Goal: Task Accomplishment & Management: Use online tool/utility

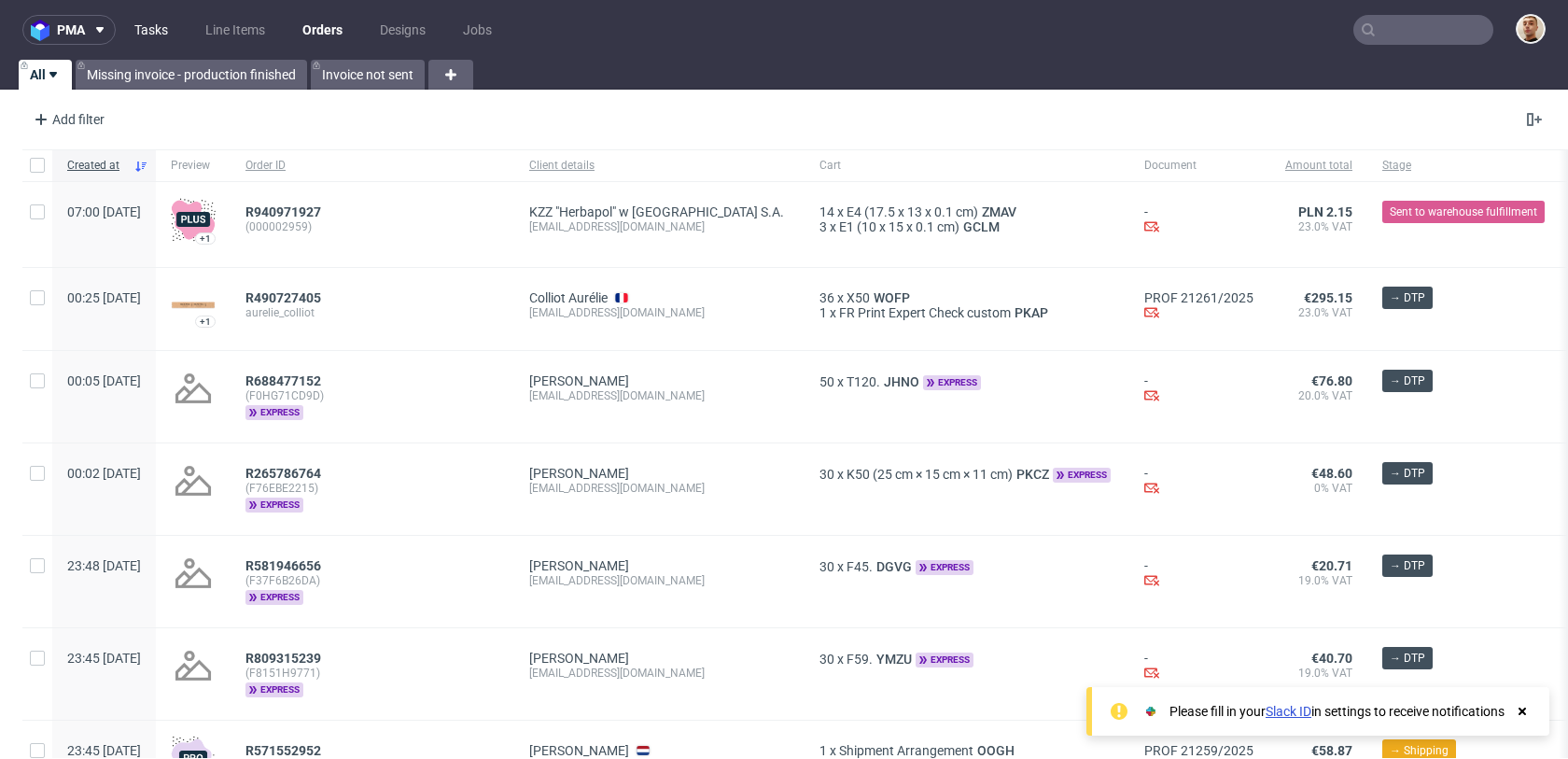
click at [152, 38] on link "Tasks" at bounding box center [152, 29] width 56 height 30
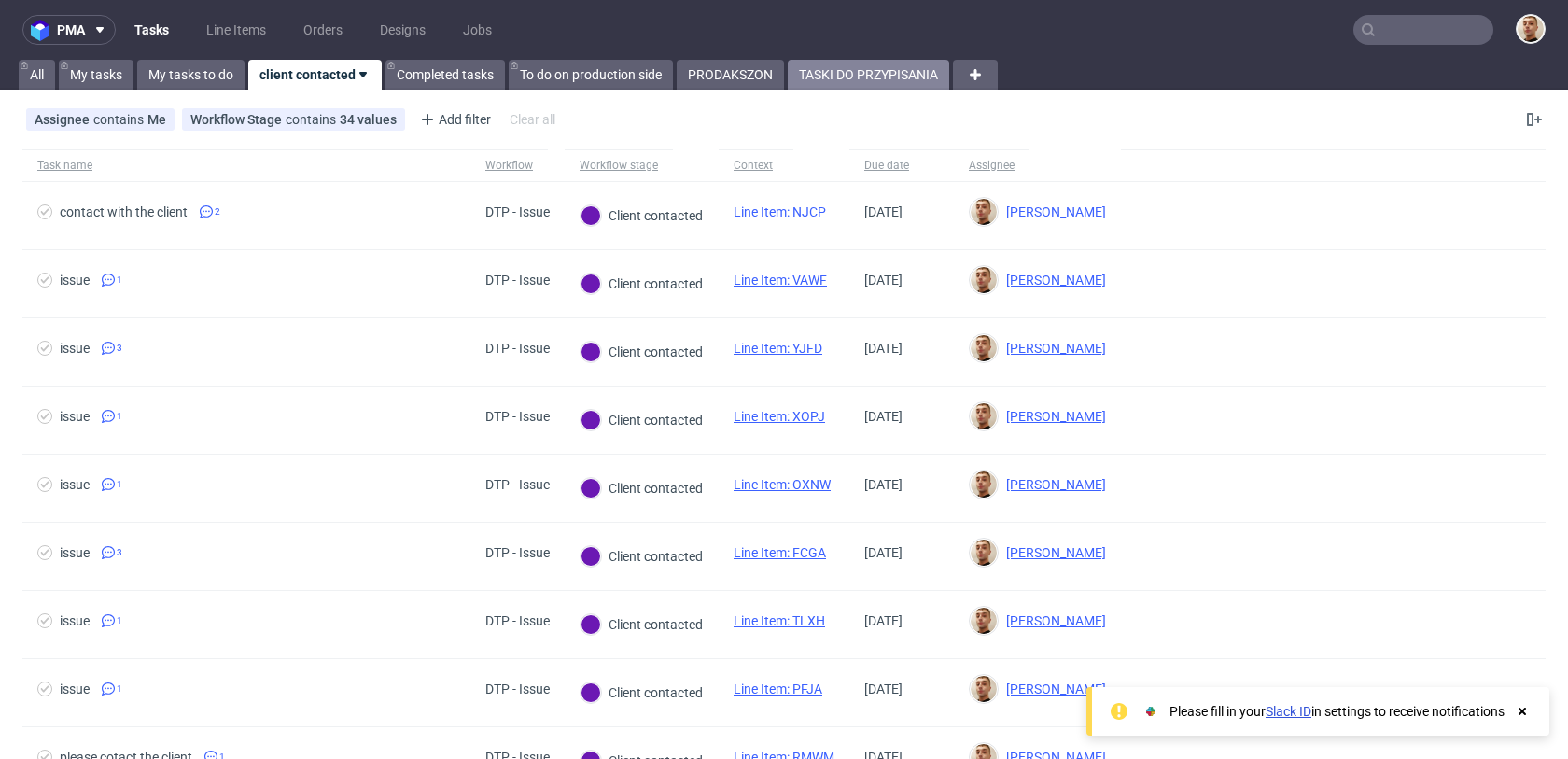
click at [849, 70] on link "TASKI DO PRZYPISANIA" at bounding box center [868, 74] width 161 height 30
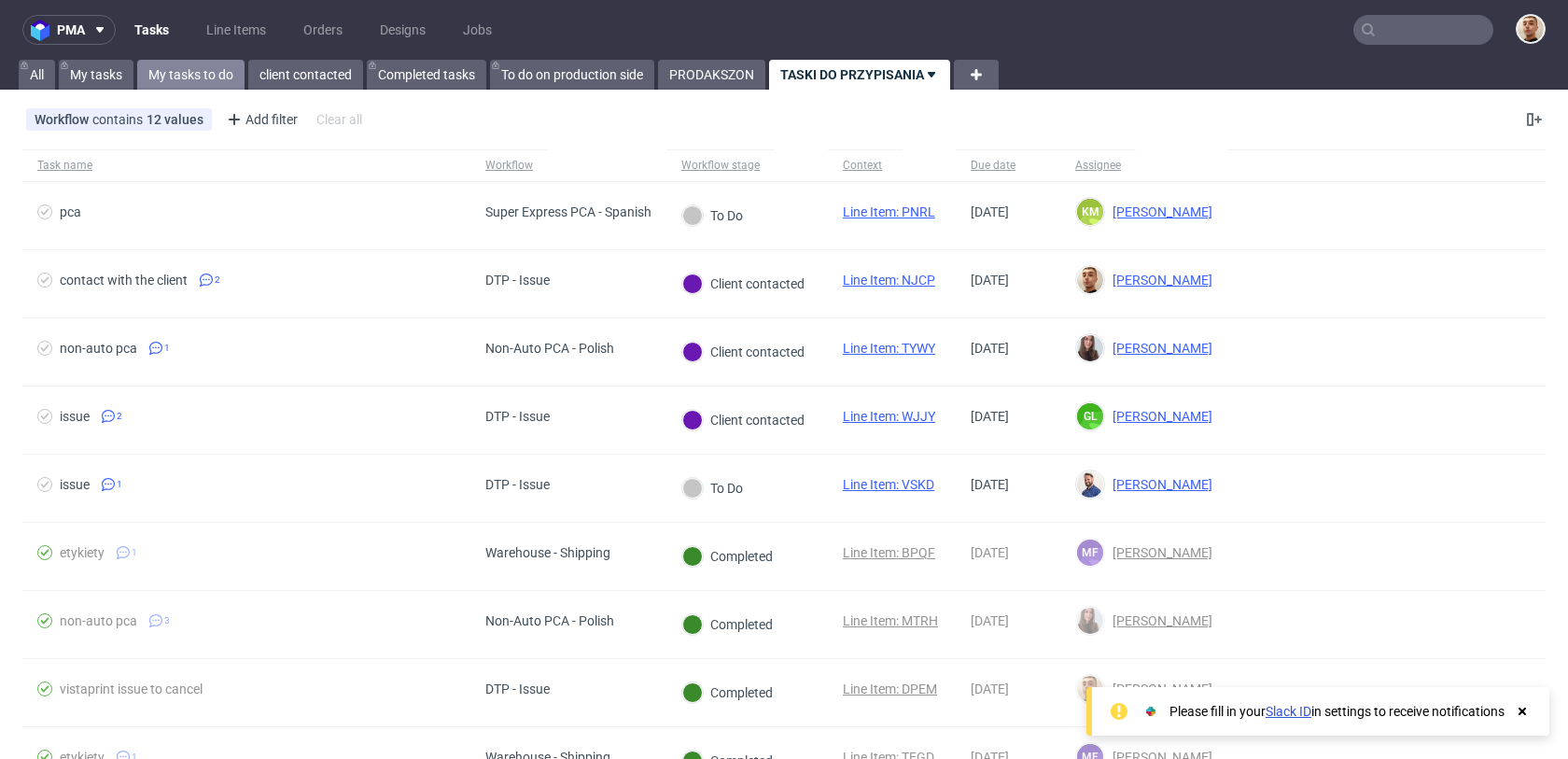
click at [208, 73] on link "My tasks to do" at bounding box center [190, 74] width 107 height 30
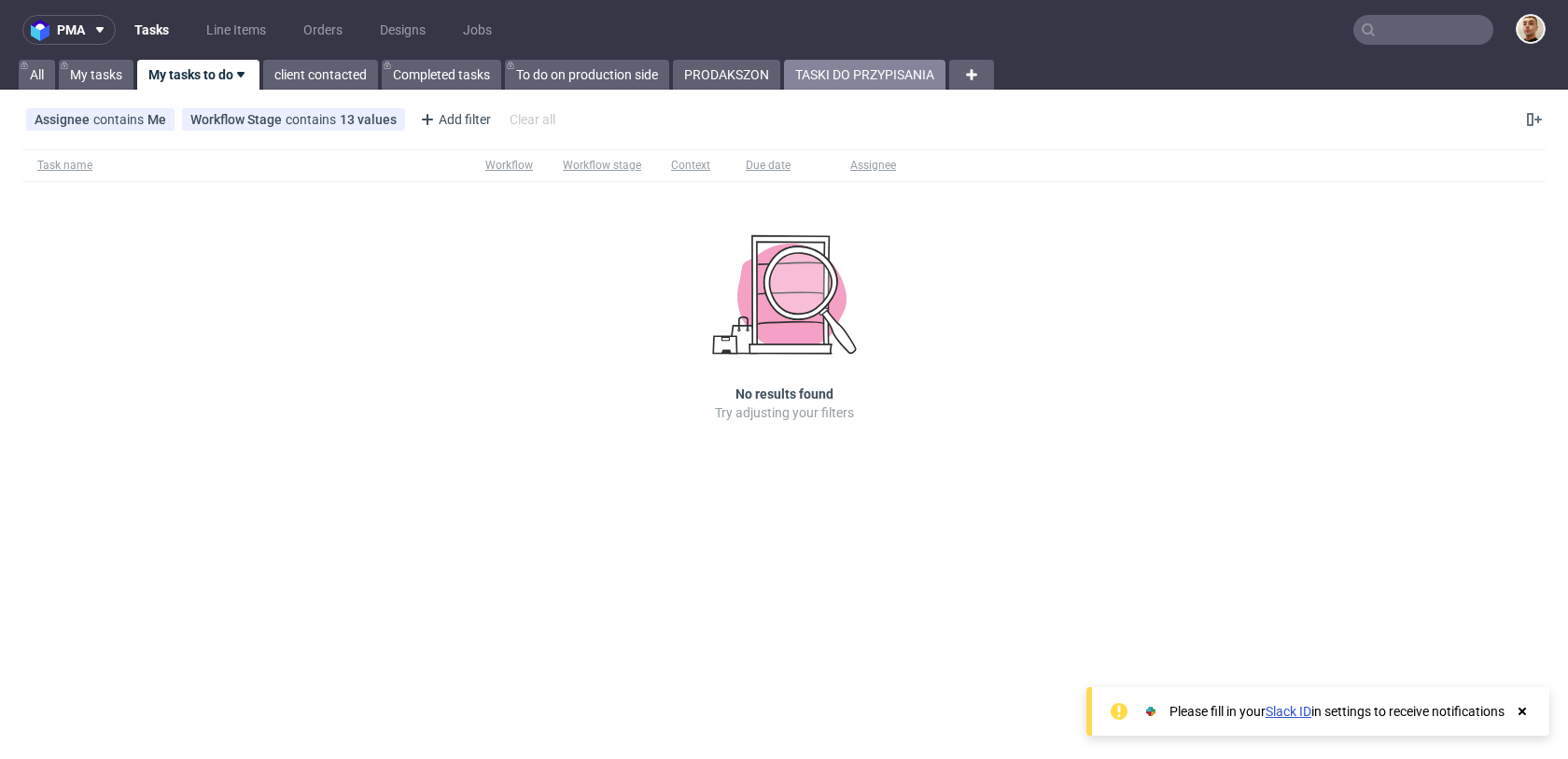
click at [824, 81] on link "TASKI DO PRZYPISANIA" at bounding box center [865, 74] width 161 height 30
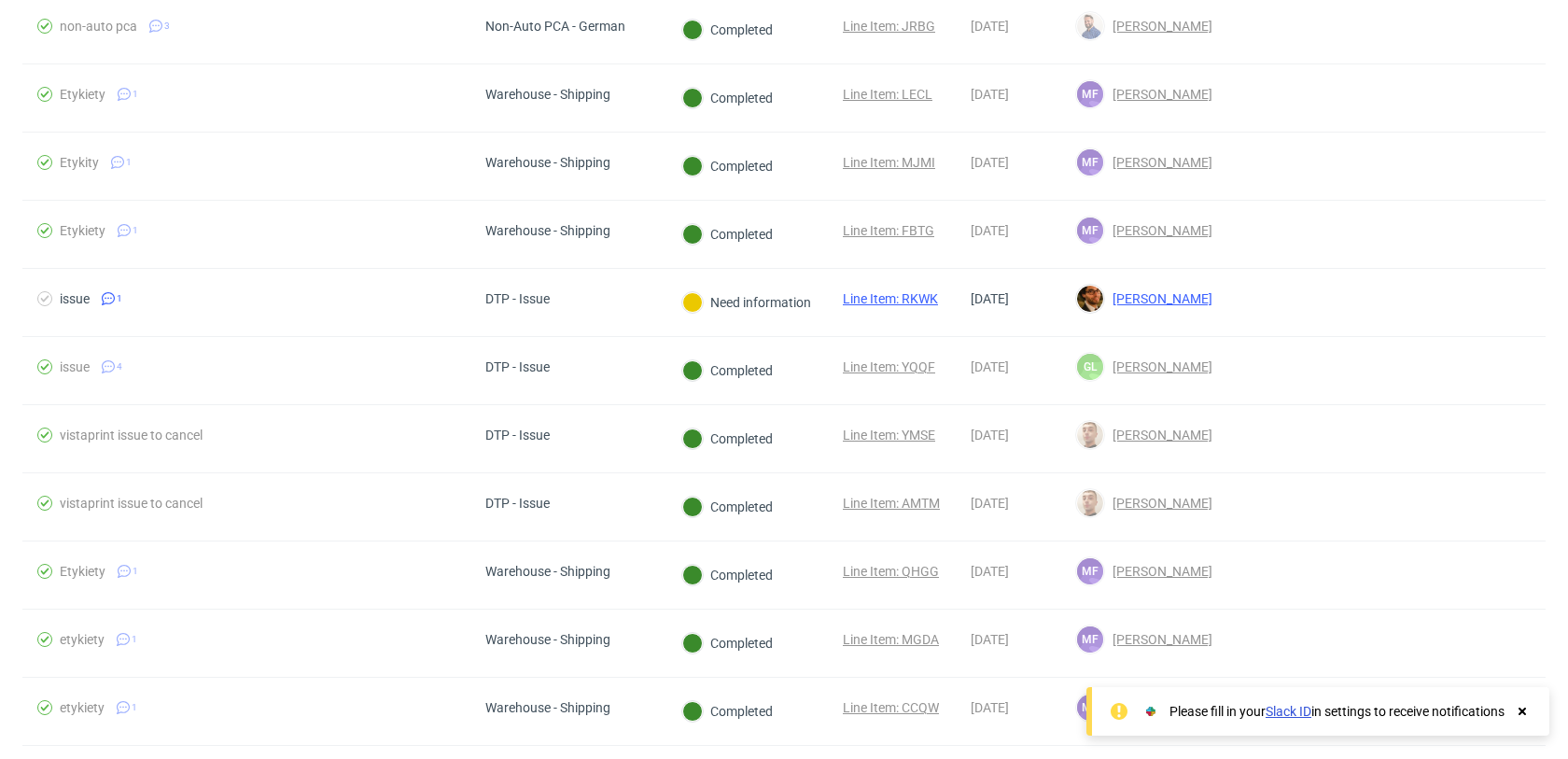
scroll to position [3251, 0]
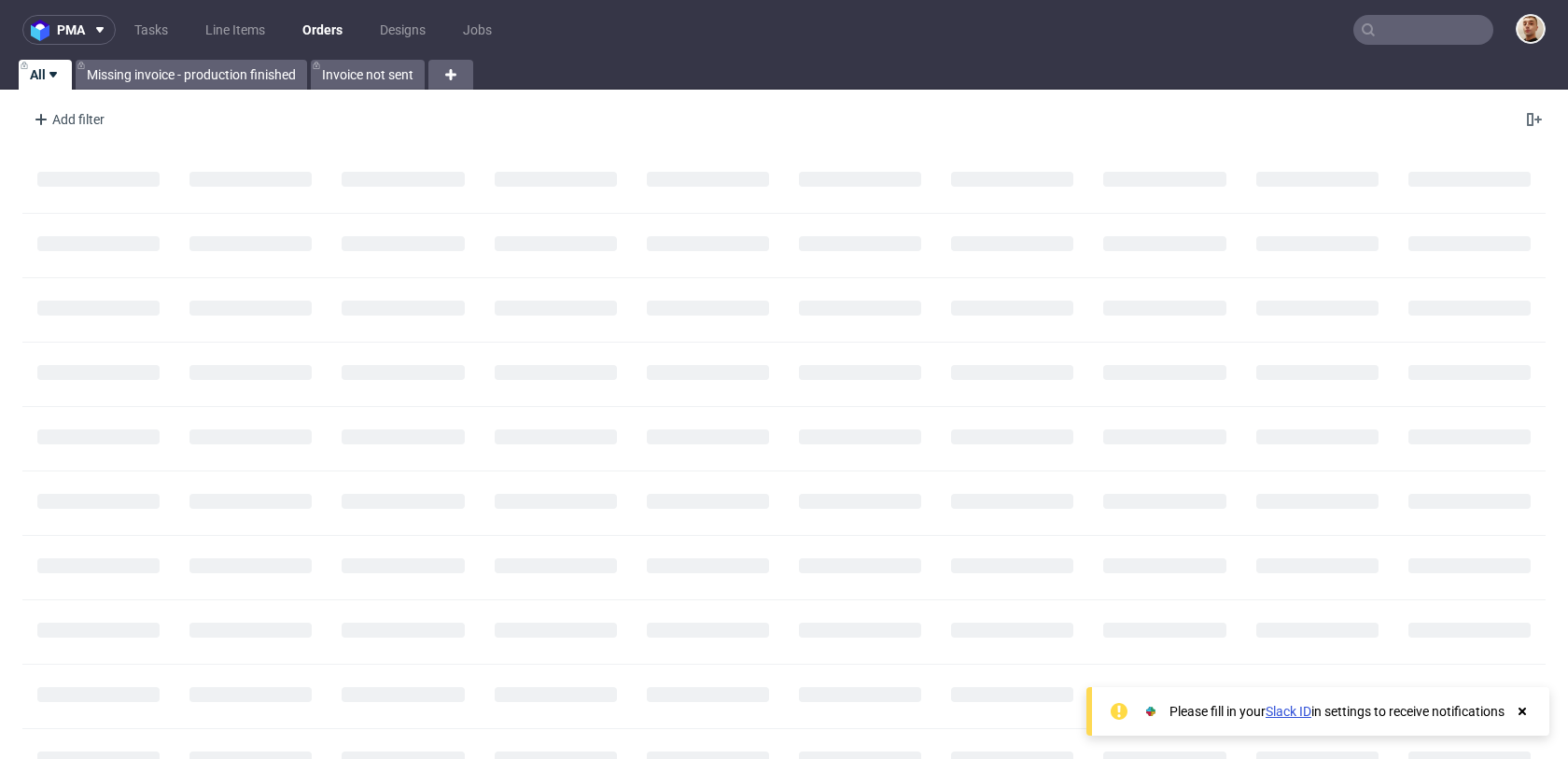
click at [1393, 23] on input "text" at bounding box center [1423, 29] width 140 height 30
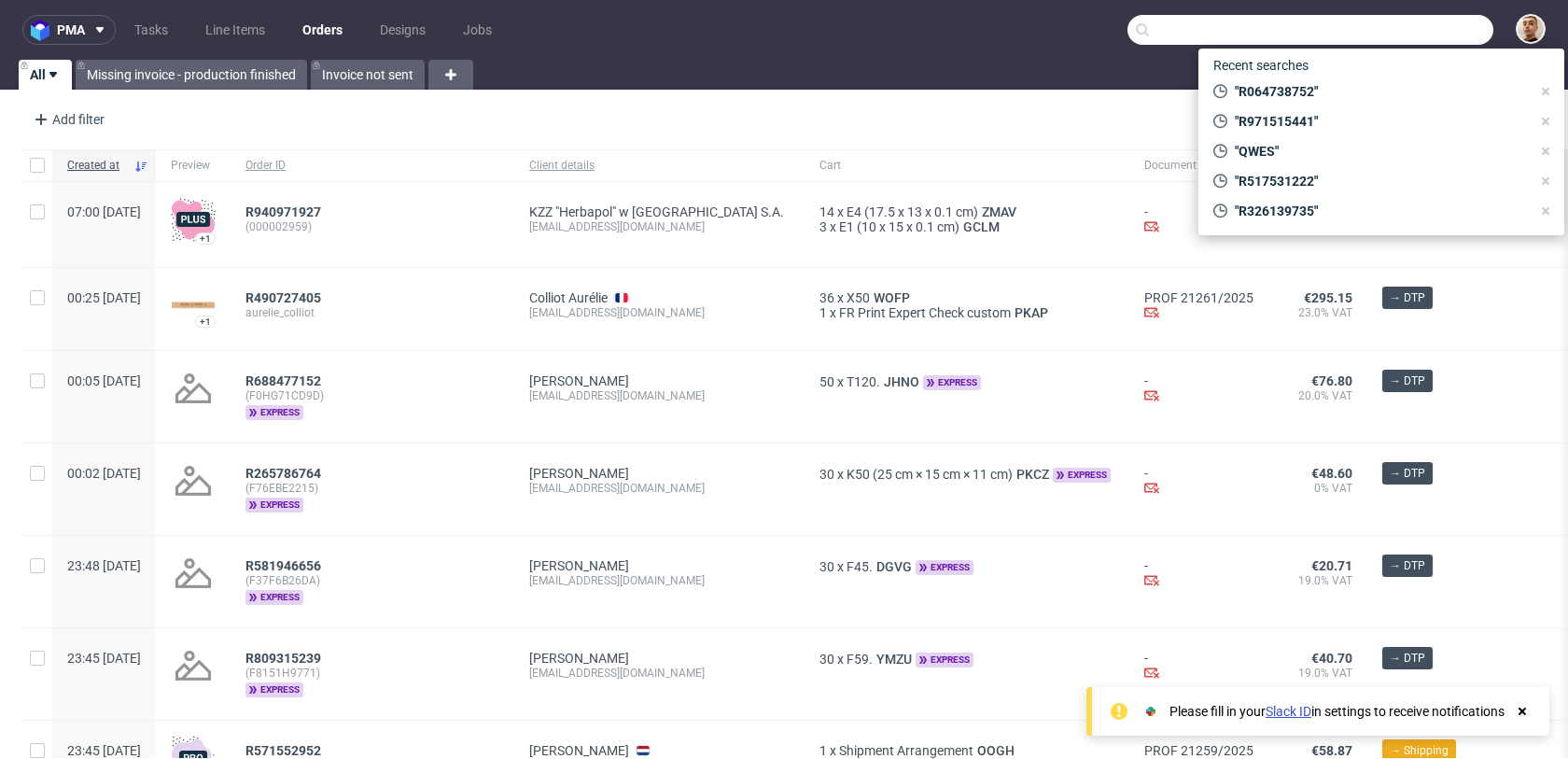
paste input "SXGPDU"
type input "SXGPDU"
click at [1462, 36] on input "text" at bounding box center [1310, 29] width 366 height 30
paste input "R719911055"
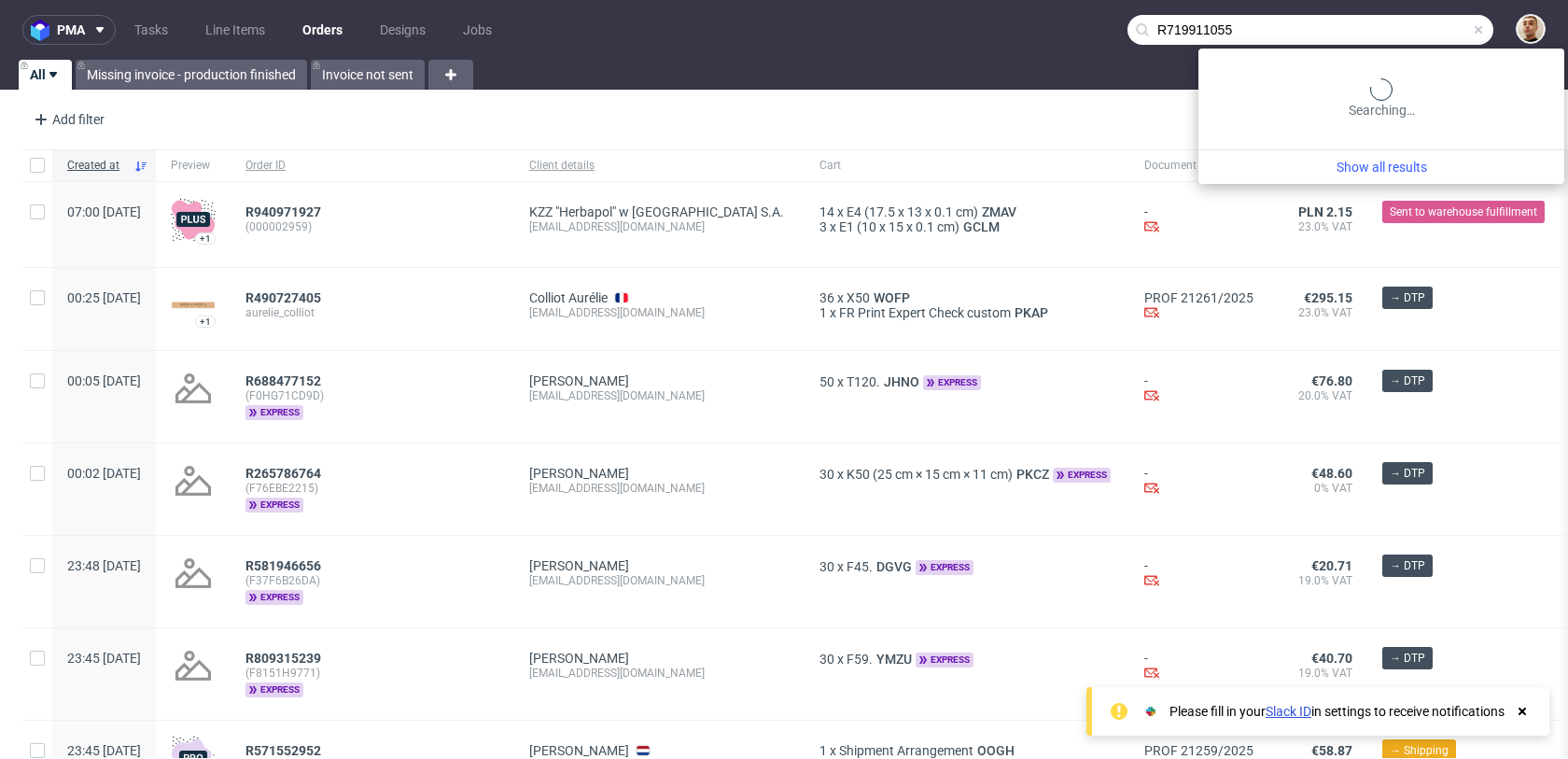
type input "R719911055"
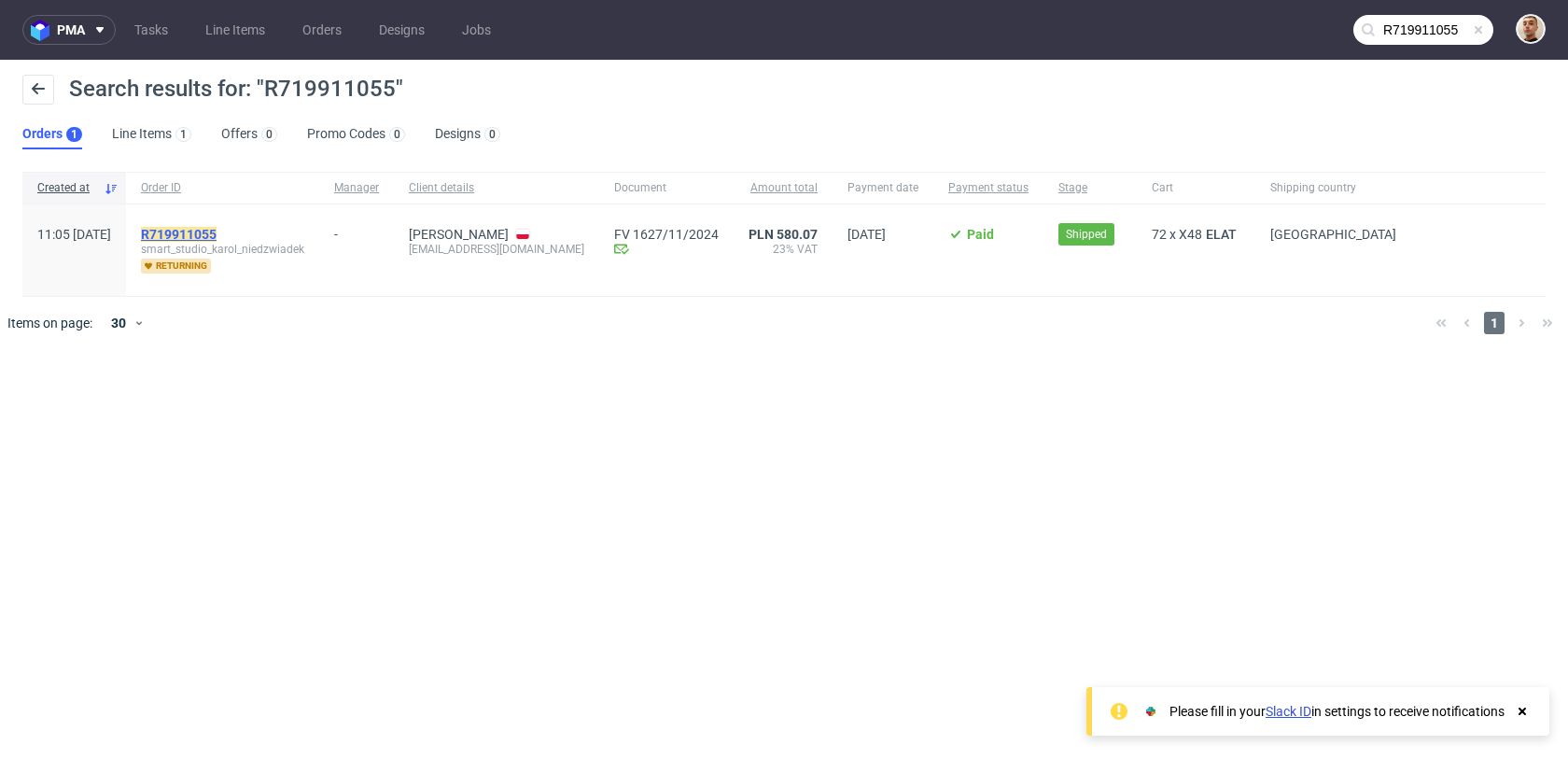
click at [216, 228] on mark "R719911055" at bounding box center [179, 234] width 75 height 14
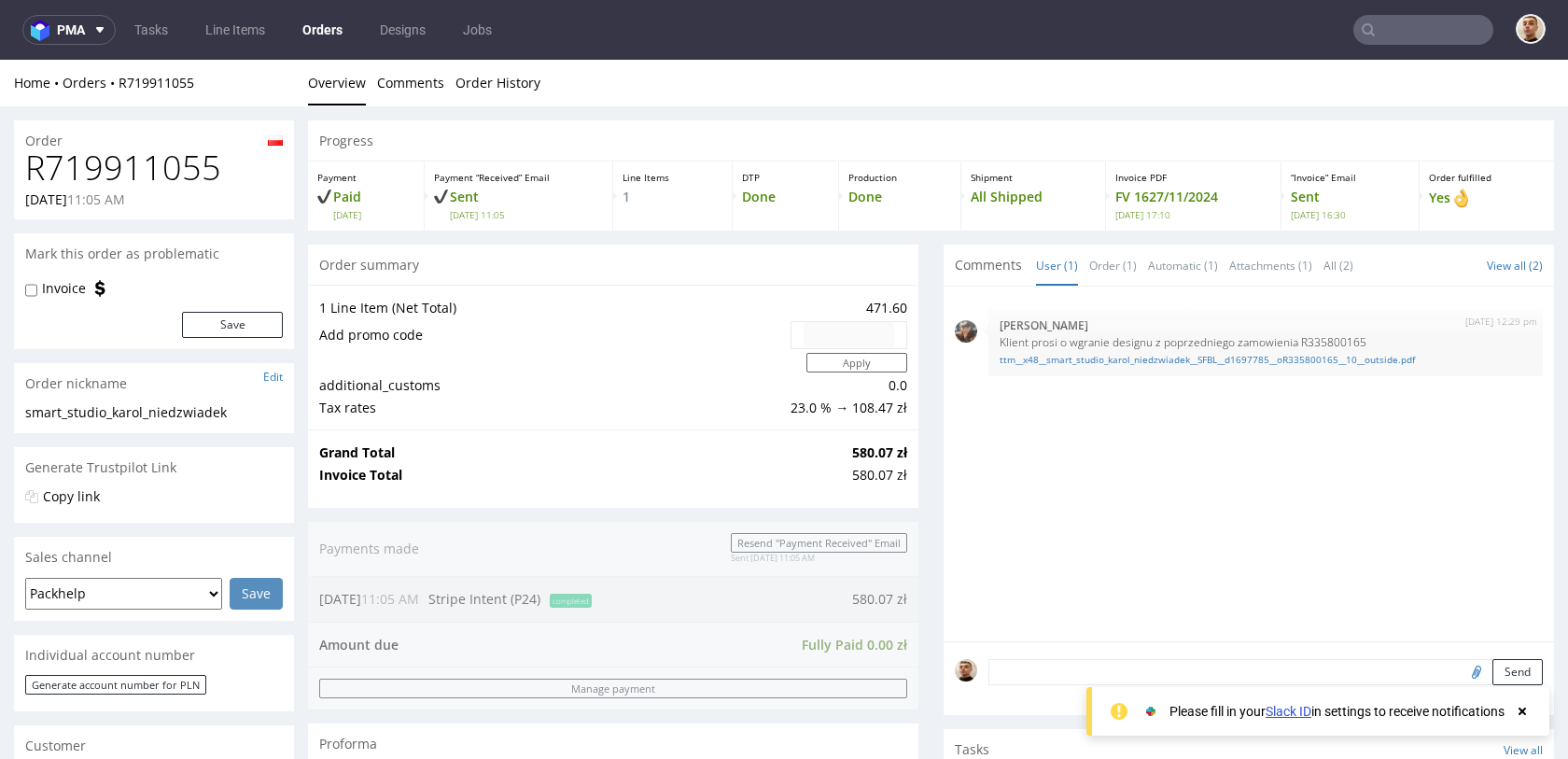
scroll to position [905, 0]
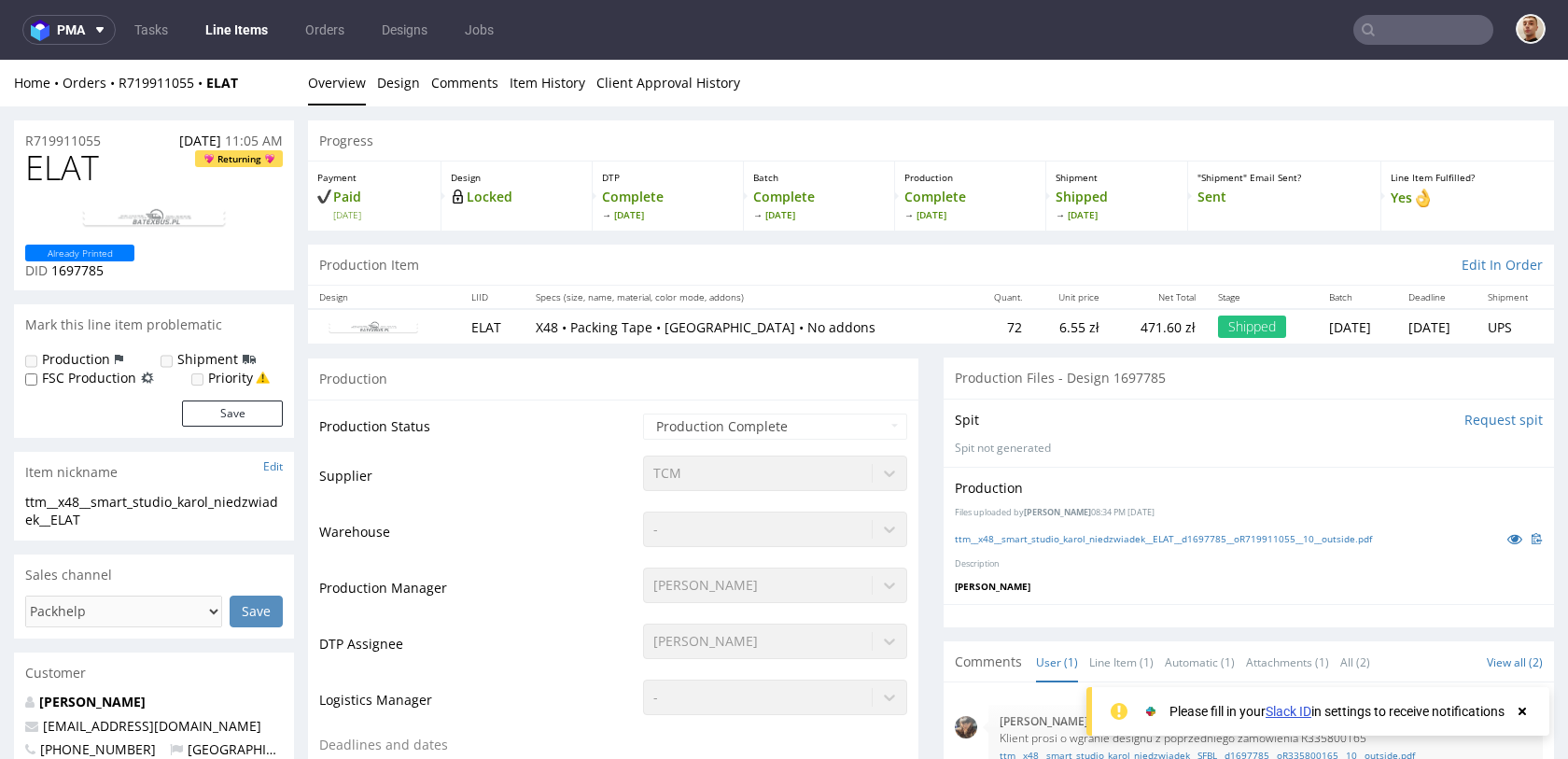
click at [190, 207] on img at bounding box center [154, 217] width 150 height 24
click at [1507, 535] on icon at bounding box center [1514, 539] width 14 height 14
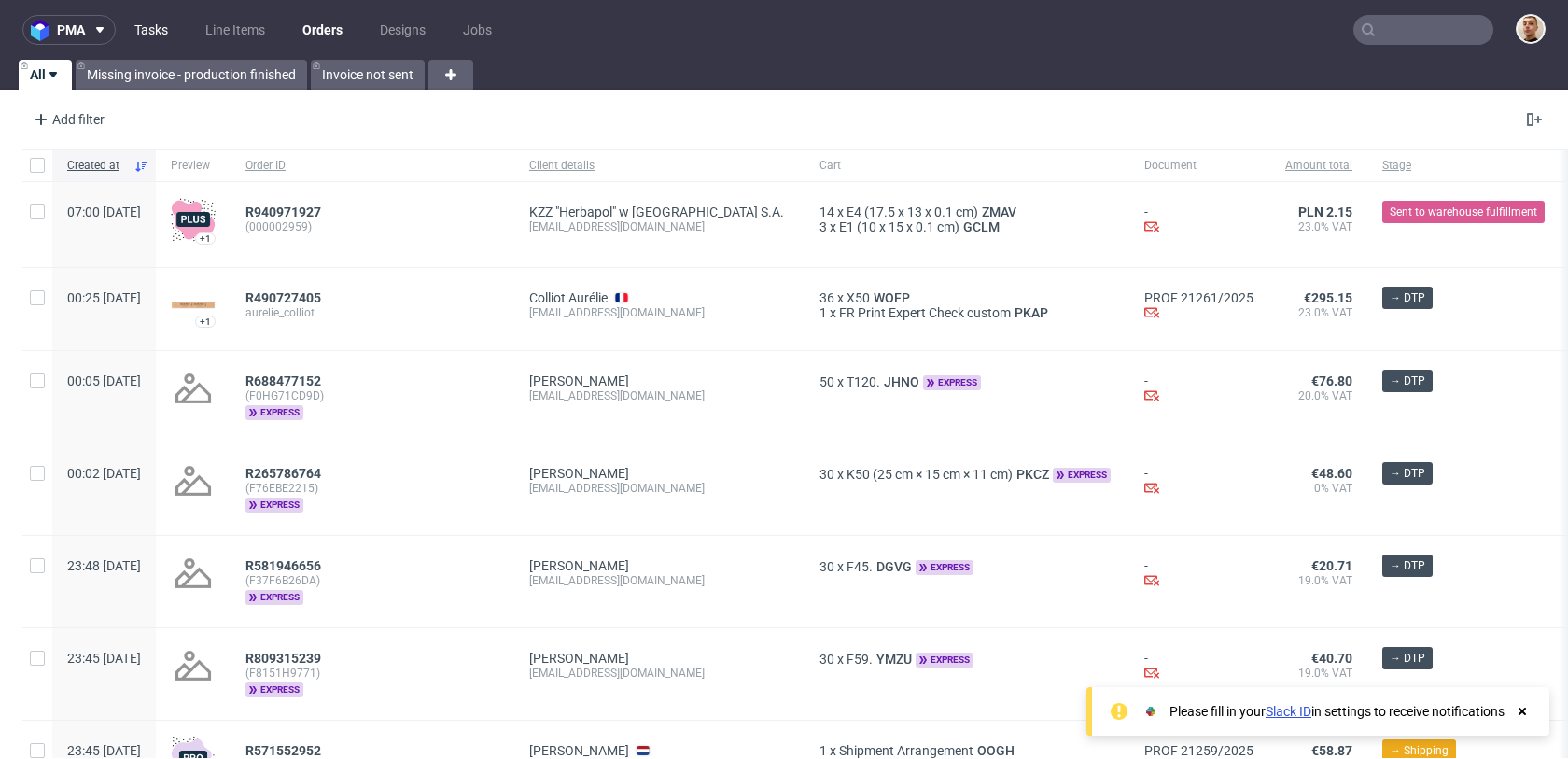
click at [146, 43] on link "Tasks" at bounding box center [152, 29] width 56 height 30
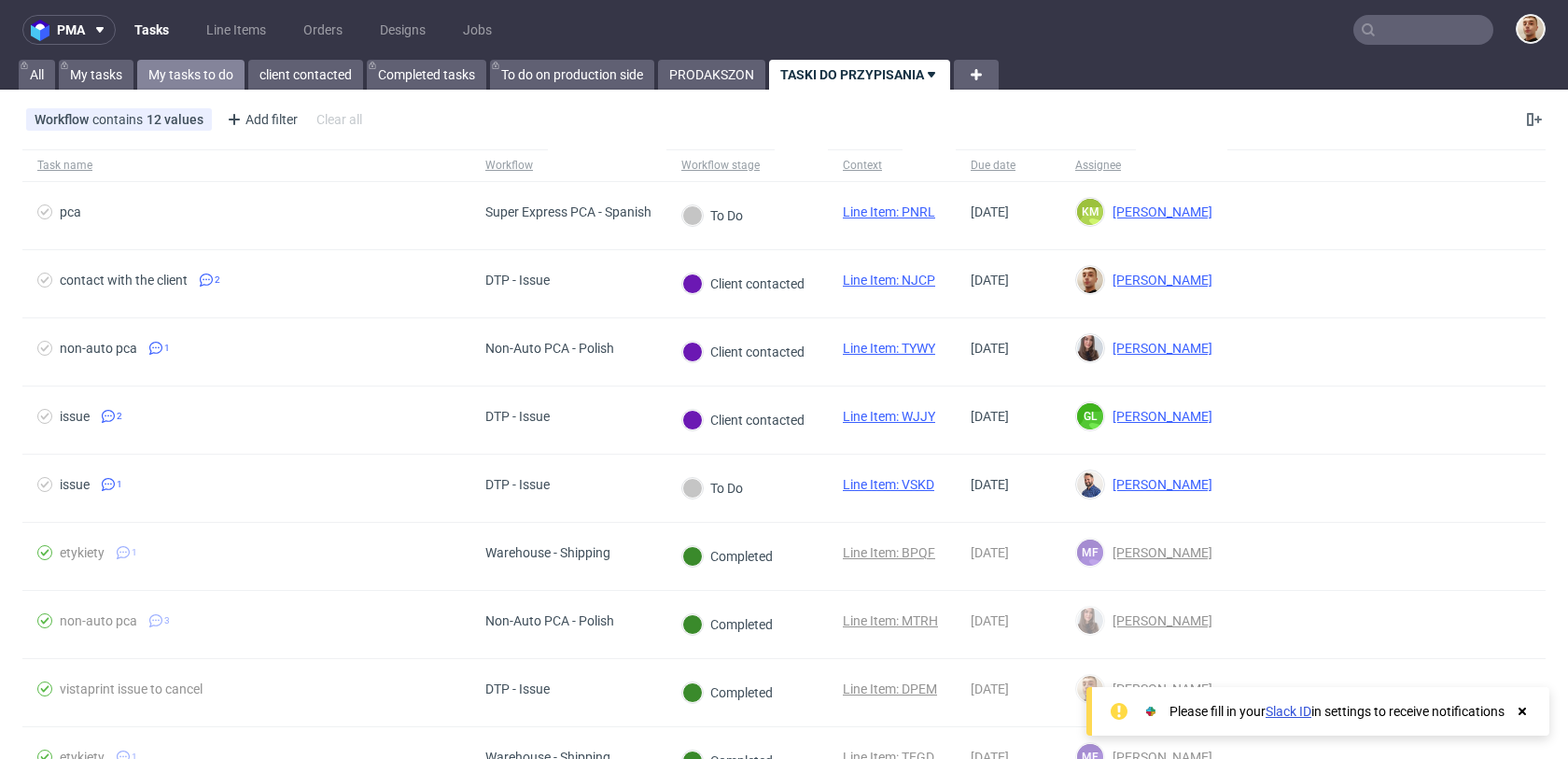
click at [188, 80] on link "My tasks to do" at bounding box center [190, 74] width 107 height 30
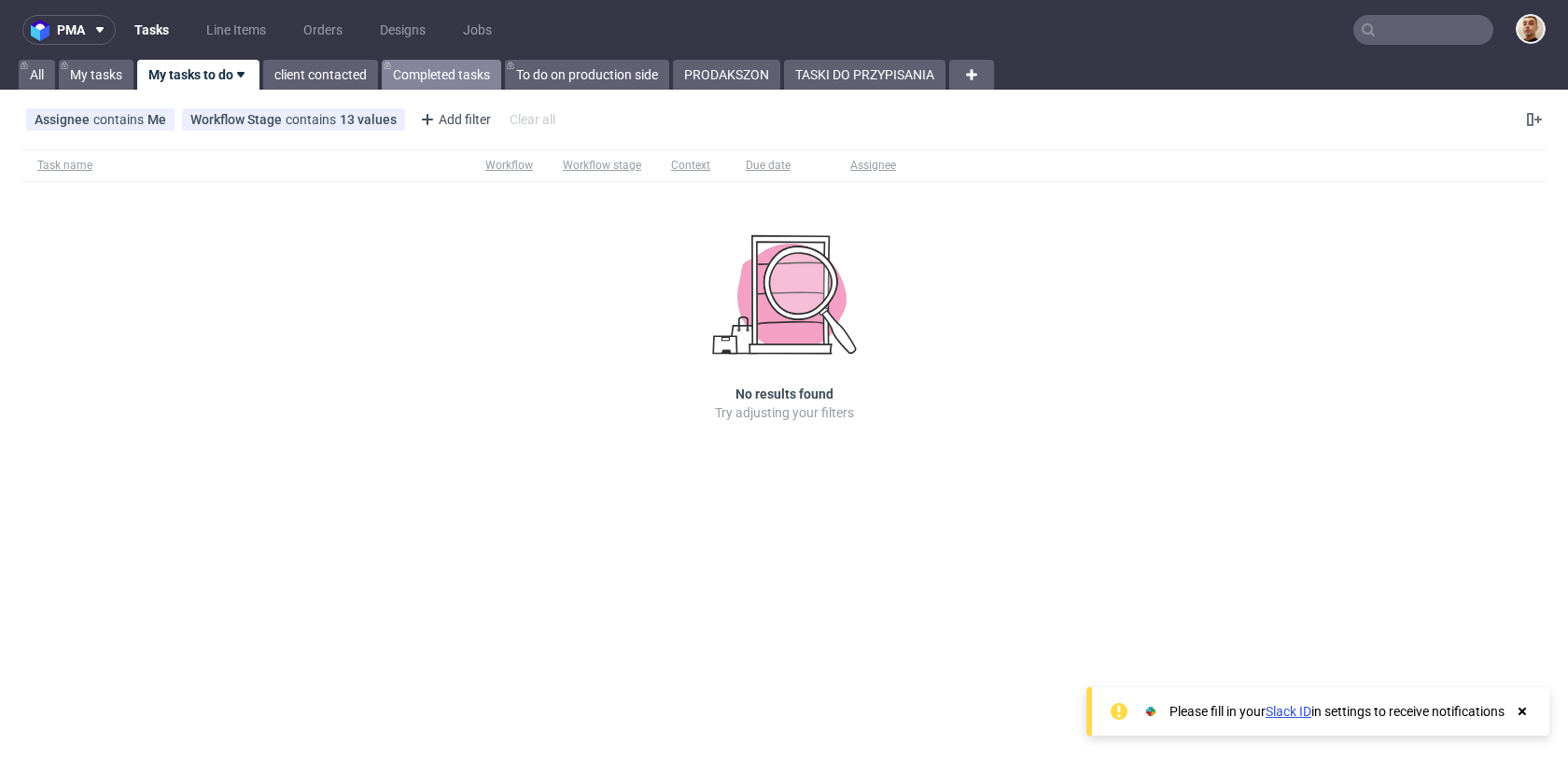
click at [487, 69] on link "Completed tasks" at bounding box center [442, 74] width 120 height 30
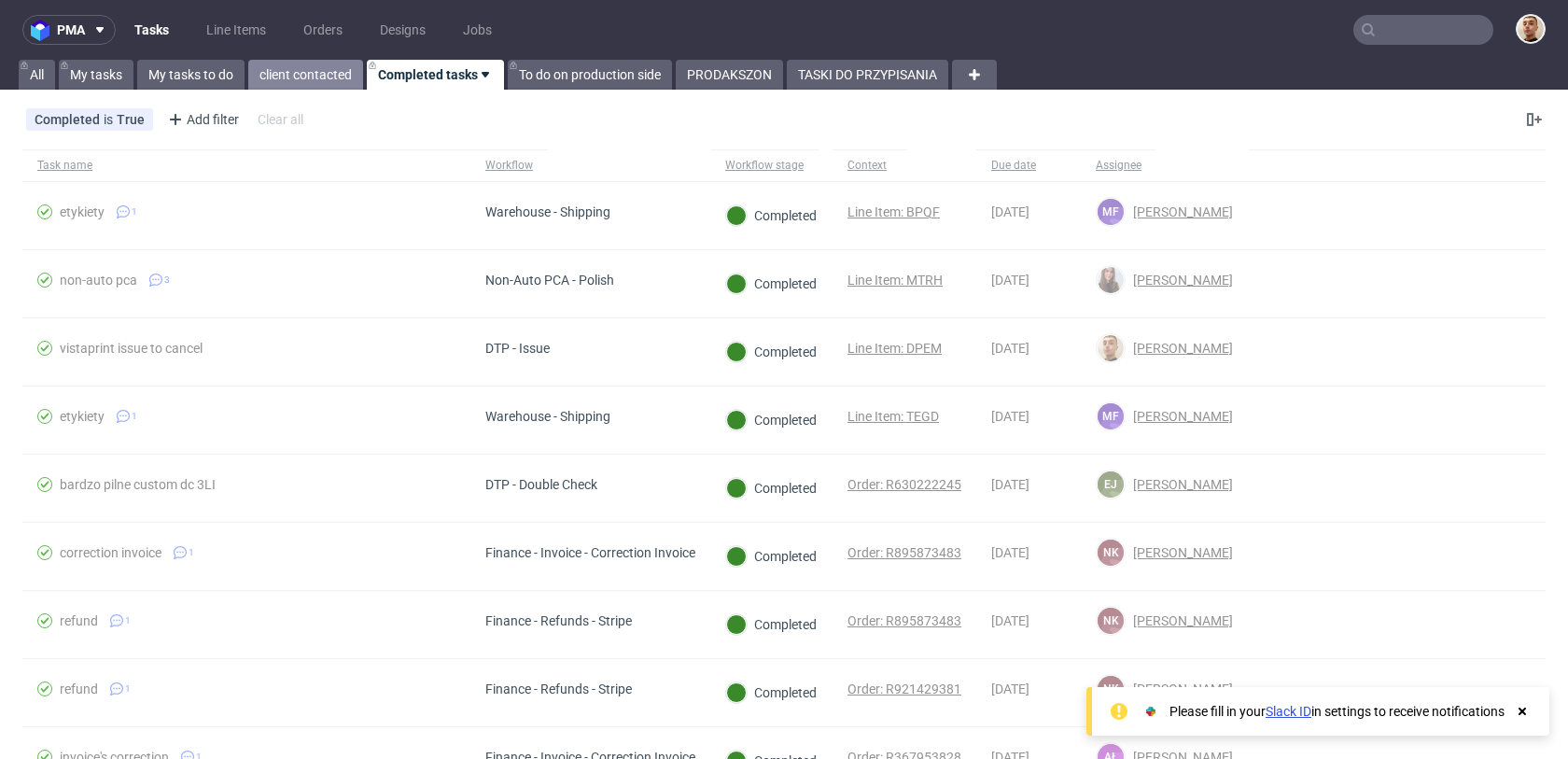
click at [328, 67] on link "client contacted" at bounding box center [305, 74] width 115 height 30
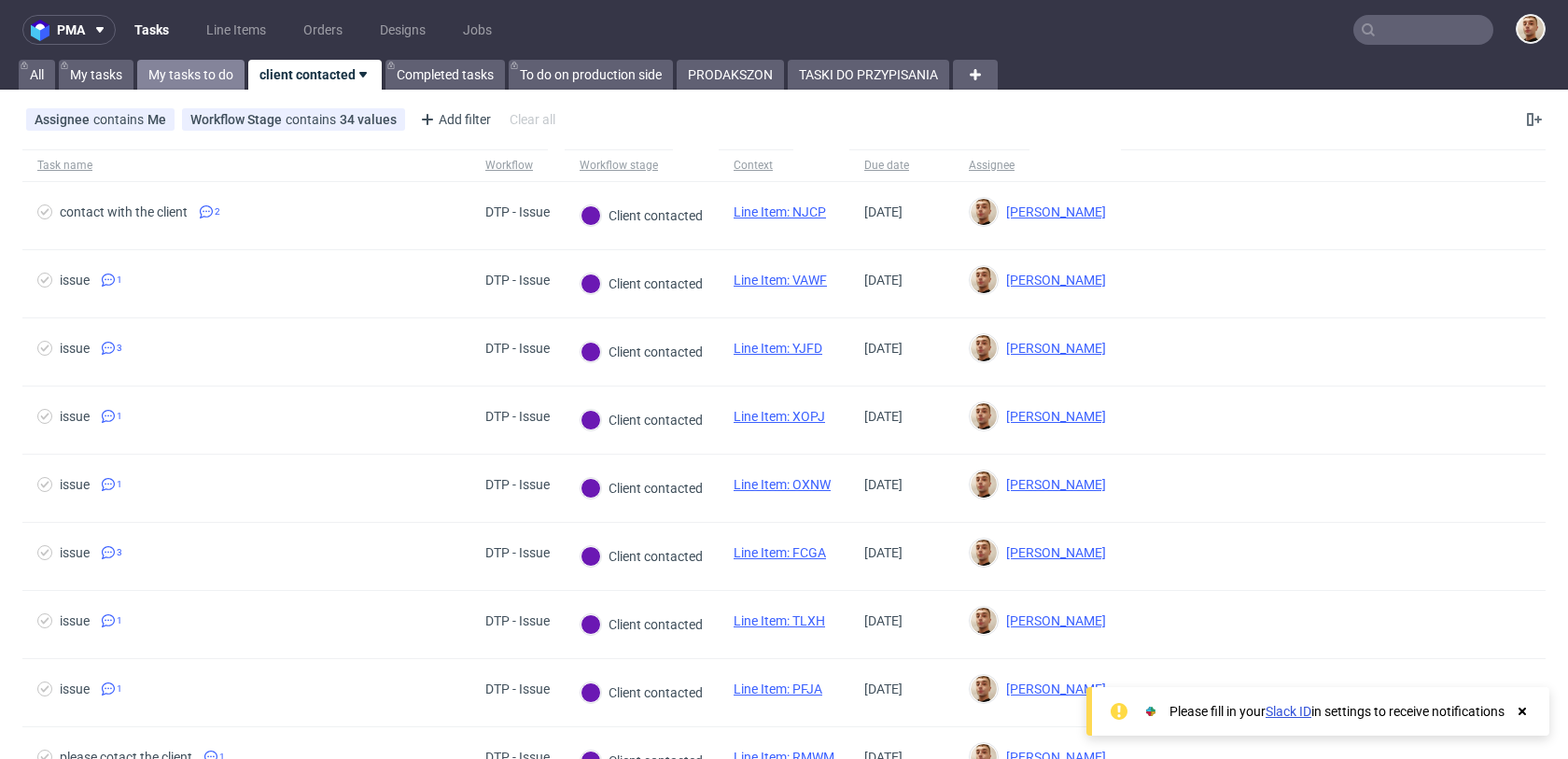
click at [210, 64] on link "My tasks to do" at bounding box center [190, 74] width 107 height 30
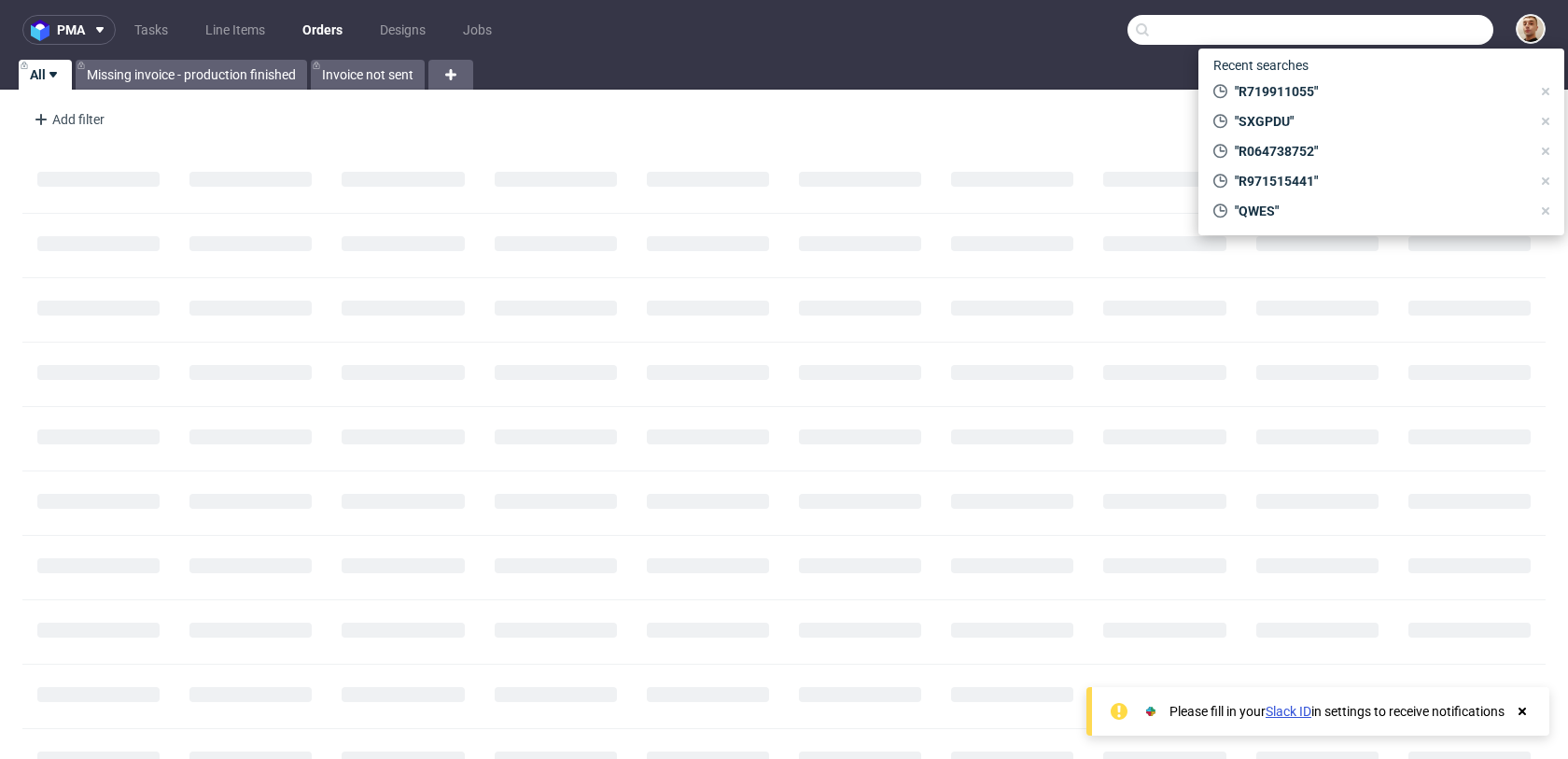
click at [1465, 23] on input "text" at bounding box center [1310, 29] width 366 height 30
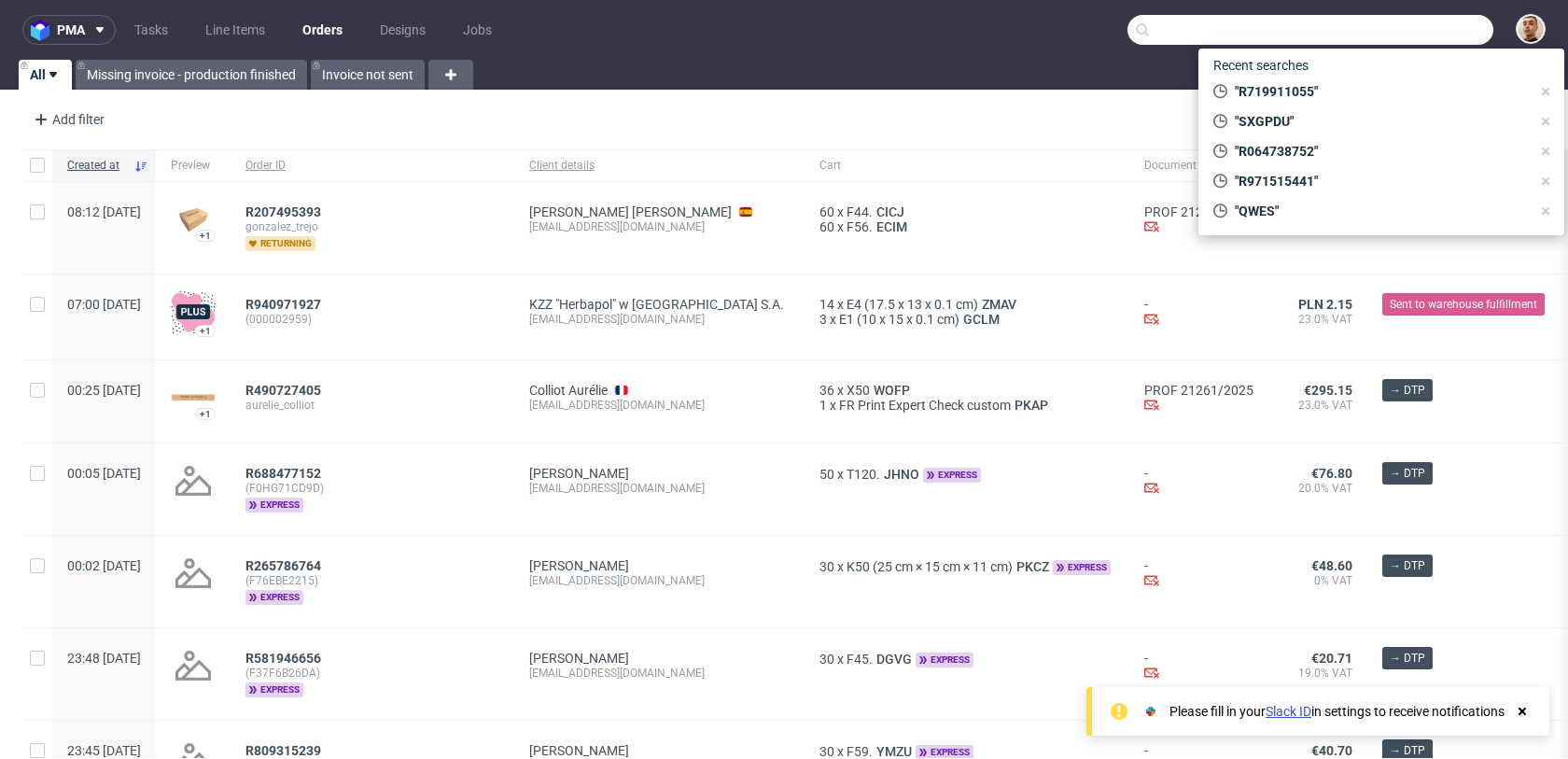
paste input "R914349053"
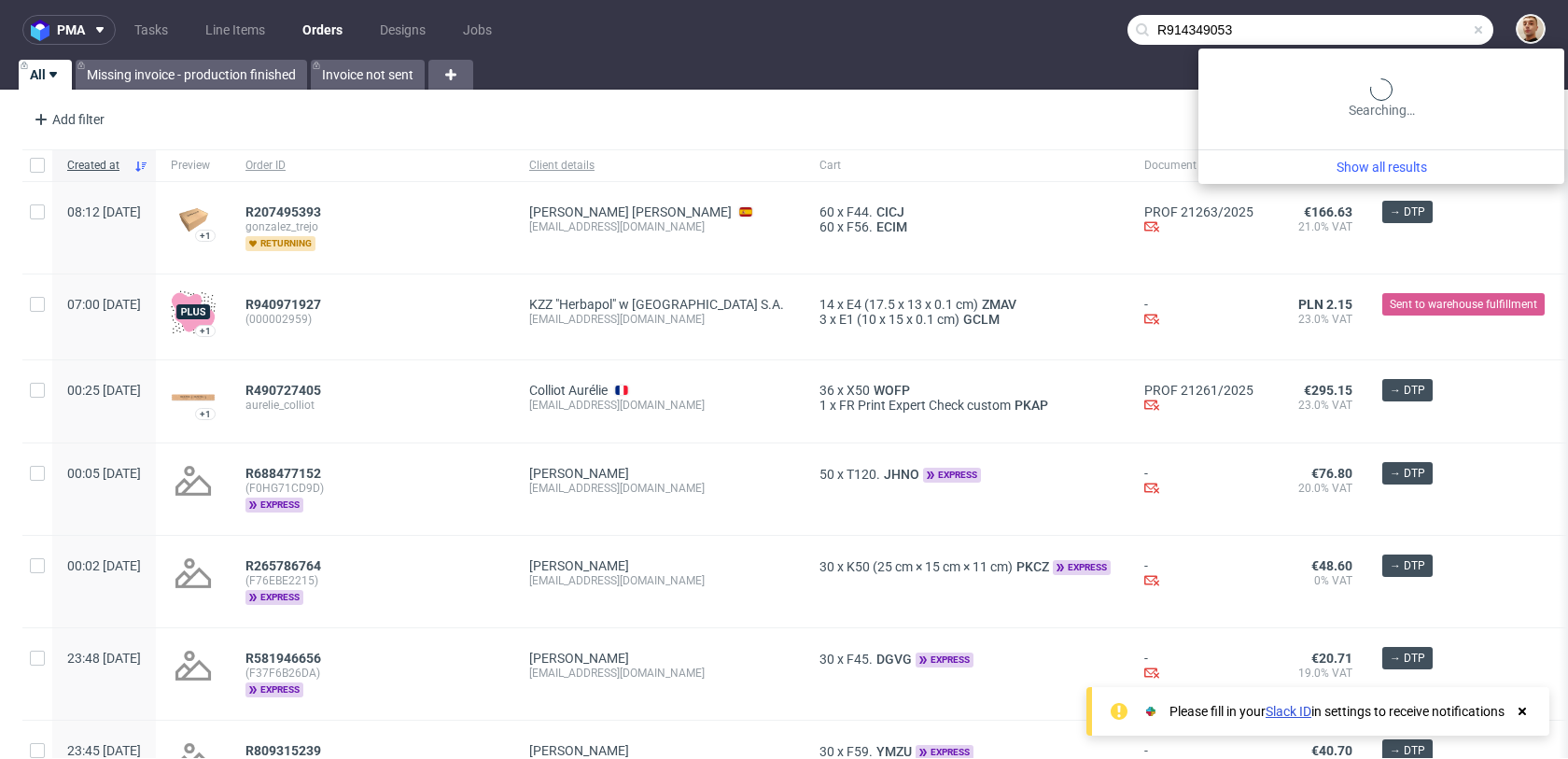
type input "R914349053"
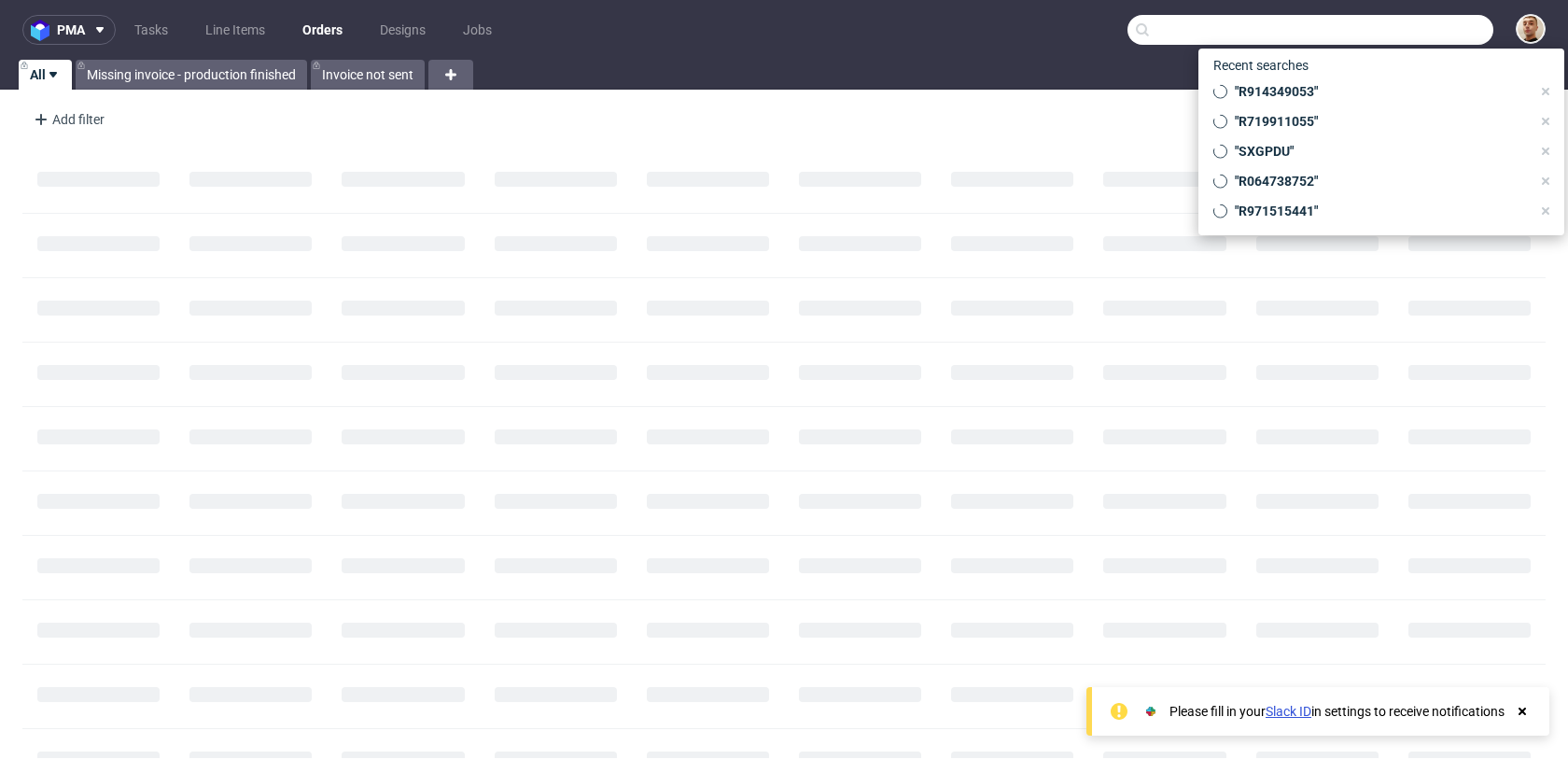
click at [1426, 31] on input "text" at bounding box center [1310, 29] width 366 height 30
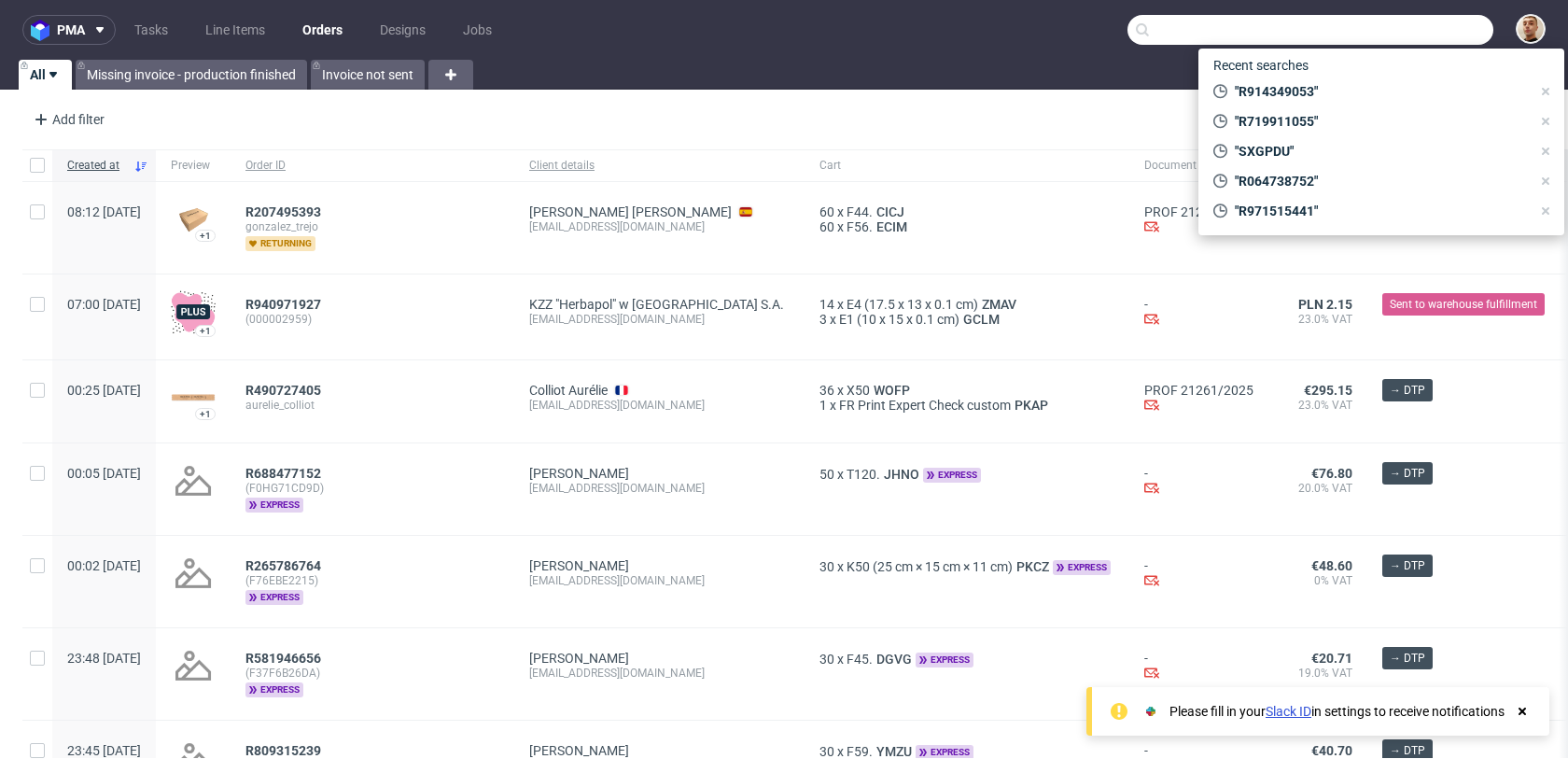
paste input "R746768203"
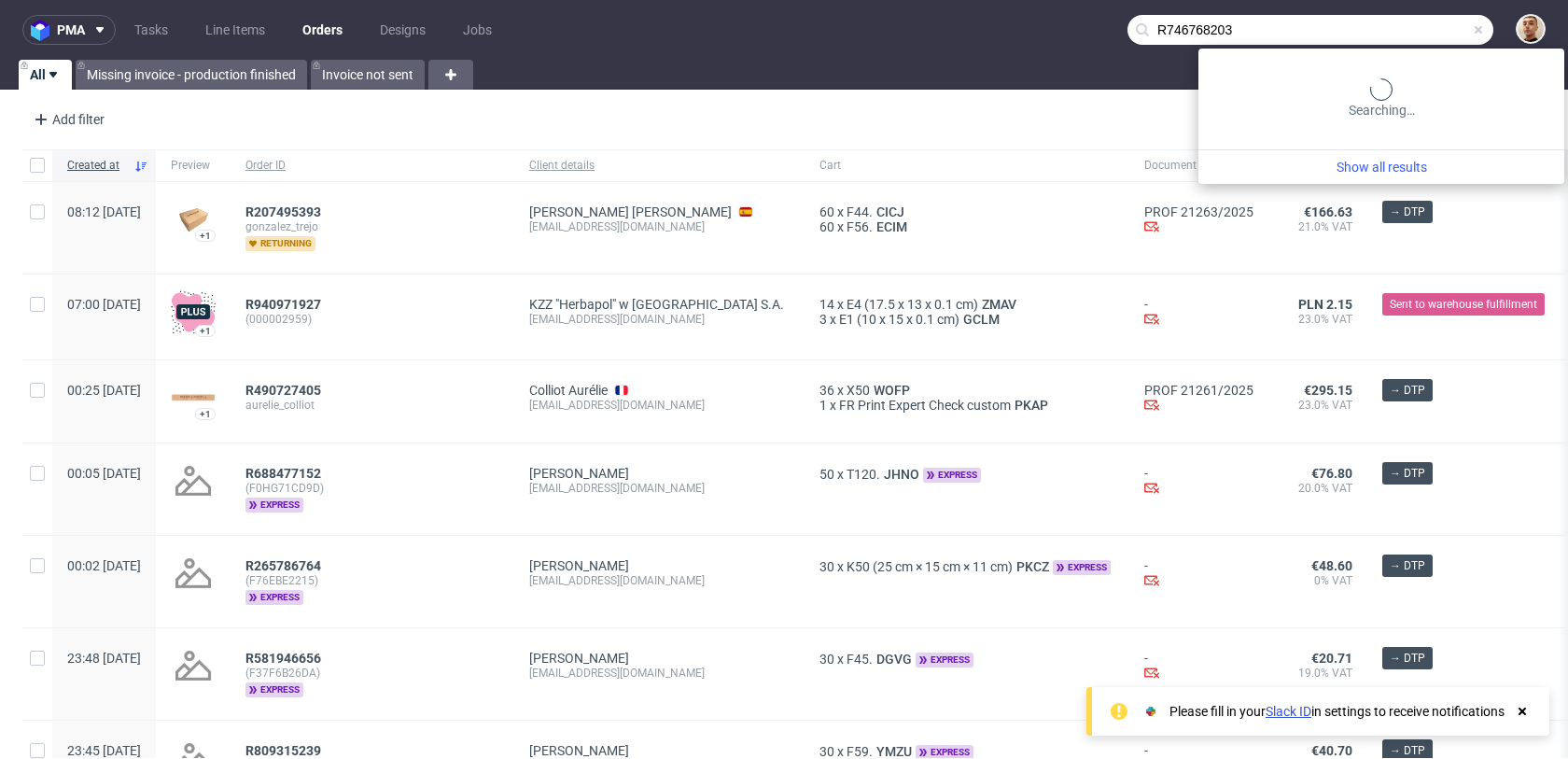
type input "R746768203"
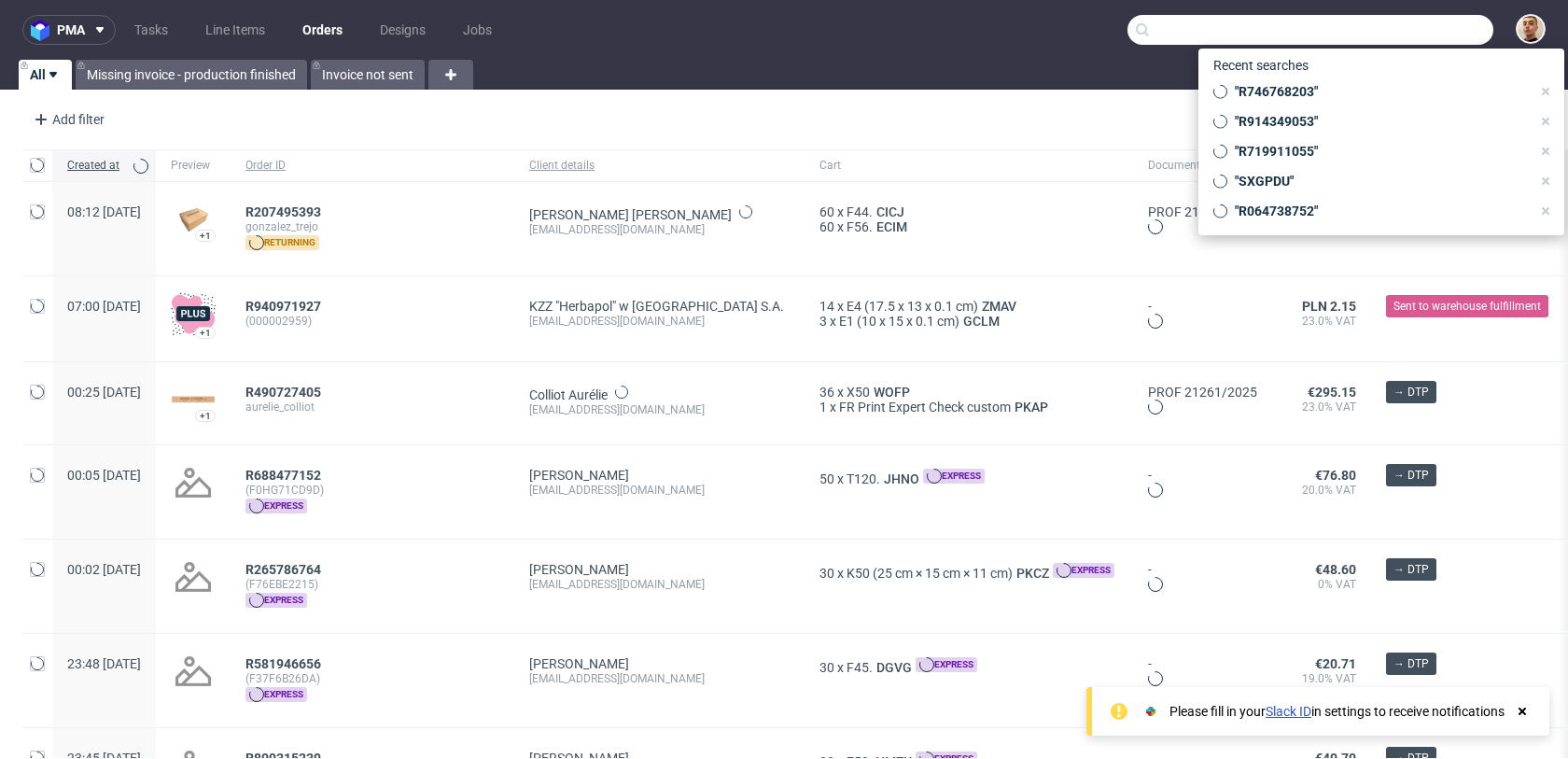
click at [1407, 32] on input "text" at bounding box center [1310, 29] width 366 height 30
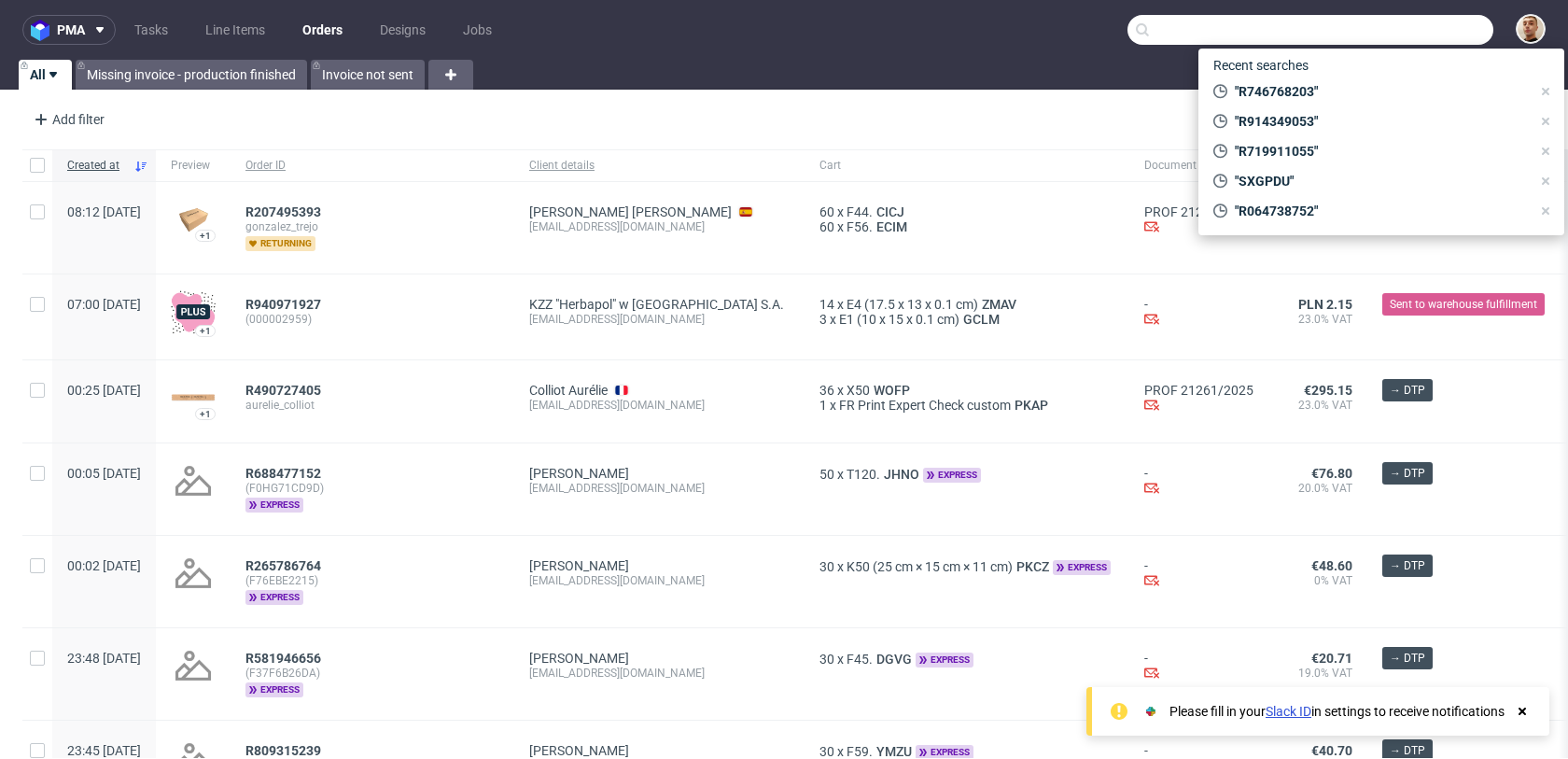
paste input "R719911055"
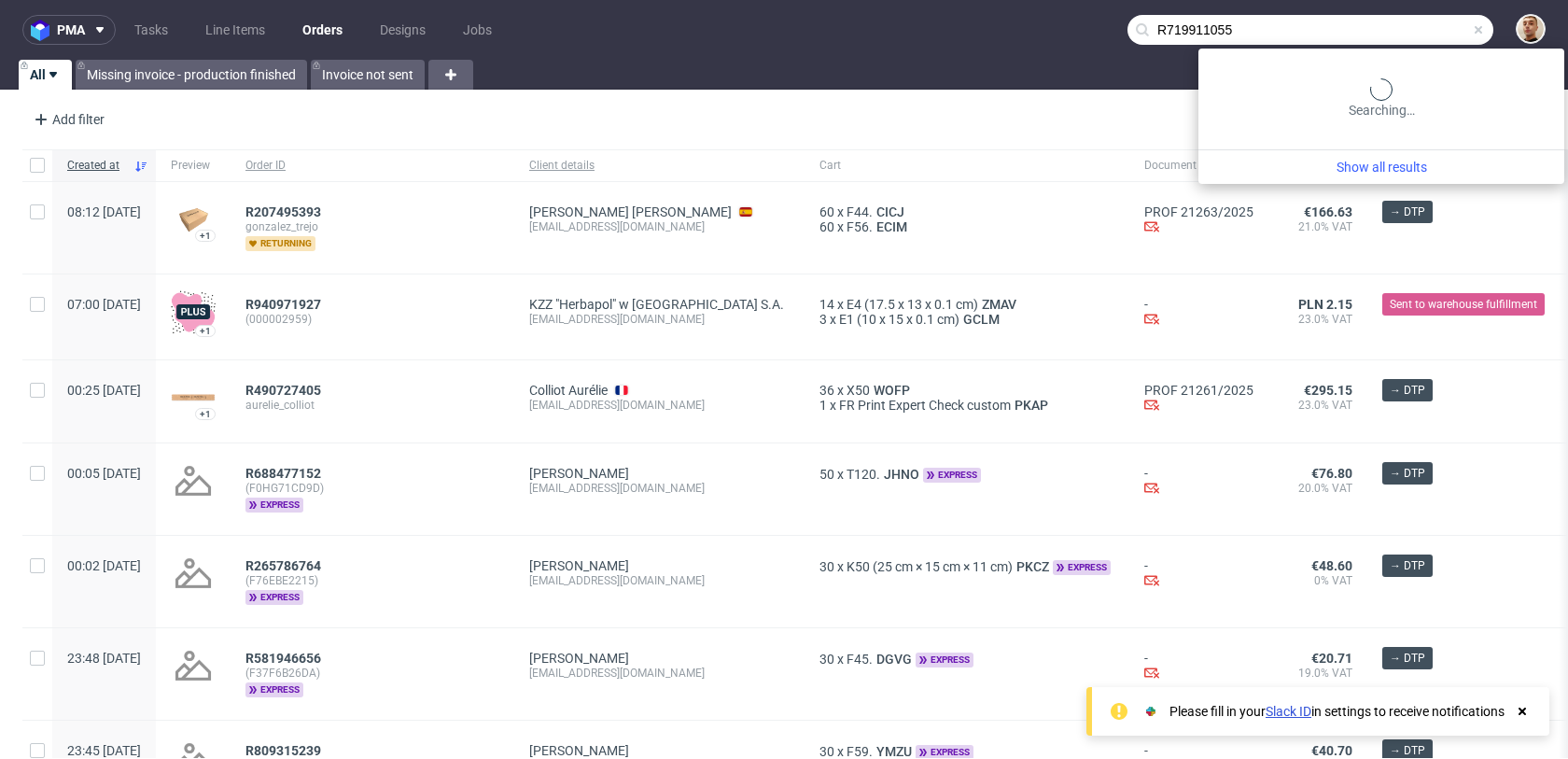
type input "R719911055"
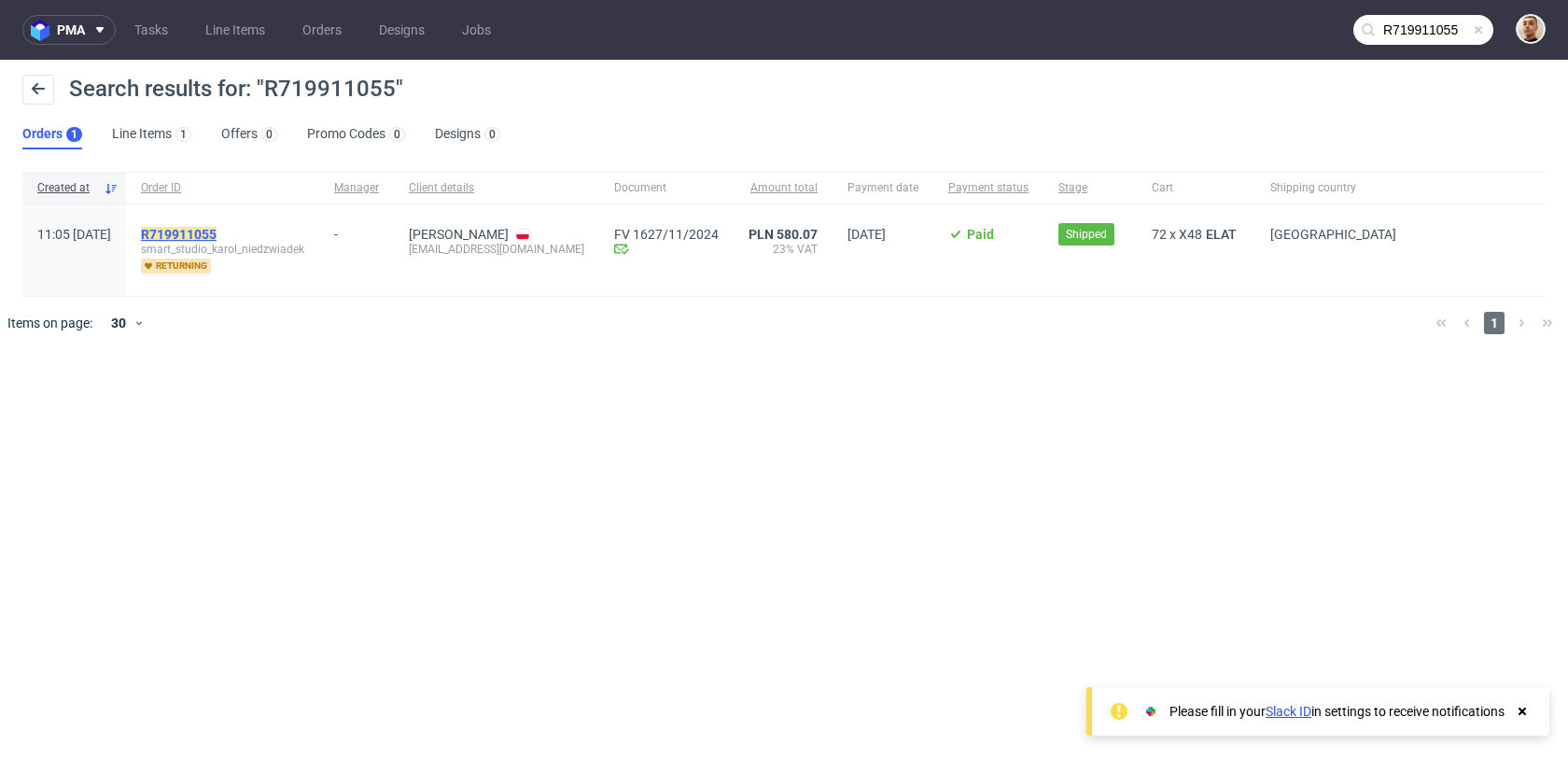
click at [216, 236] on mark "R719911055" at bounding box center [179, 234] width 75 height 14
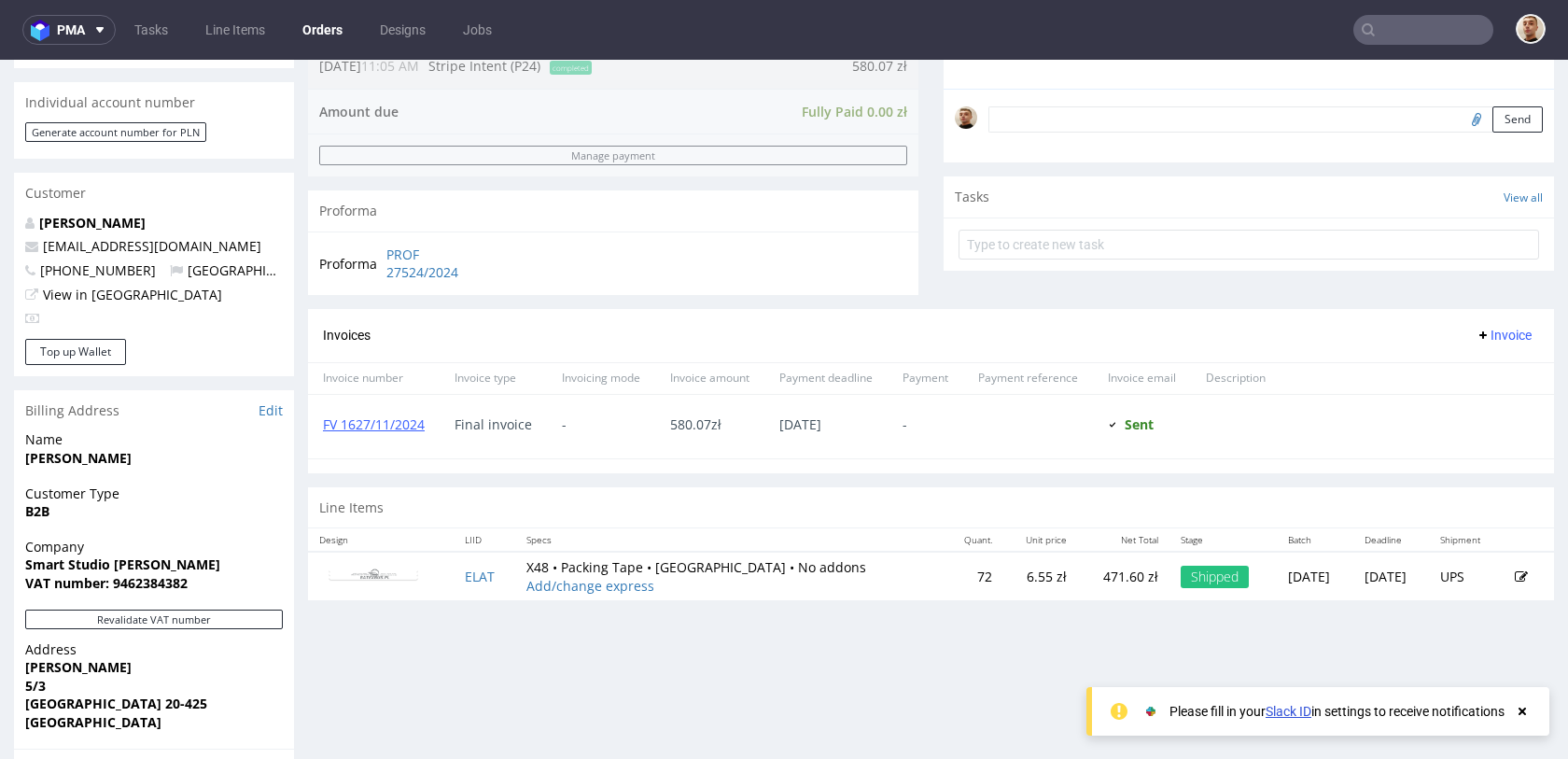
scroll to position [553, 0]
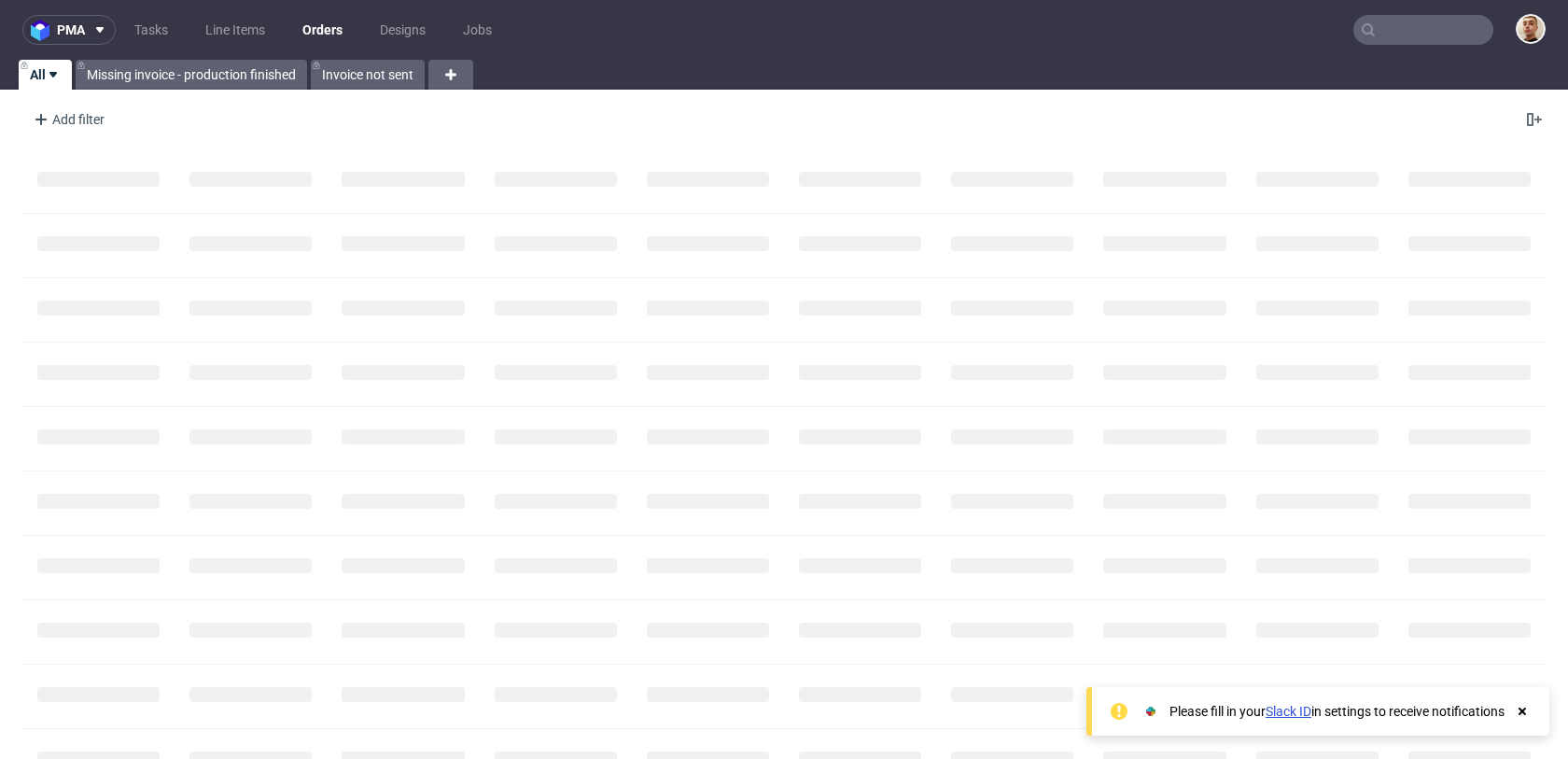
click at [1431, 39] on input "text" at bounding box center [1423, 29] width 140 height 30
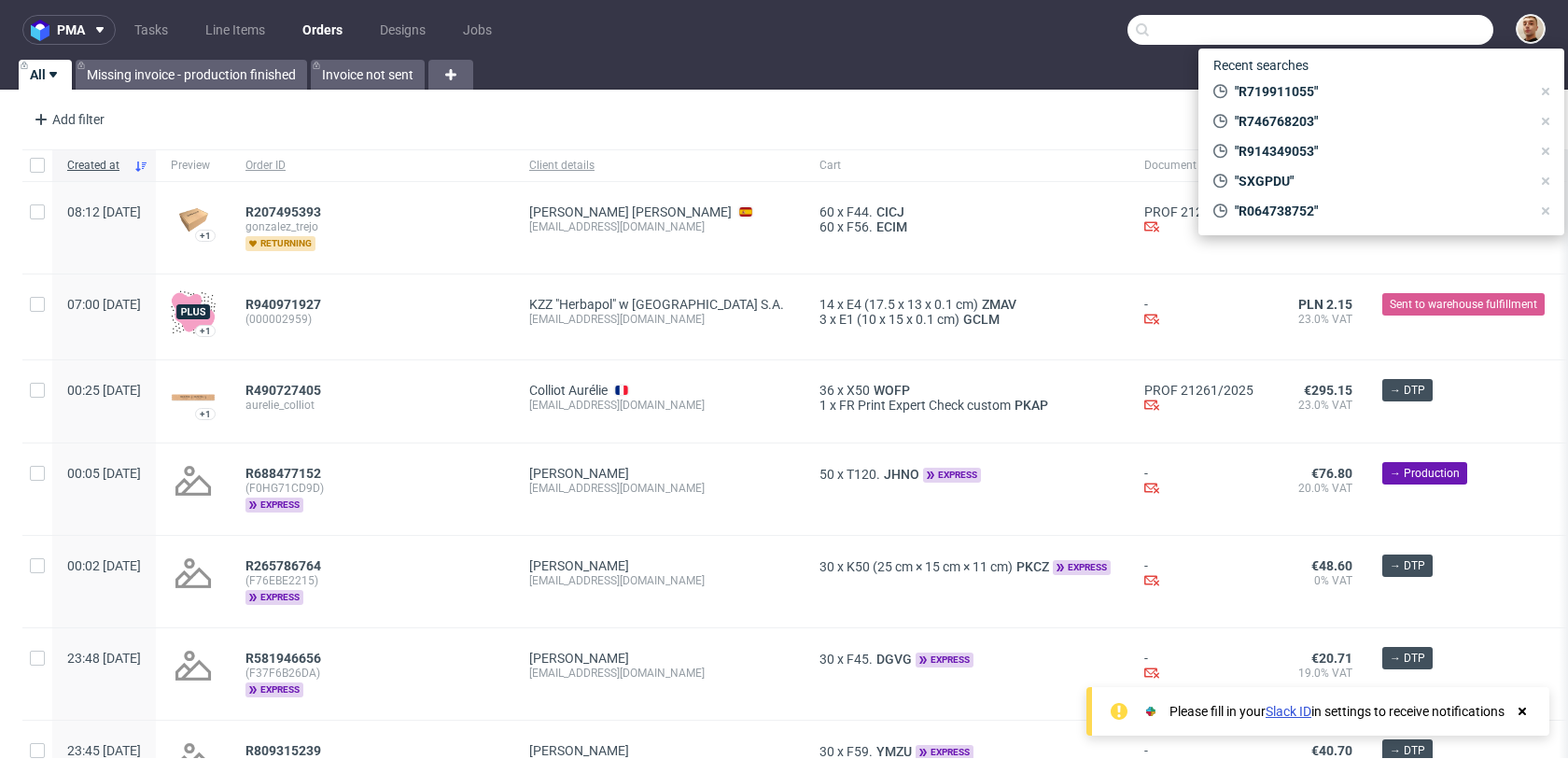
paste input "R270134275"
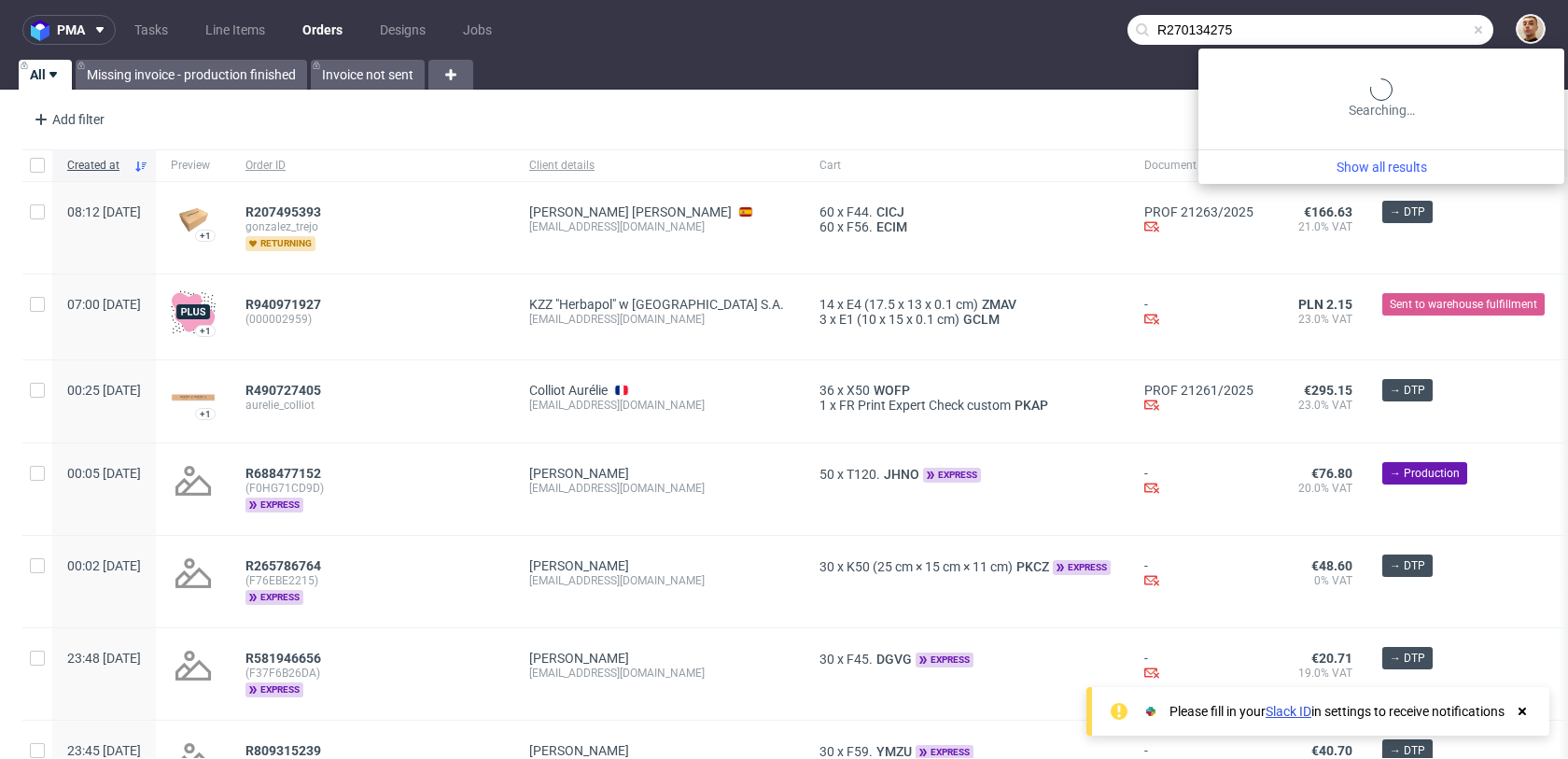
type input "R270134275"
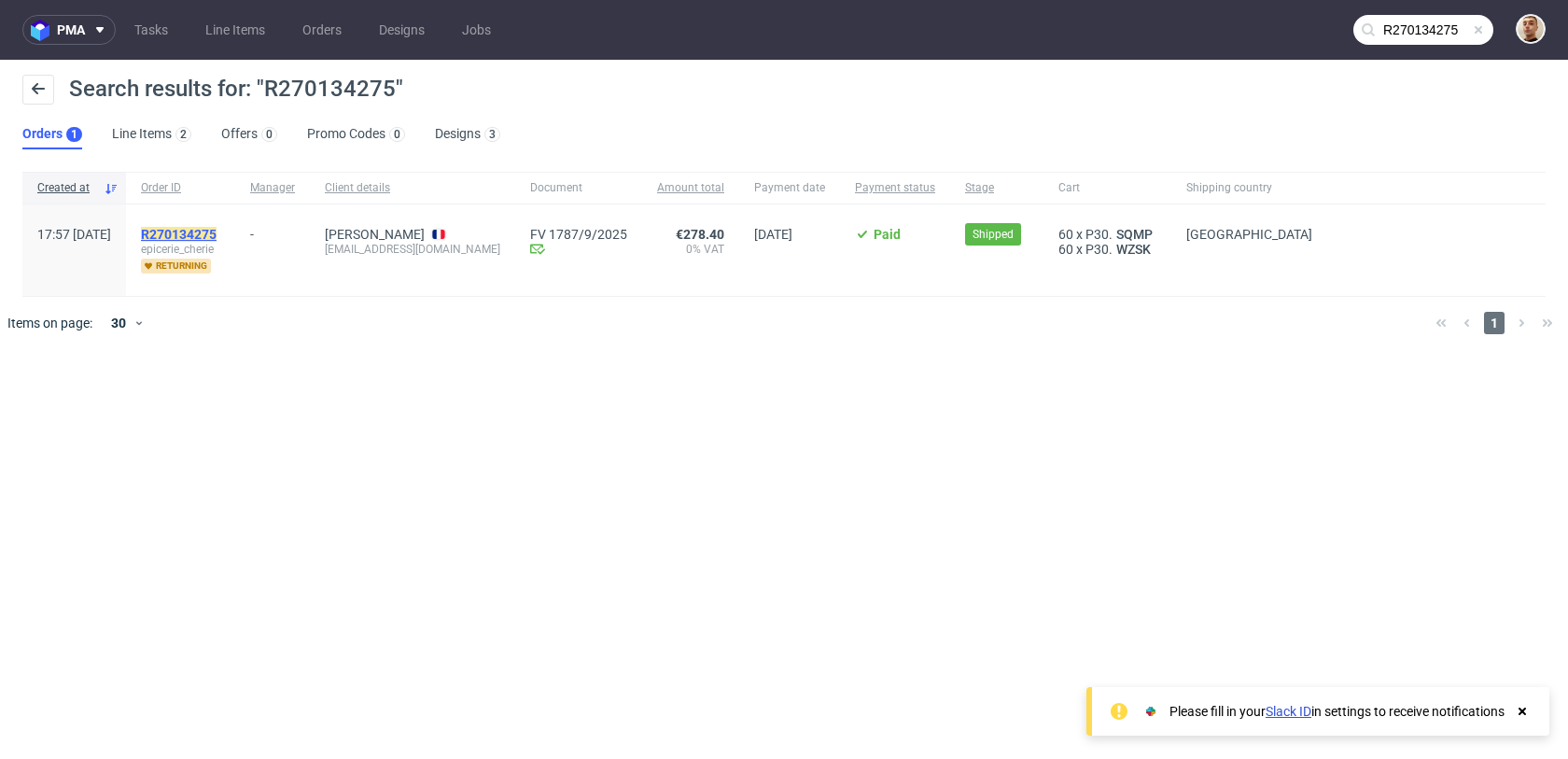
click at [216, 228] on mark "R270134275" at bounding box center [179, 234] width 75 height 14
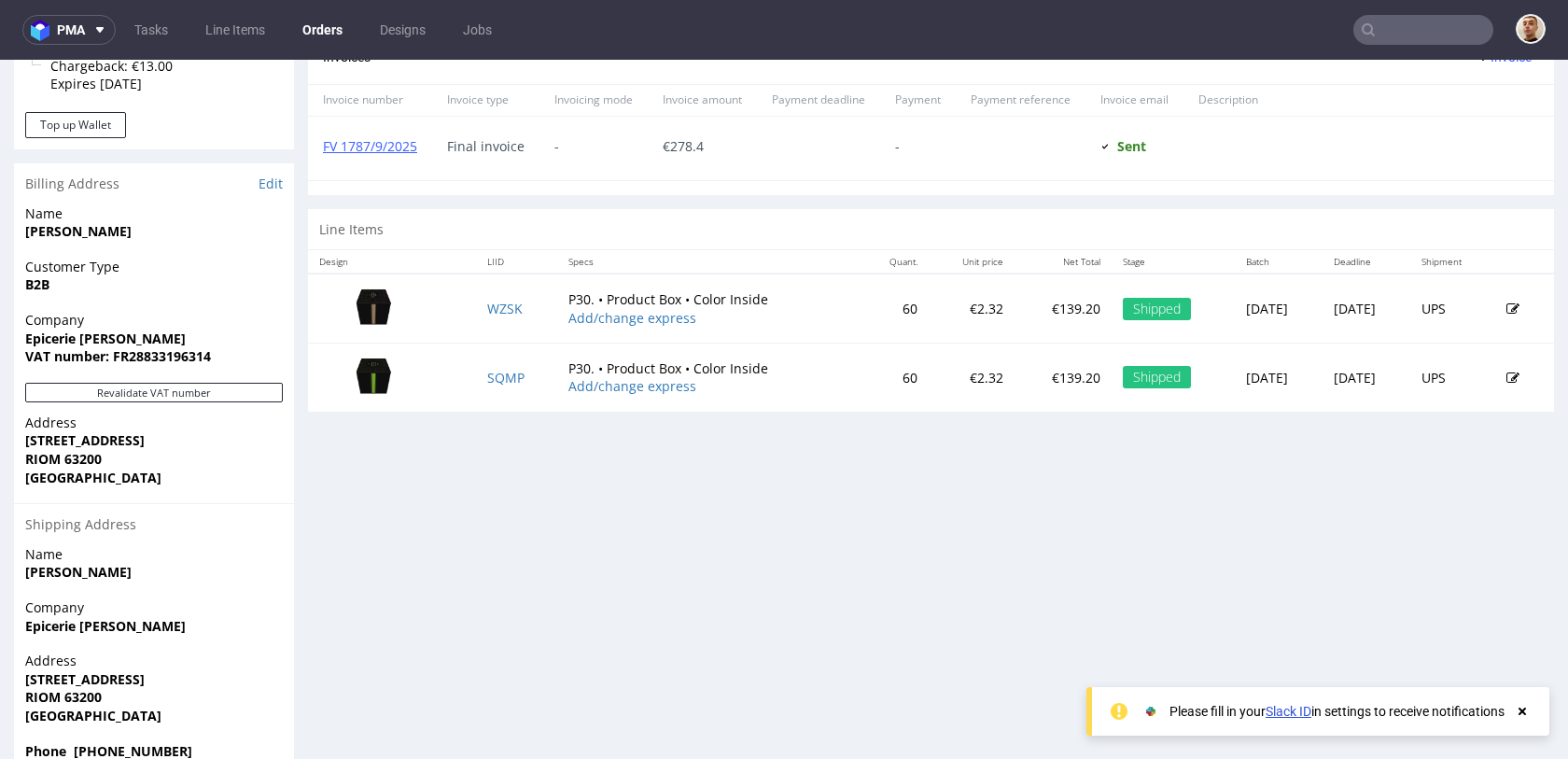
scroll to position [920, 0]
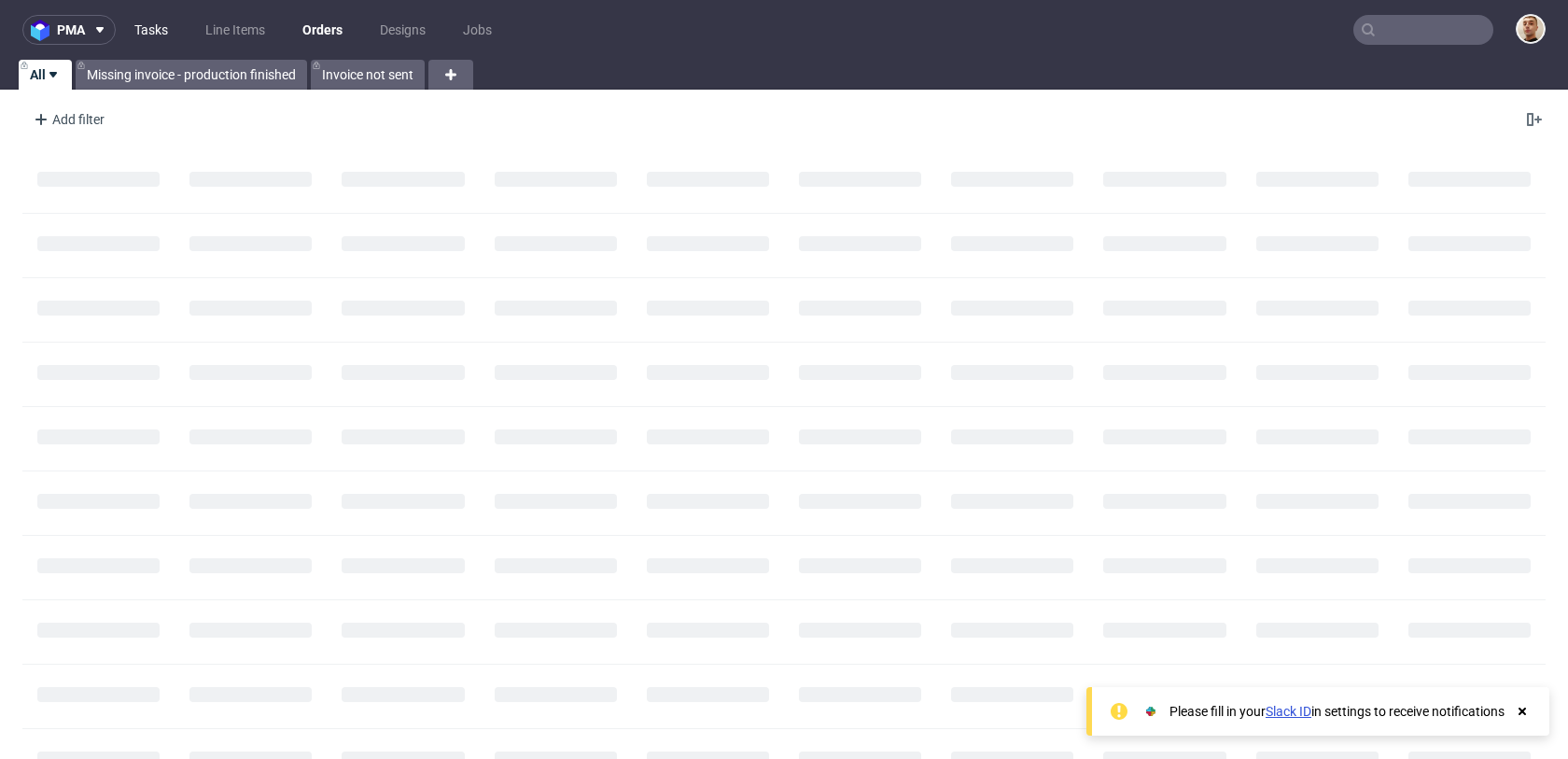
click at [165, 30] on link "Tasks" at bounding box center [152, 29] width 56 height 30
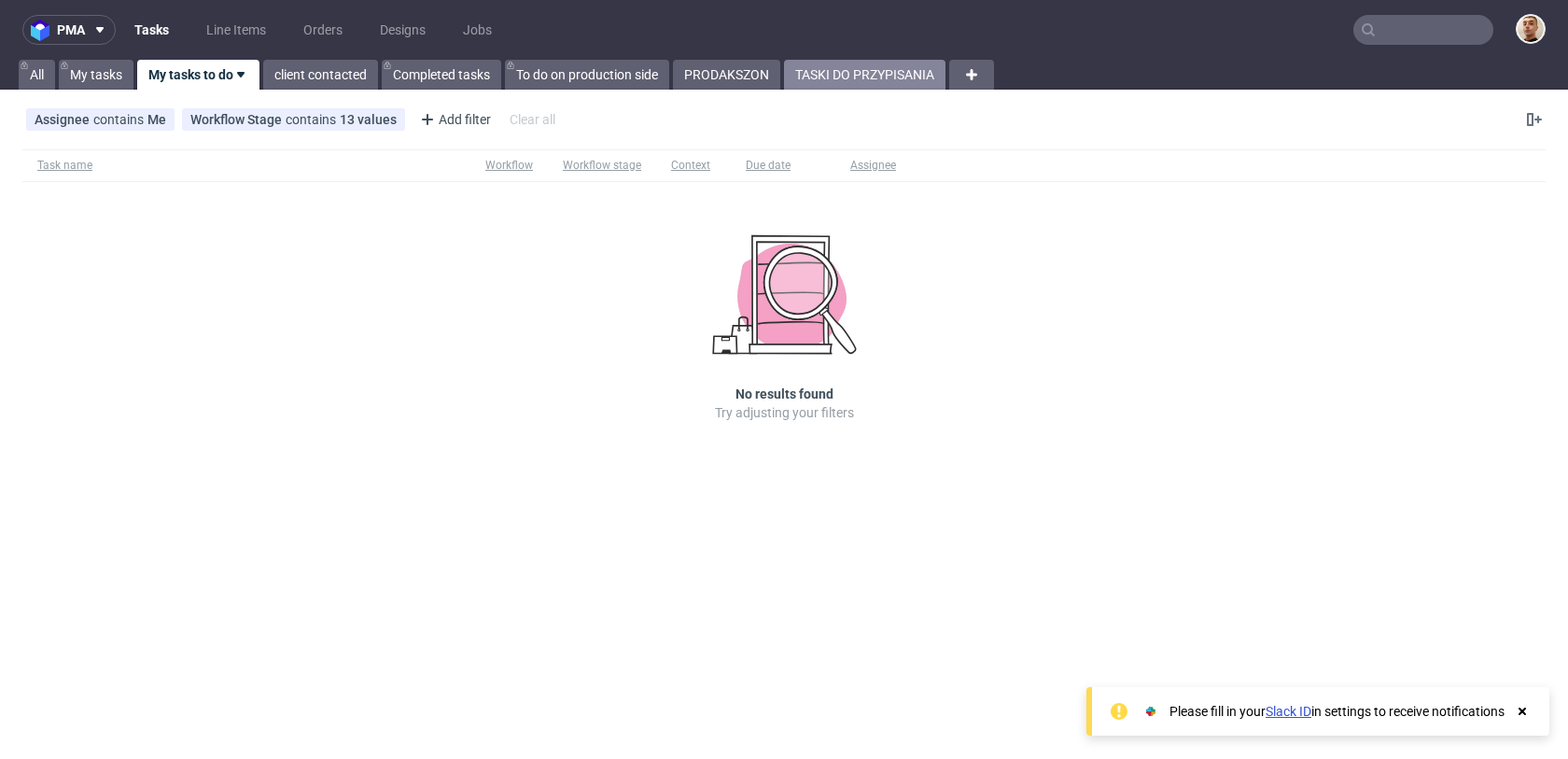
click at [821, 79] on link "TASKI DO PRZYPISANIA" at bounding box center [865, 74] width 161 height 30
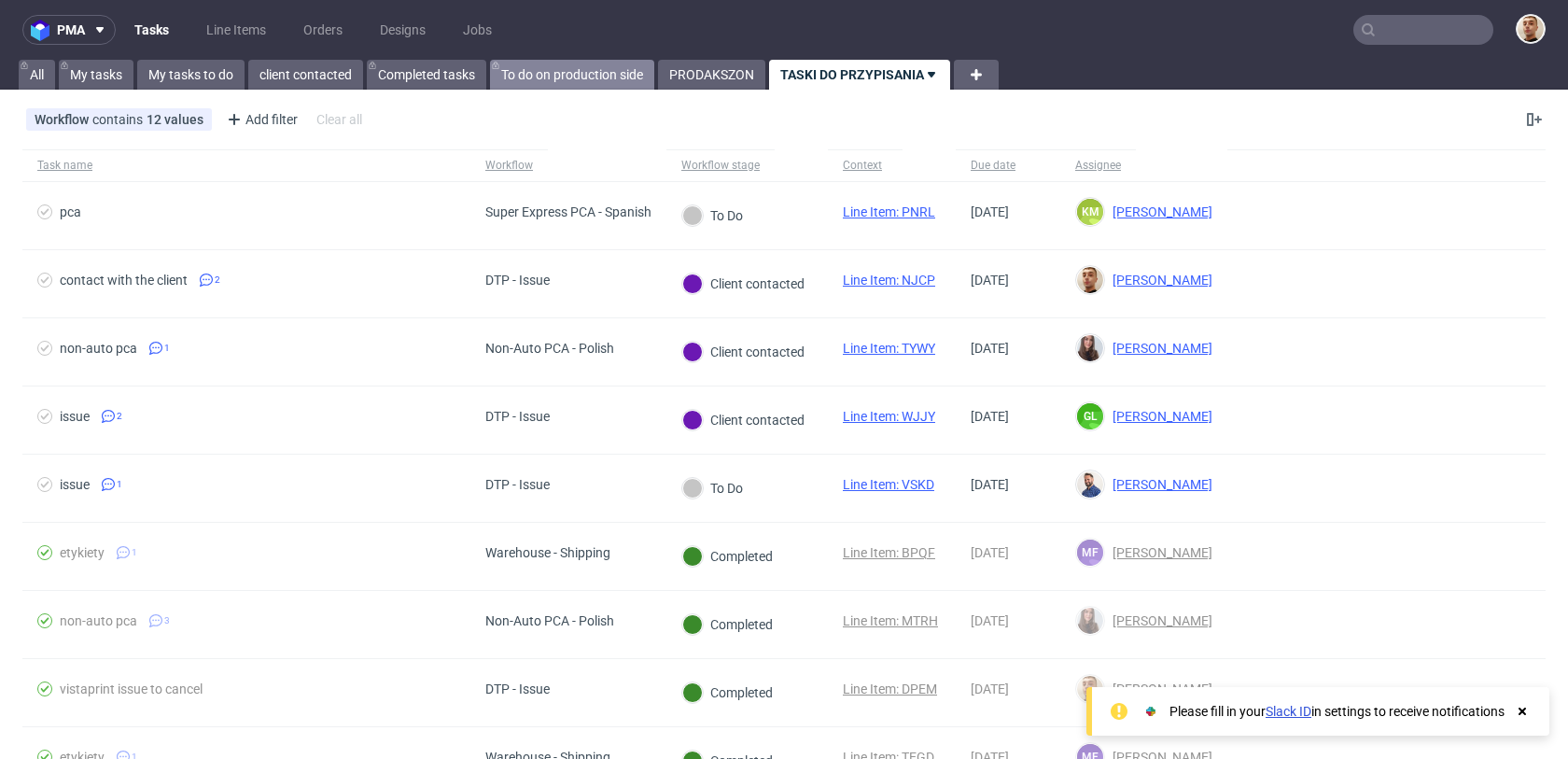
click at [521, 82] on link "To do on production side" at bounding box center [572, 74] width 164 height 30
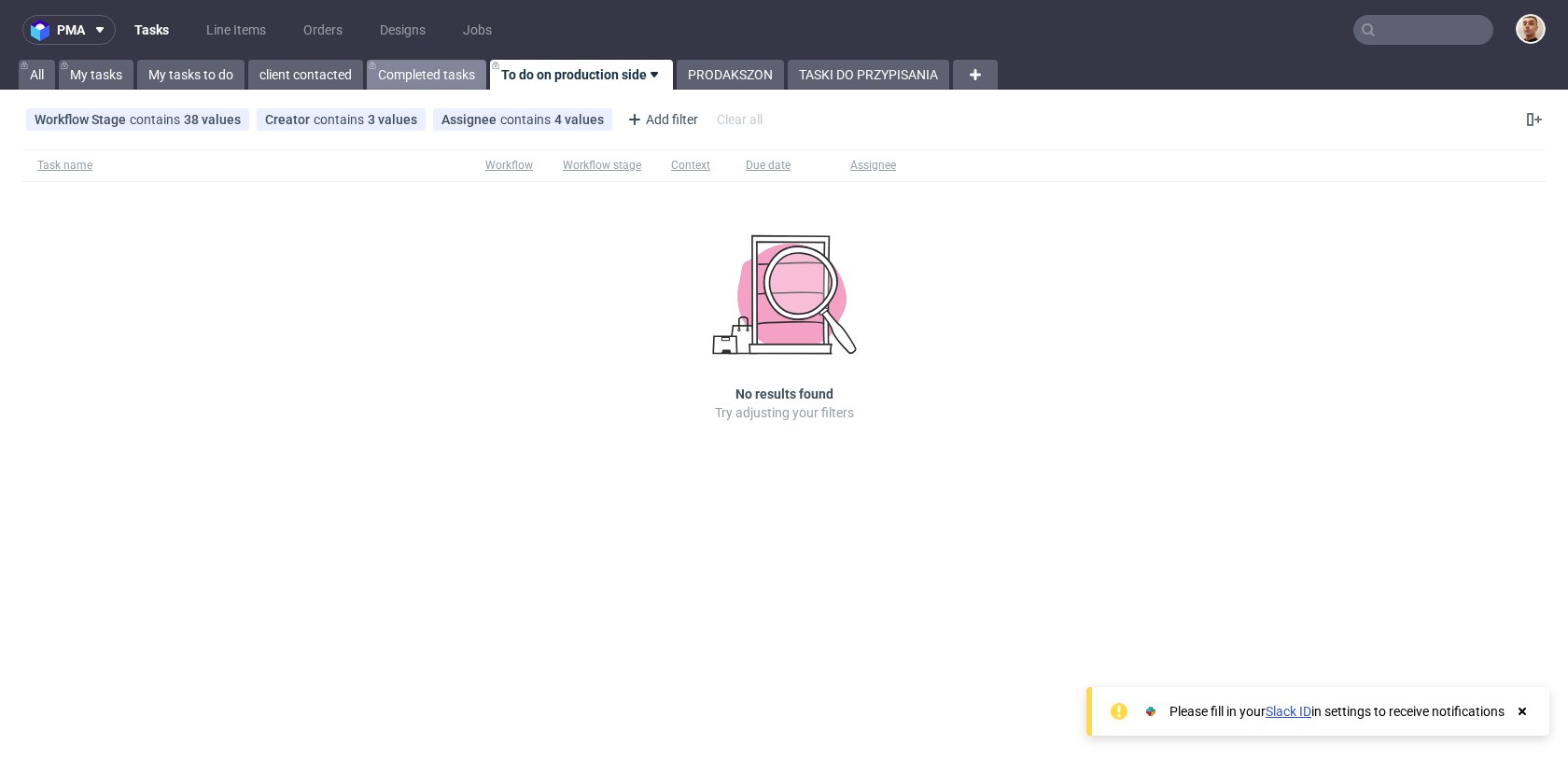
click at [457, 73] on link "Completed tasks" at bounding box center [427, 74] width 120 height 30
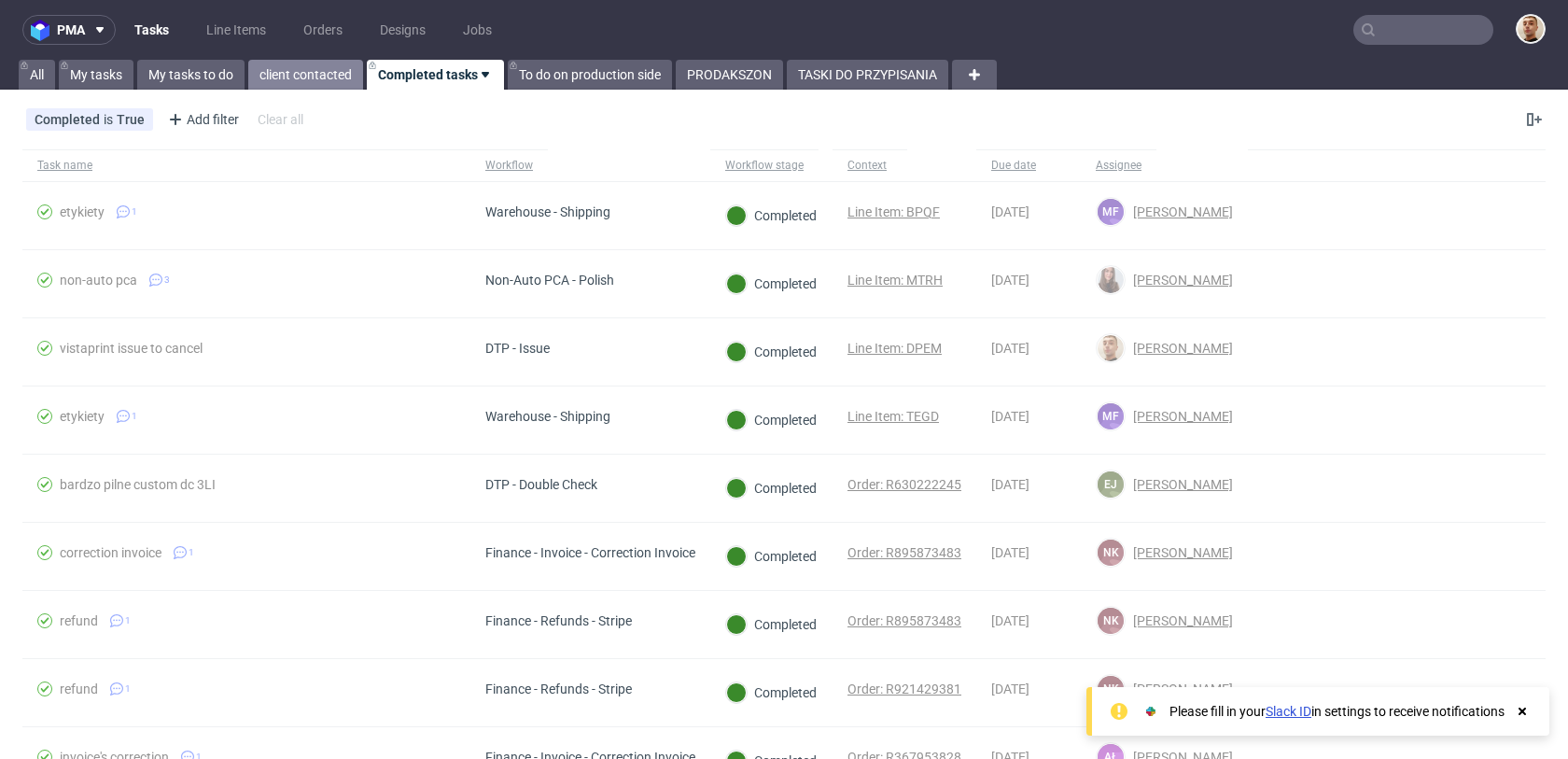
click at [303, 65] on link "client contacted" at bounding box center [305, 74] width 115 height 30
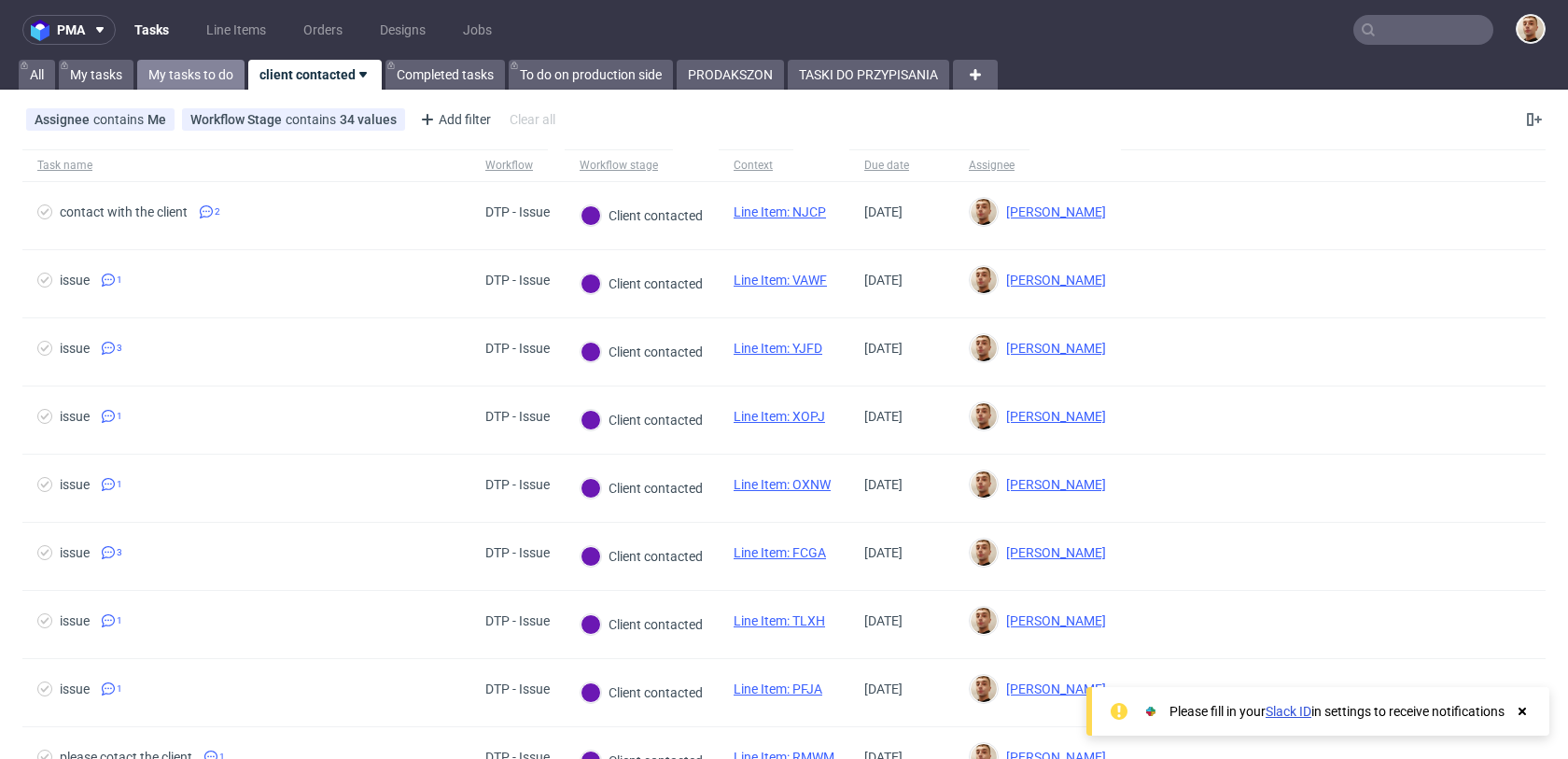
click at [186, 70] on link "My tasks to do" at bounding box center [190, 74] width 107 height 30
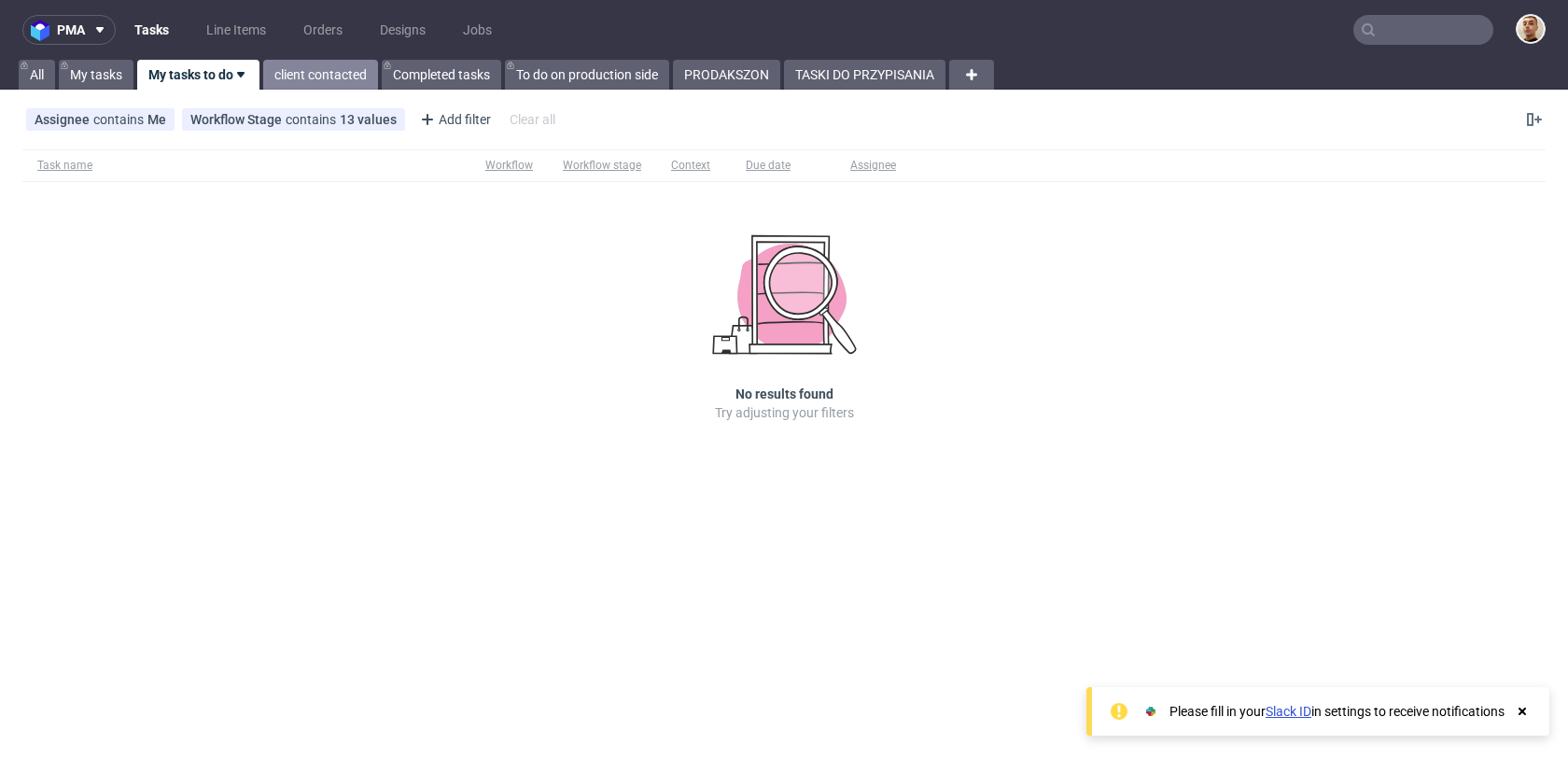
click at [266, 65] on link "client contacted" at bounding box center [320, 74] width 115 height 30
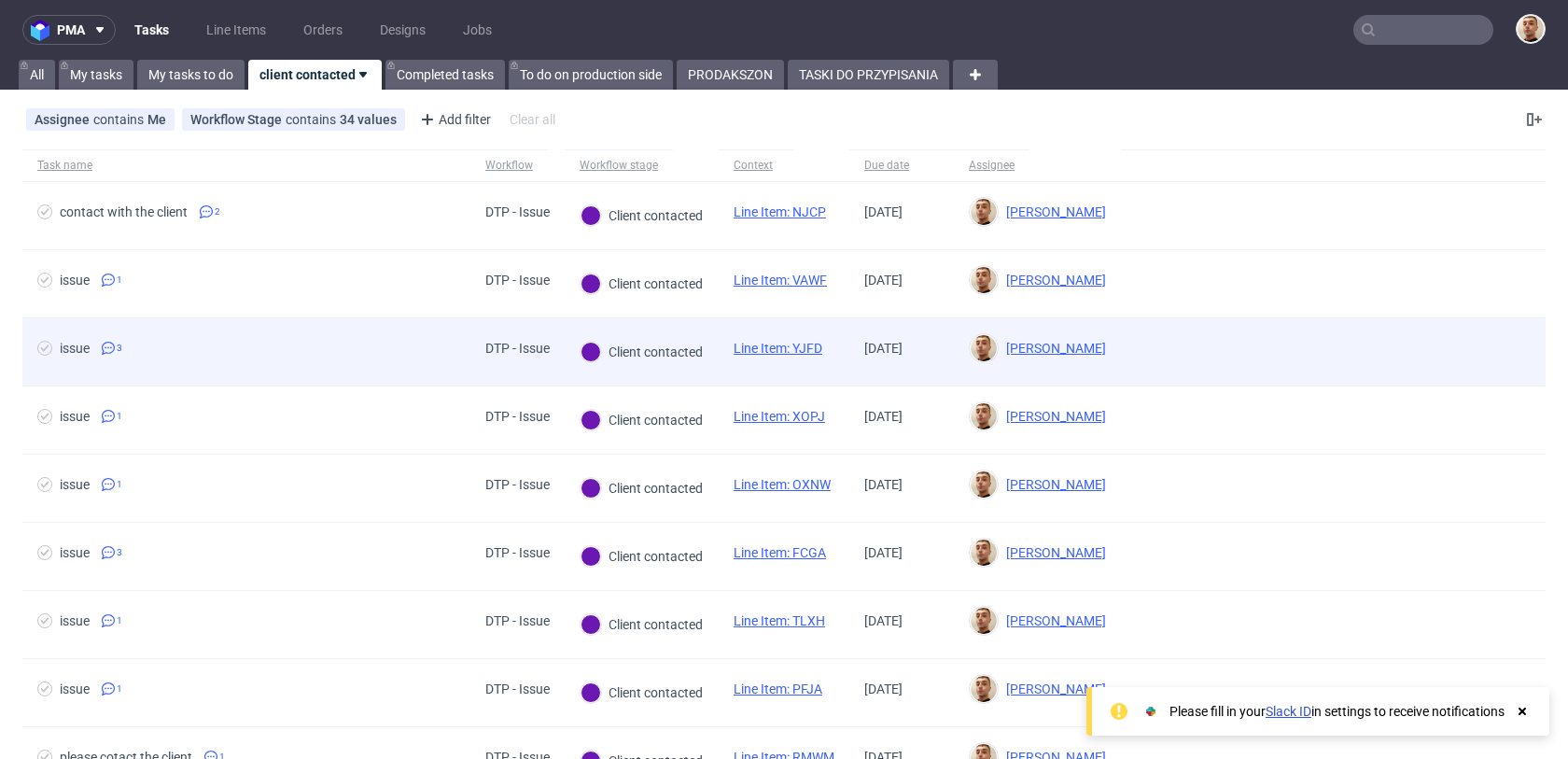
scroll to position [300, 0]
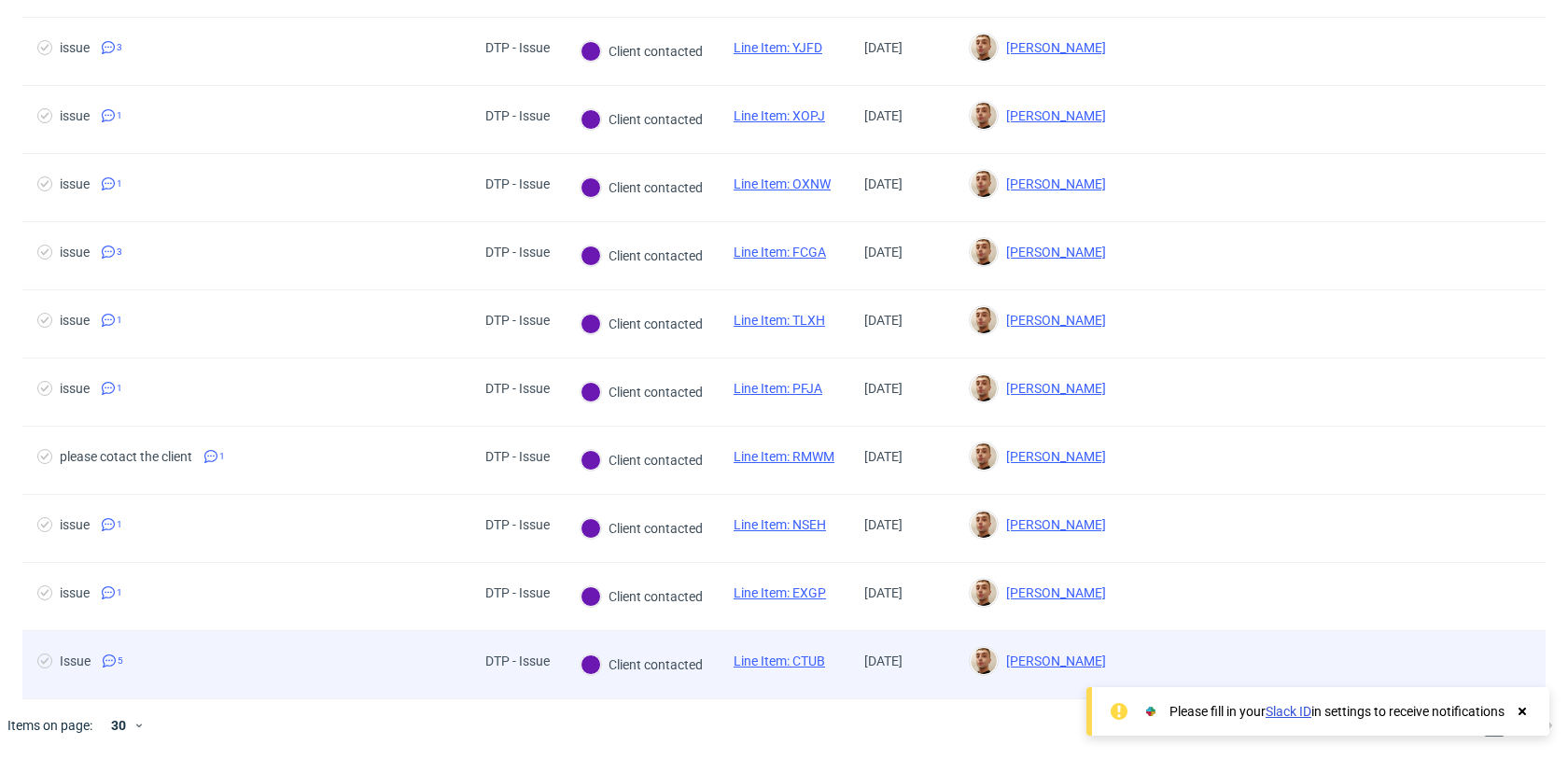
click at [253, 651] on div "Issue 5" at bounding box center [246, 664] width 448 height 68
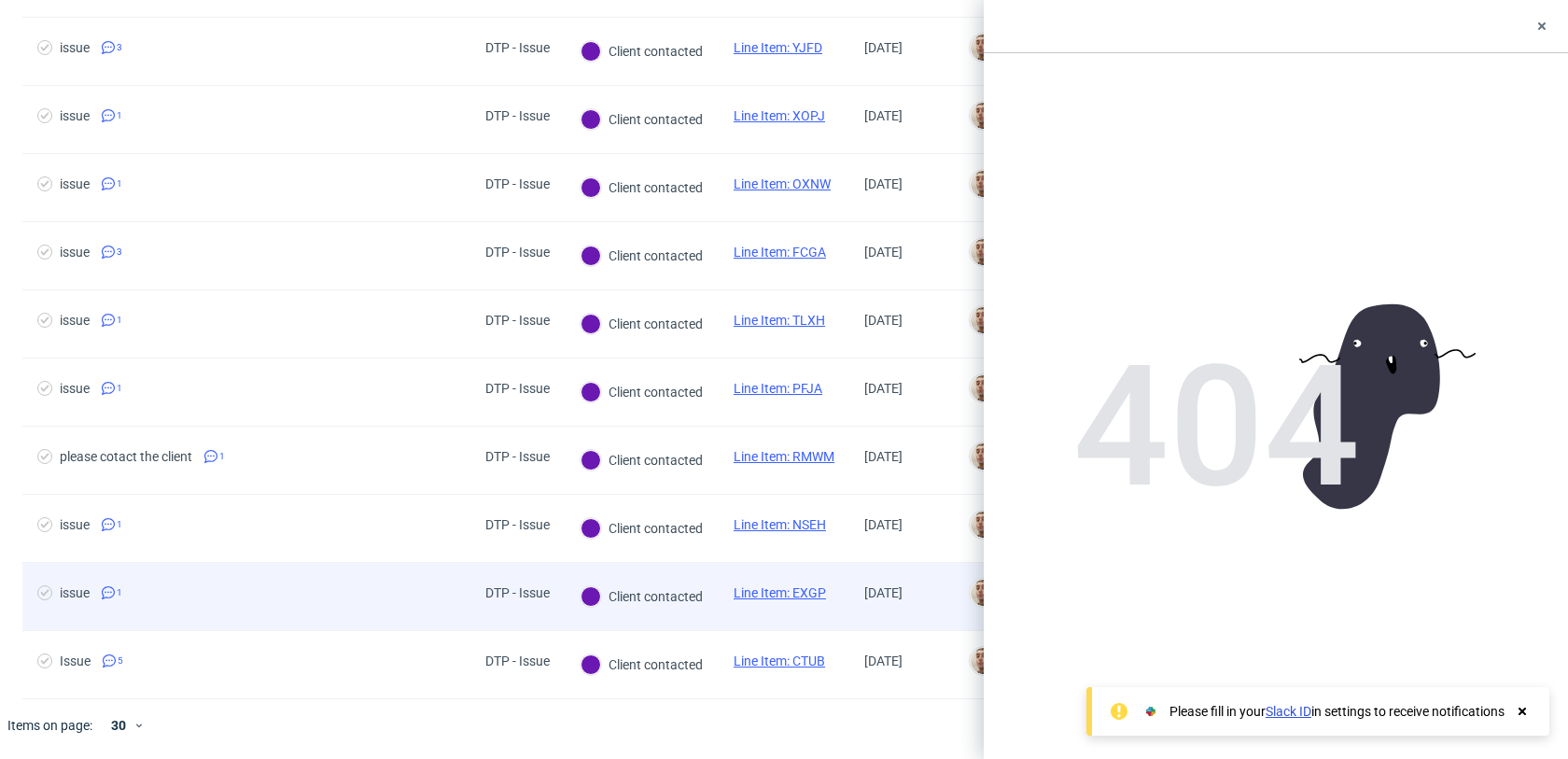
click at [269, 605] on span "issue 1" at bounding box center [246, 596] width 418 height 22
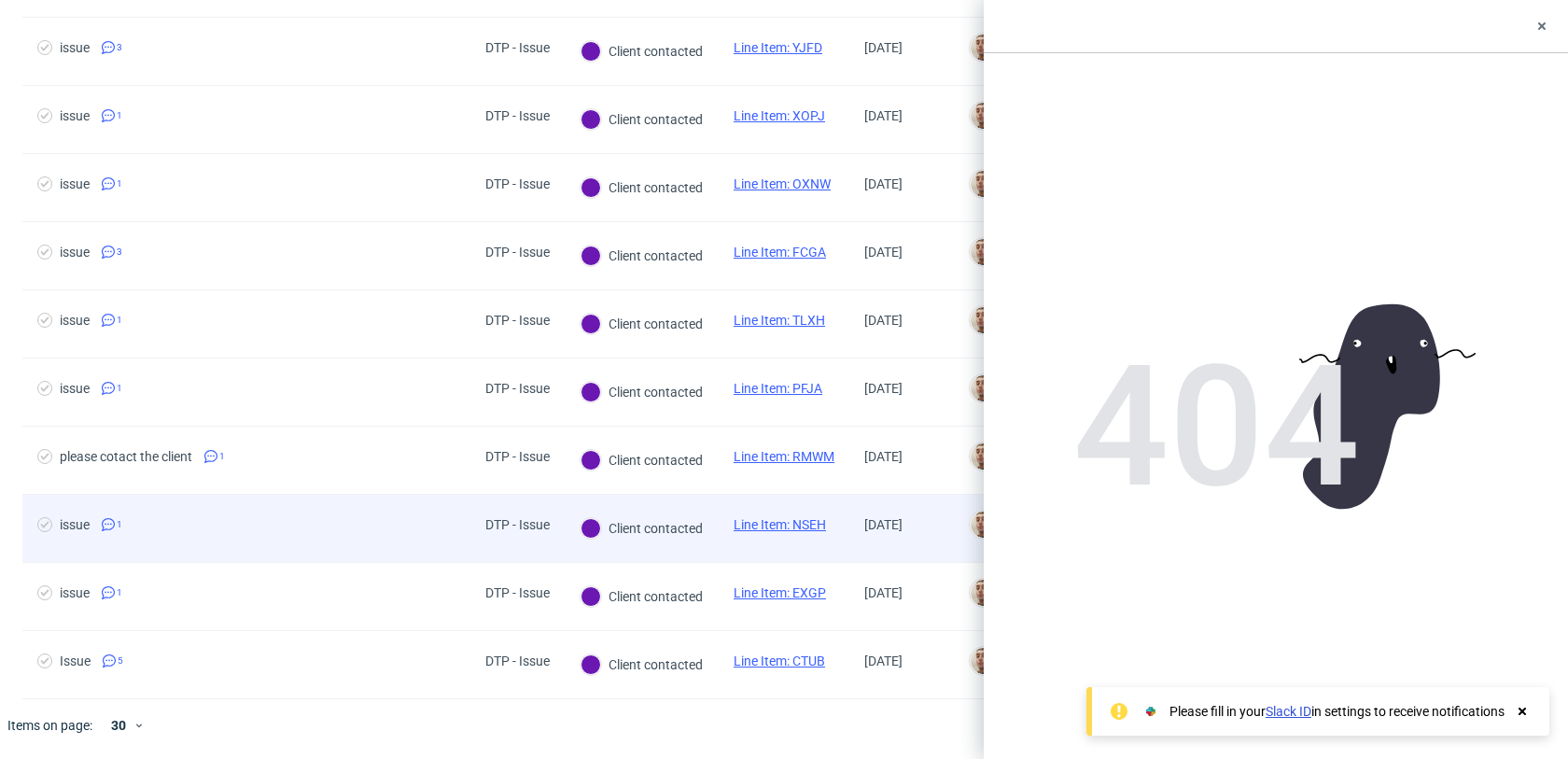
click at [281, 558] on div "issue 1" at bounding box center [246, 528] width 448 height 68
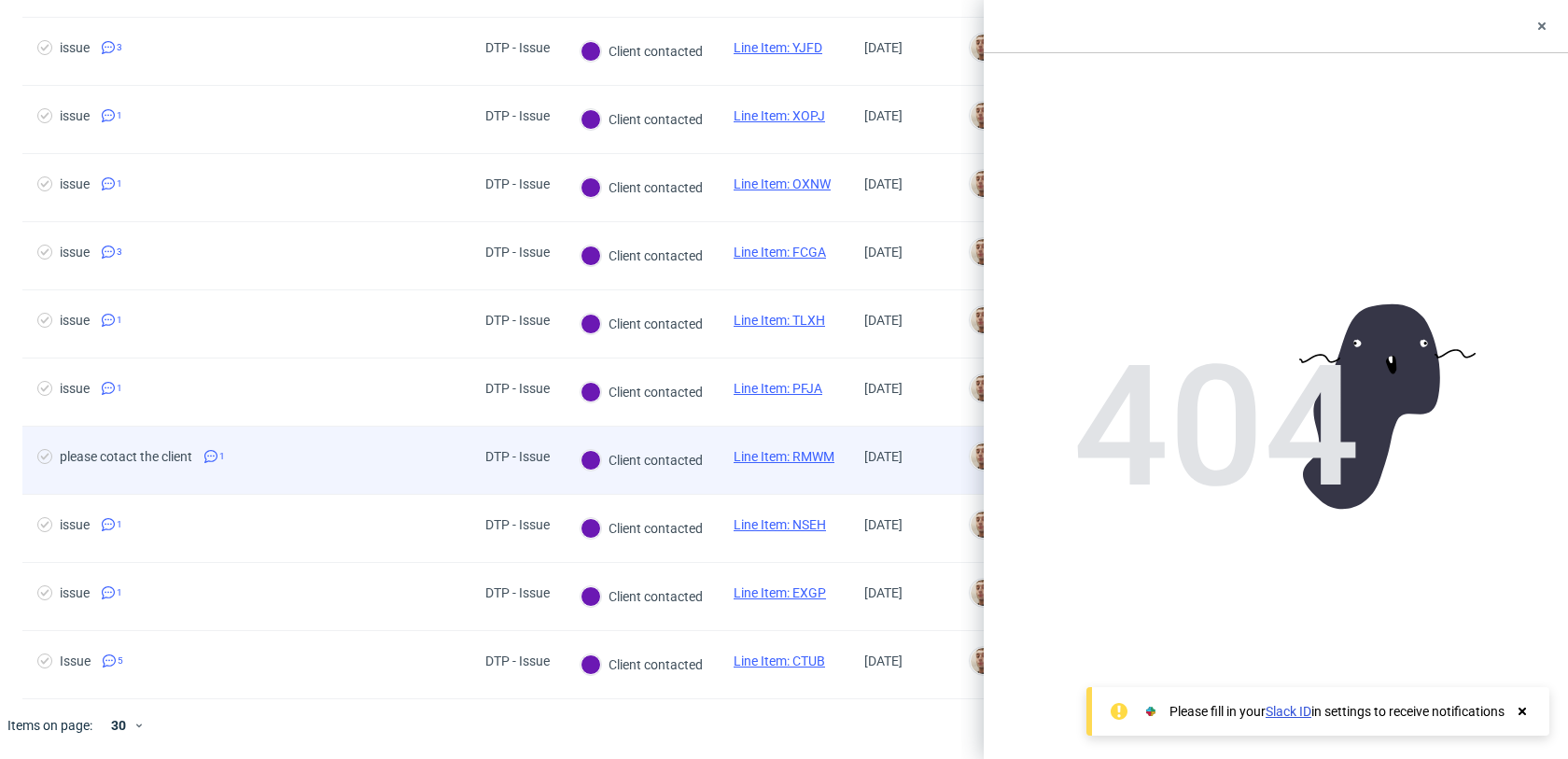
click at [298, 462] on span "please cotact the client 1" at bounding box center [246, 460] width 418 height 22
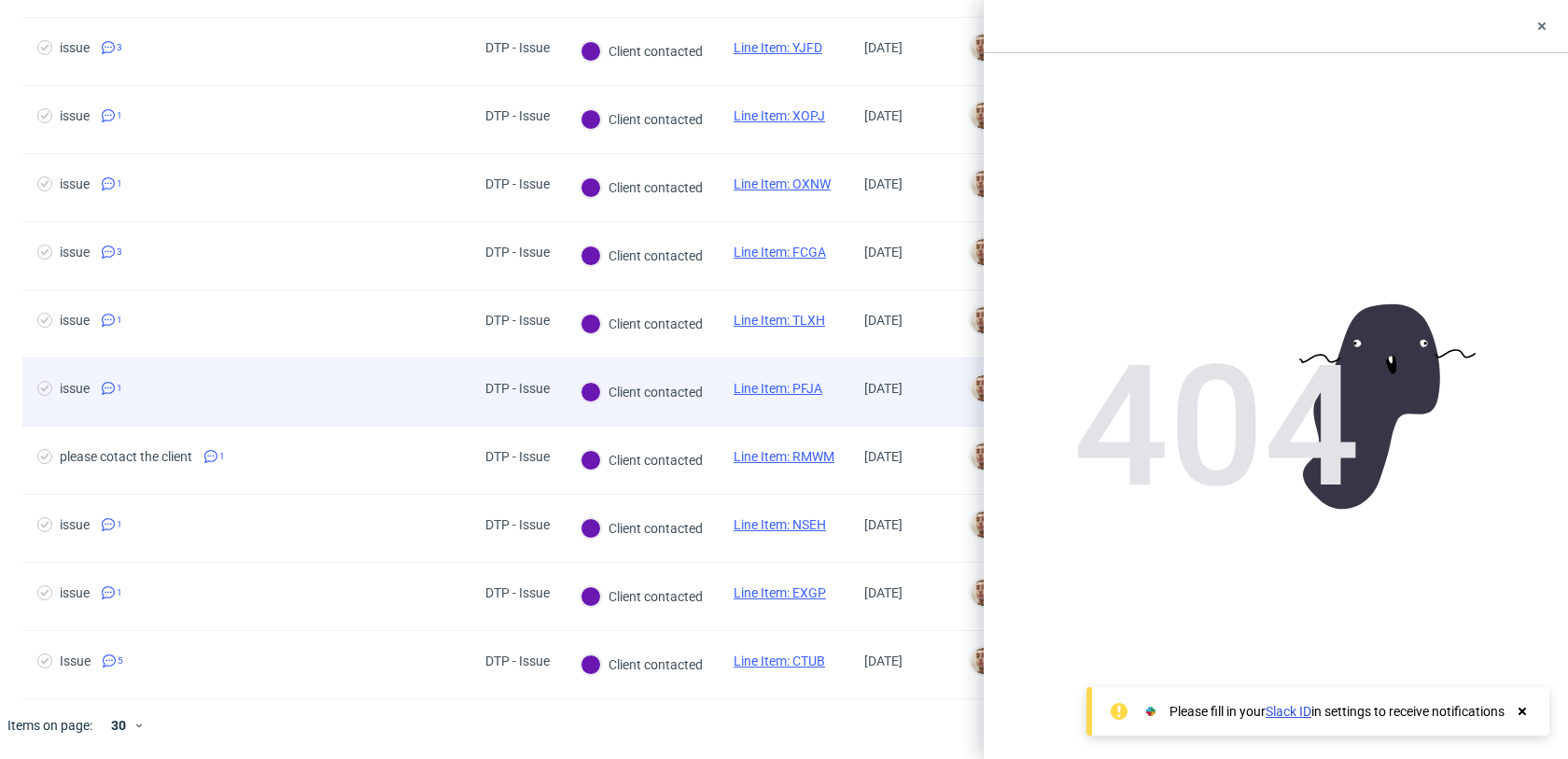
click at [302, 395] on span "issue 1" at bounding box center [246, 391] width 418 height 22
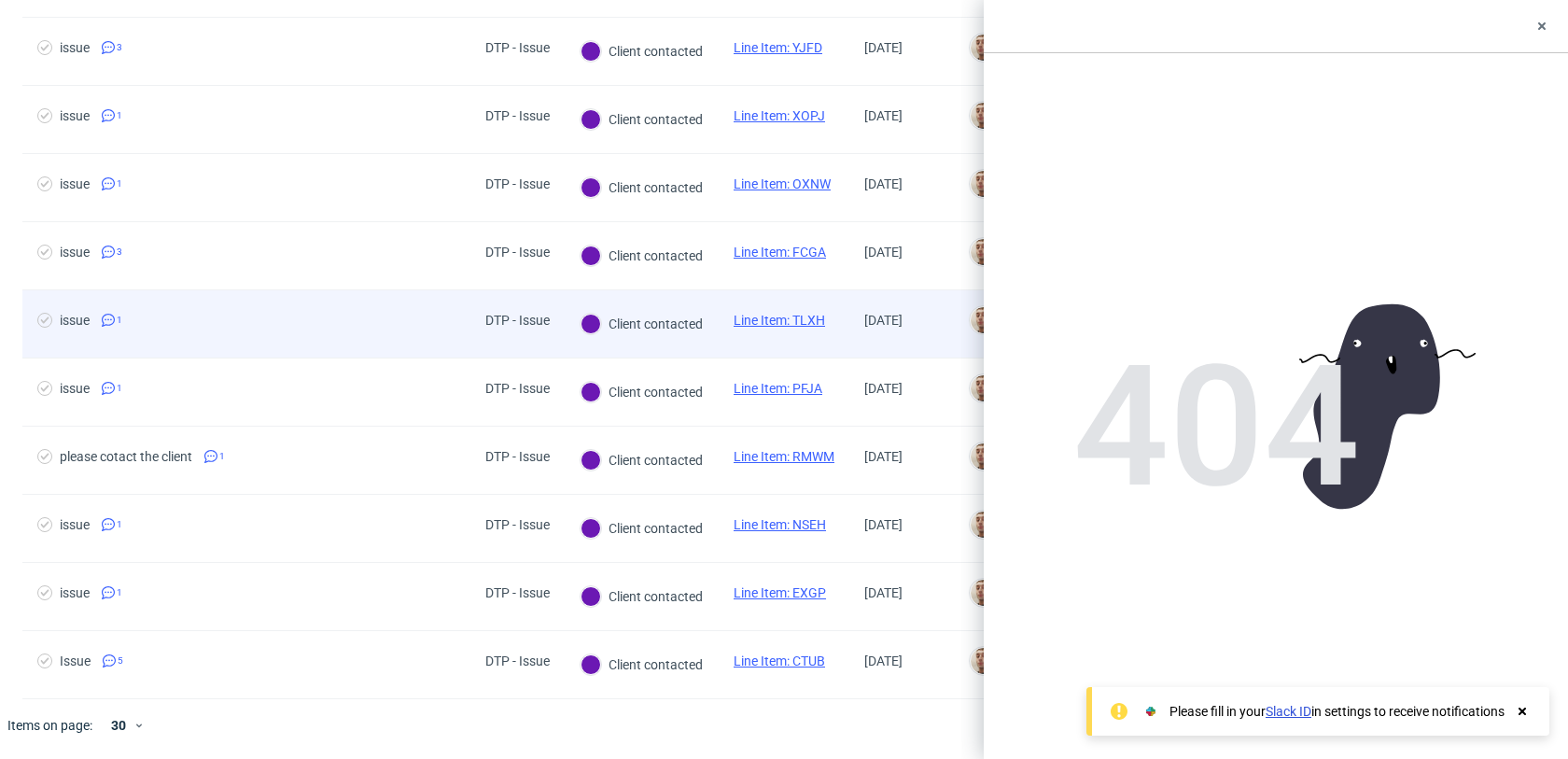
click at [317, 338] on div "issue 1" at bounding box center [246, 323] width 448 height 68
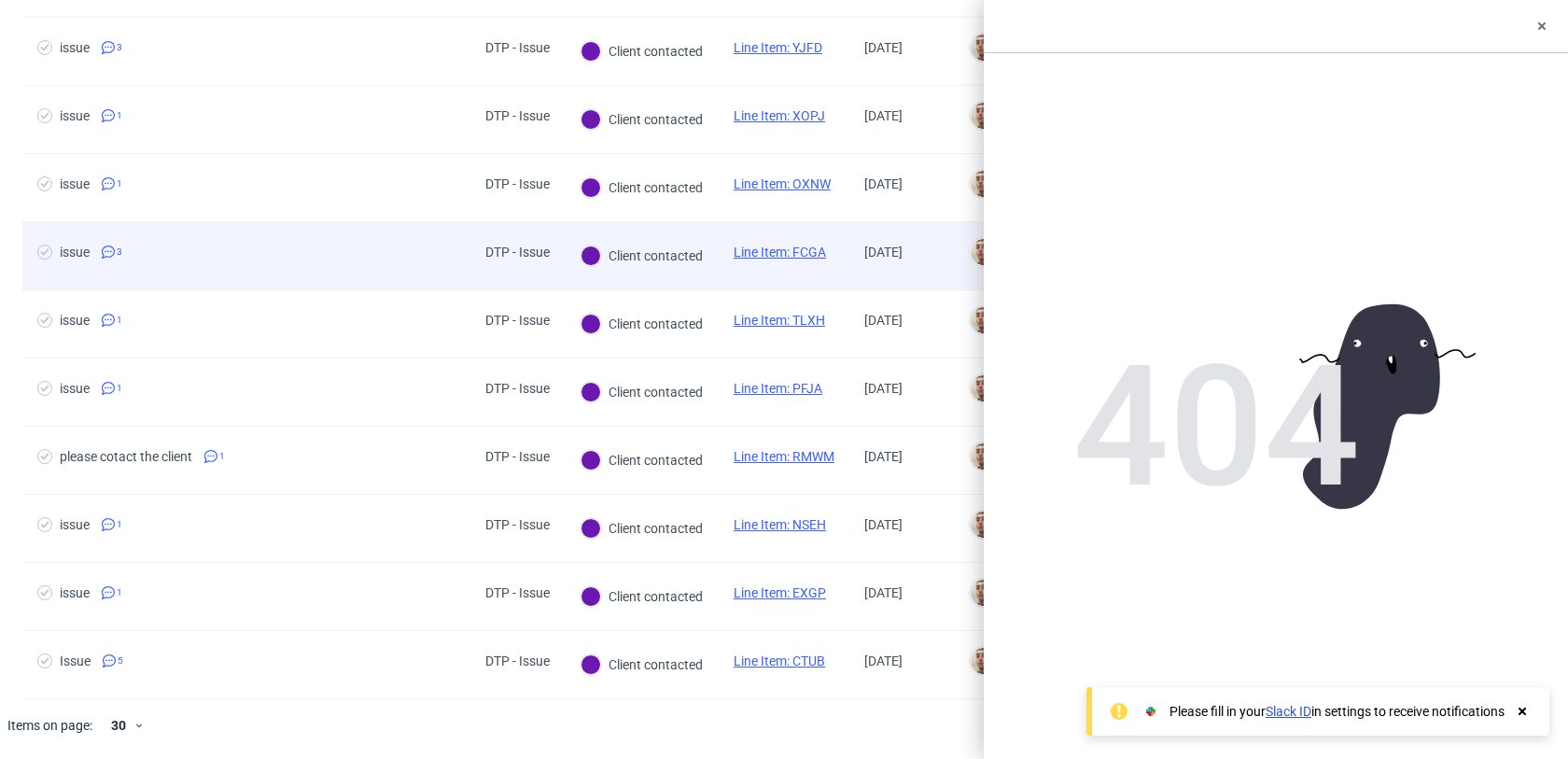
click at [324, 262] on span "issue 3" at bounding box center [246, 255] width 418 height 22
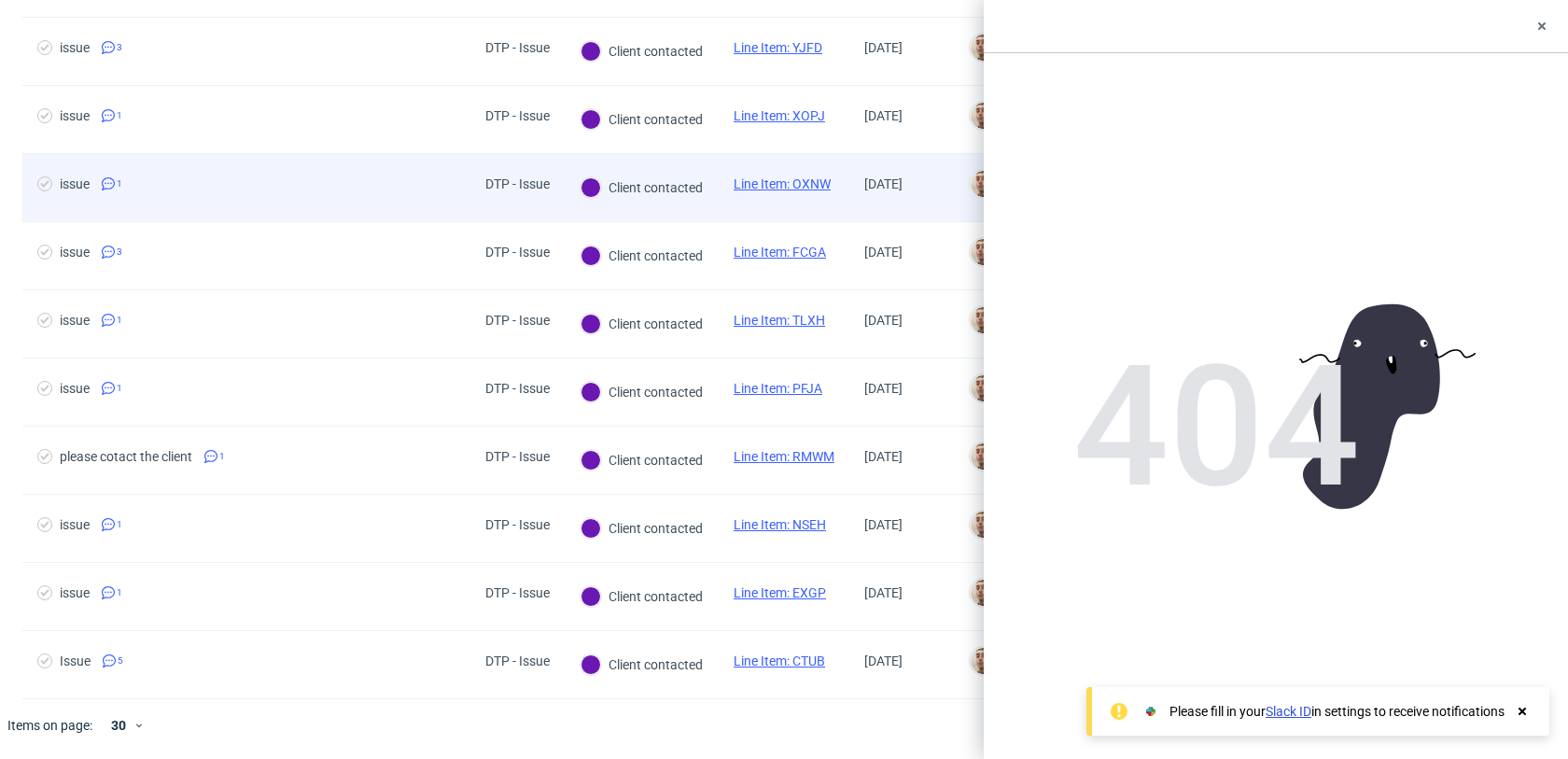
click at [331, 195] on span "issue 1" at bounding box center [246, 187] width 418 height 22
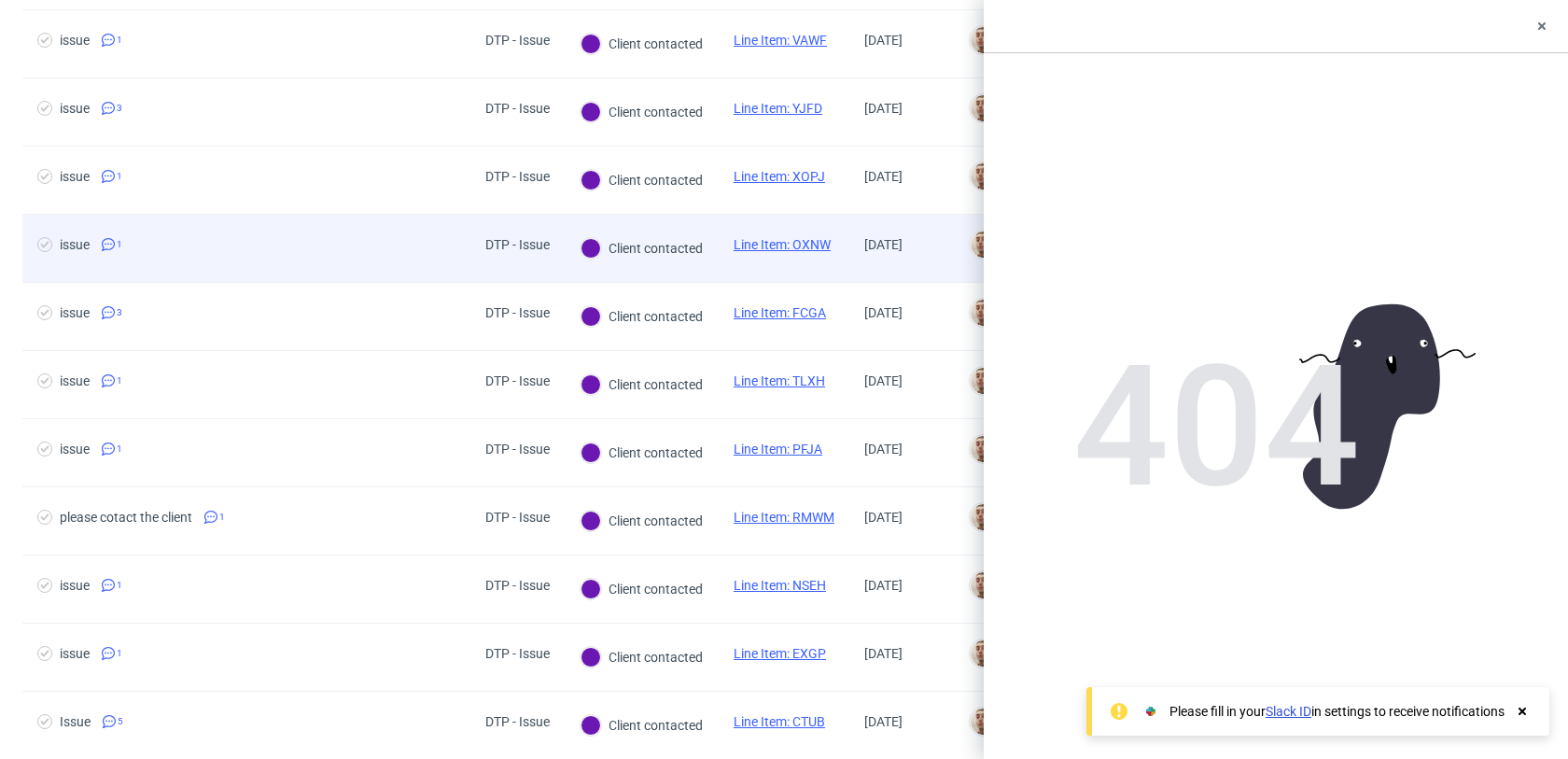
scroll to position [208, 0]
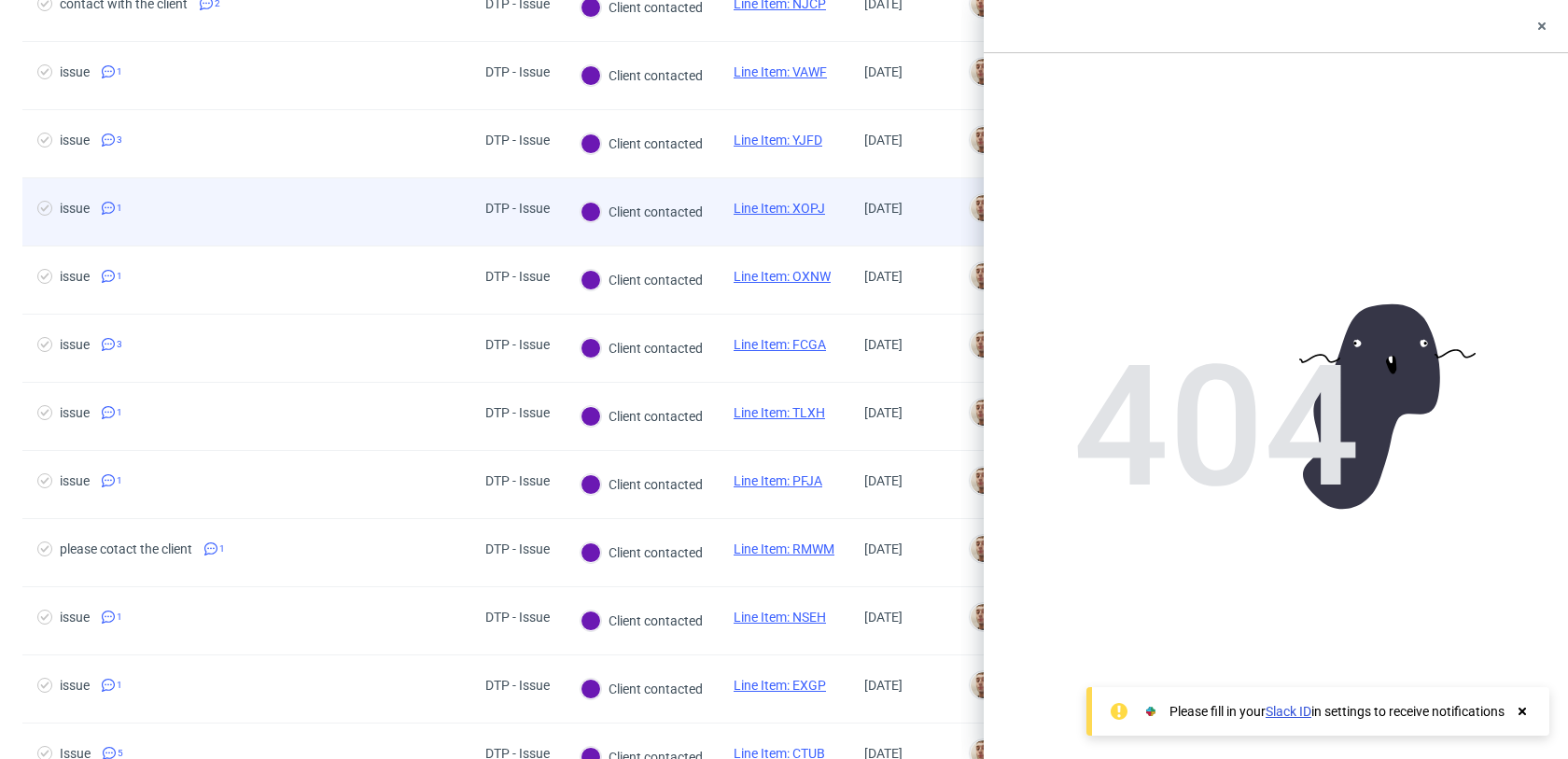
click at [332, 201] on span "issue 1" at bounding box center [246, 211] width 418 height 22
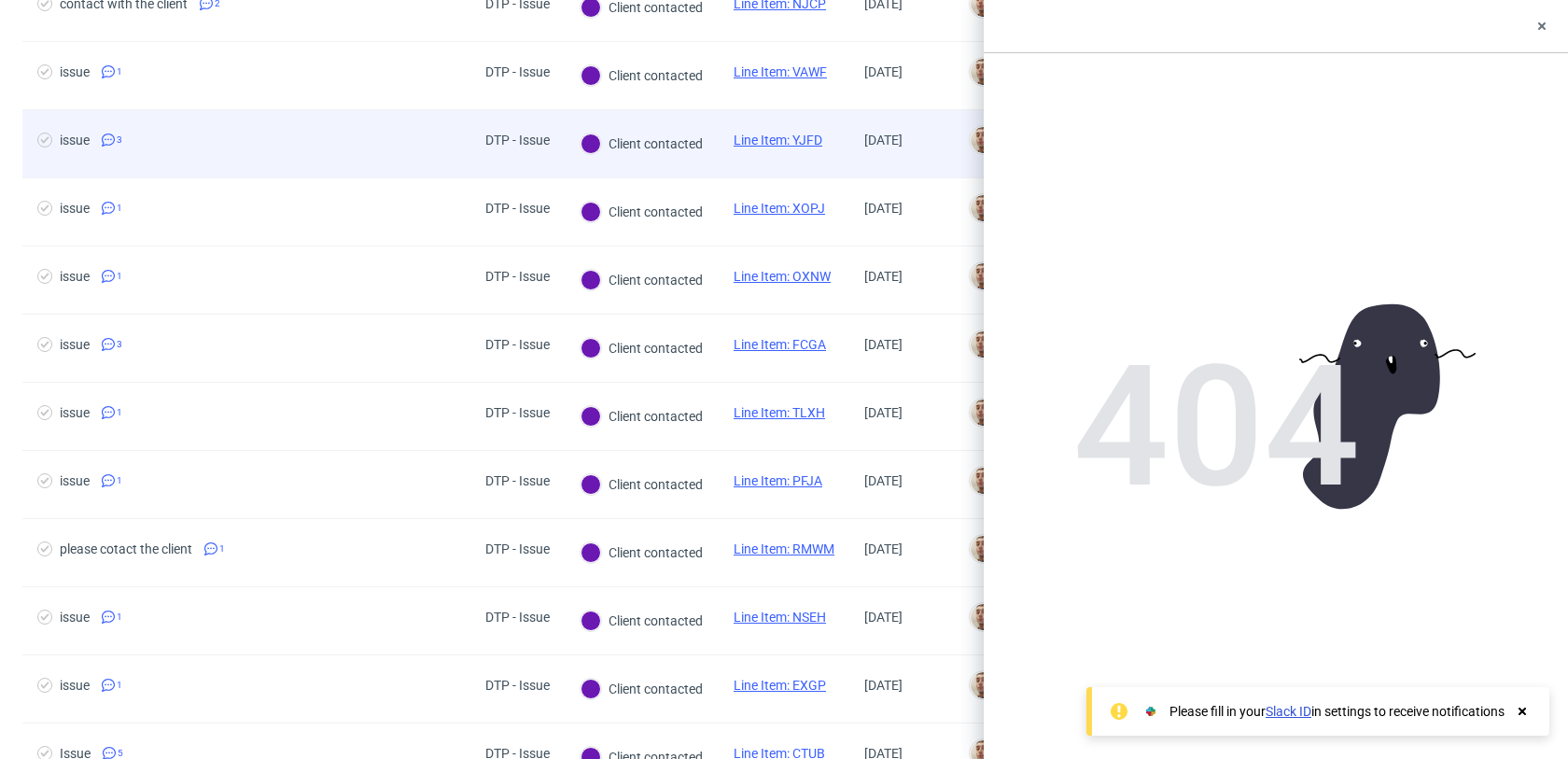
click at [347, 156] on div "issue 3" at bounding box center [246, 144] width 448 height 68
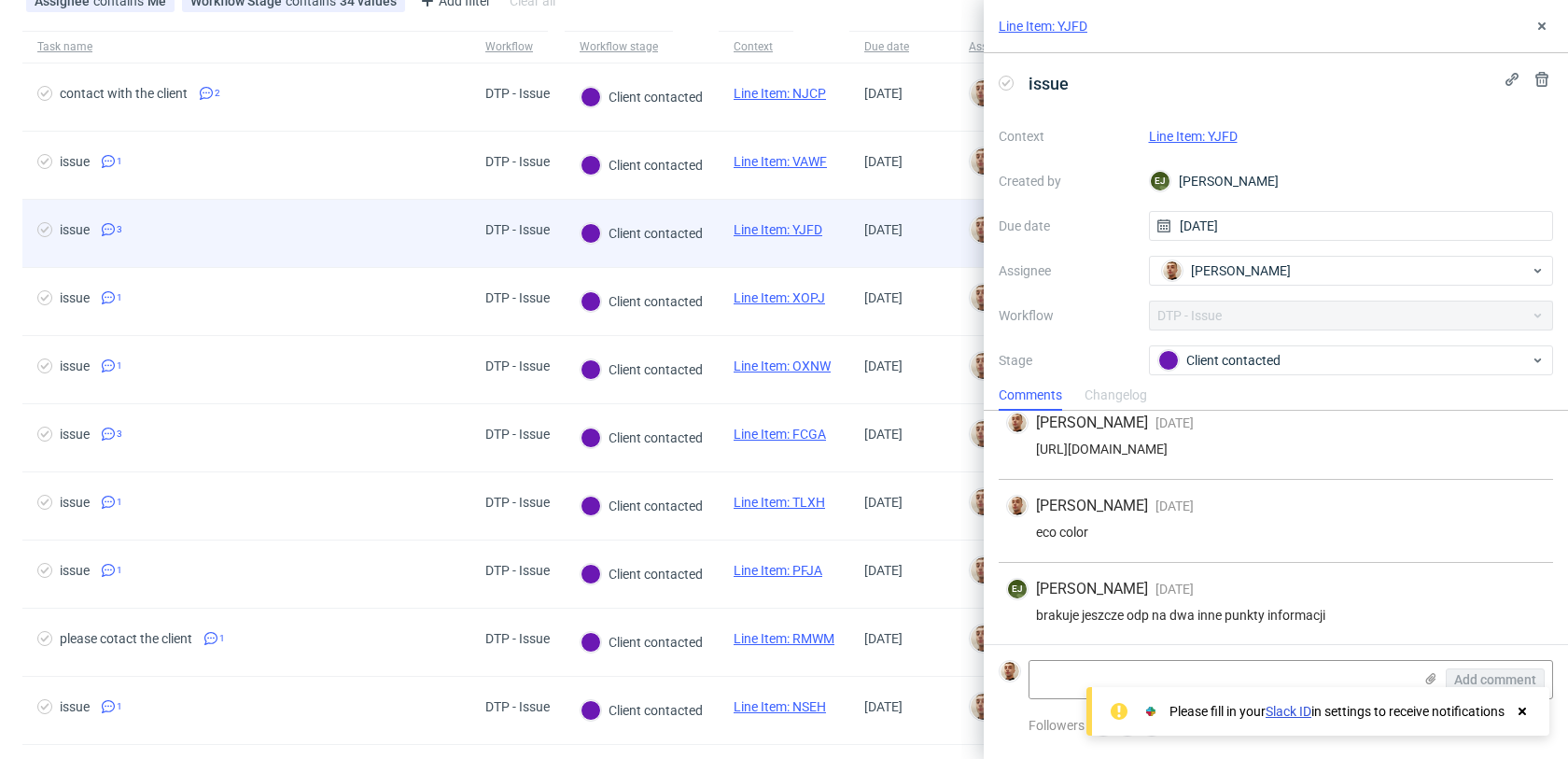
scroll to position [96, 0]
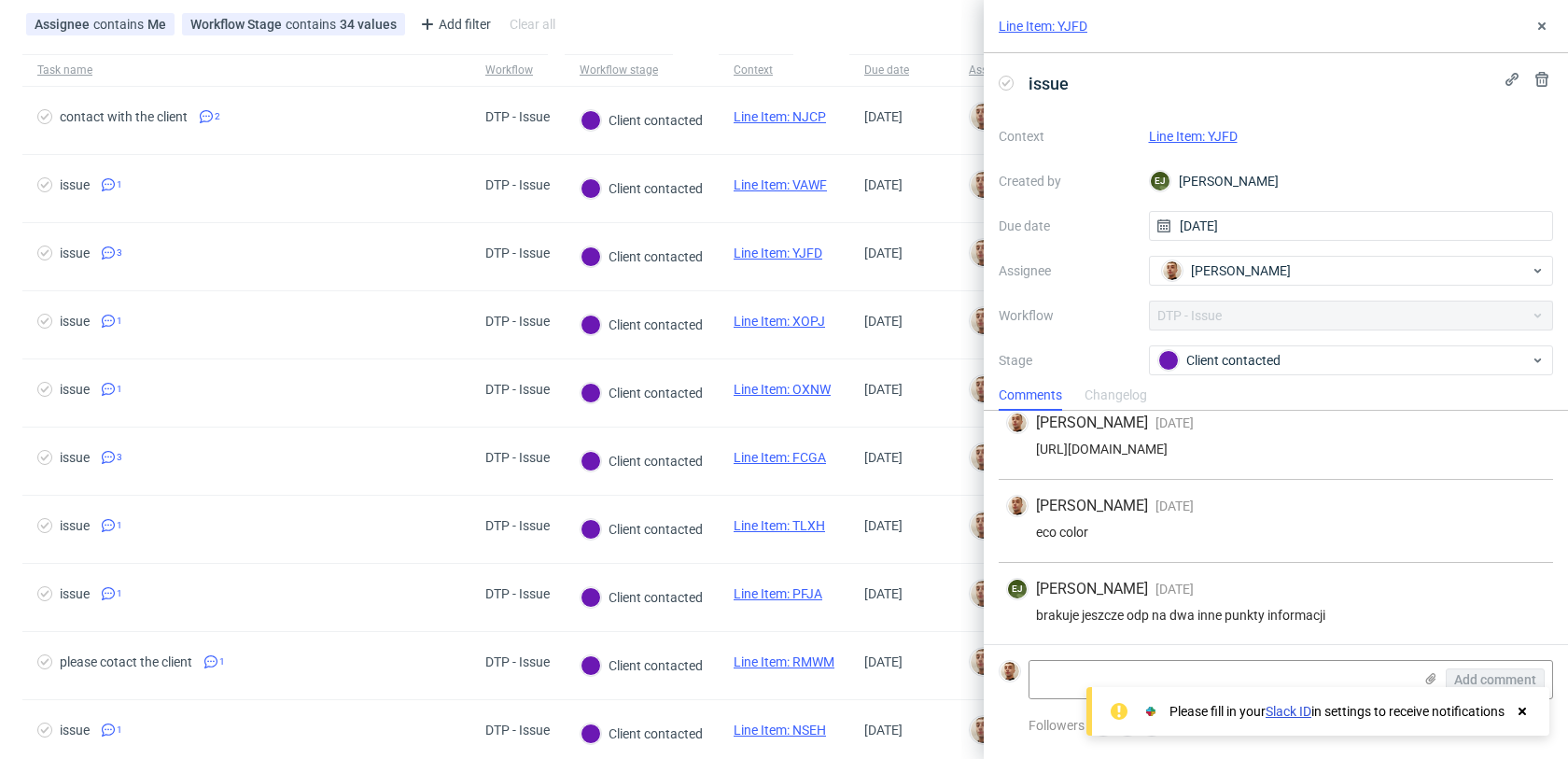
click at [1226, 136] on link "Line Item: YJFD" at bounding box center [1193, 135] width 89 height 14
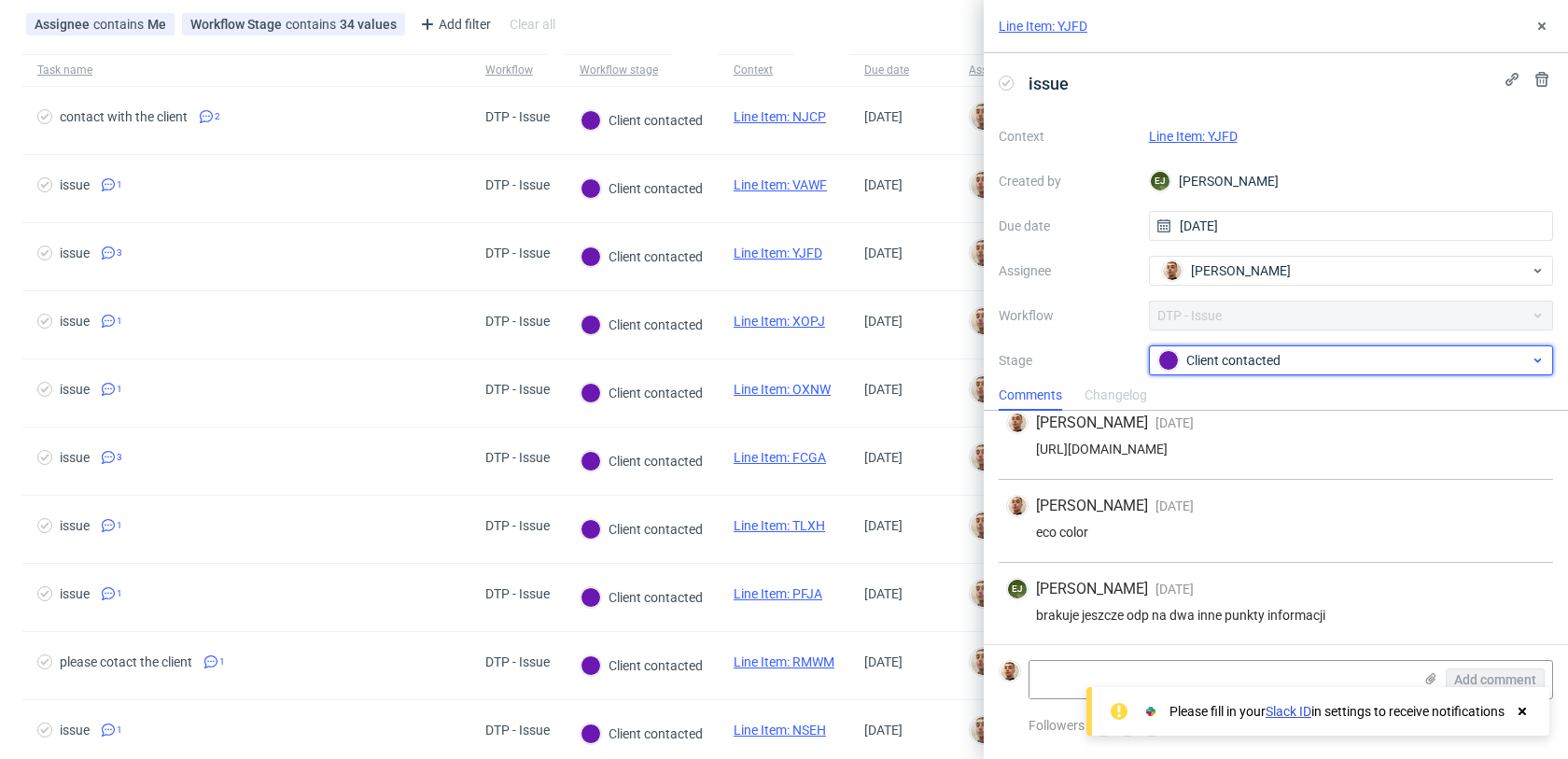
click at [1233, 361] on div "Client contacted" at bounding box center [1344, 359] width 372 height 20
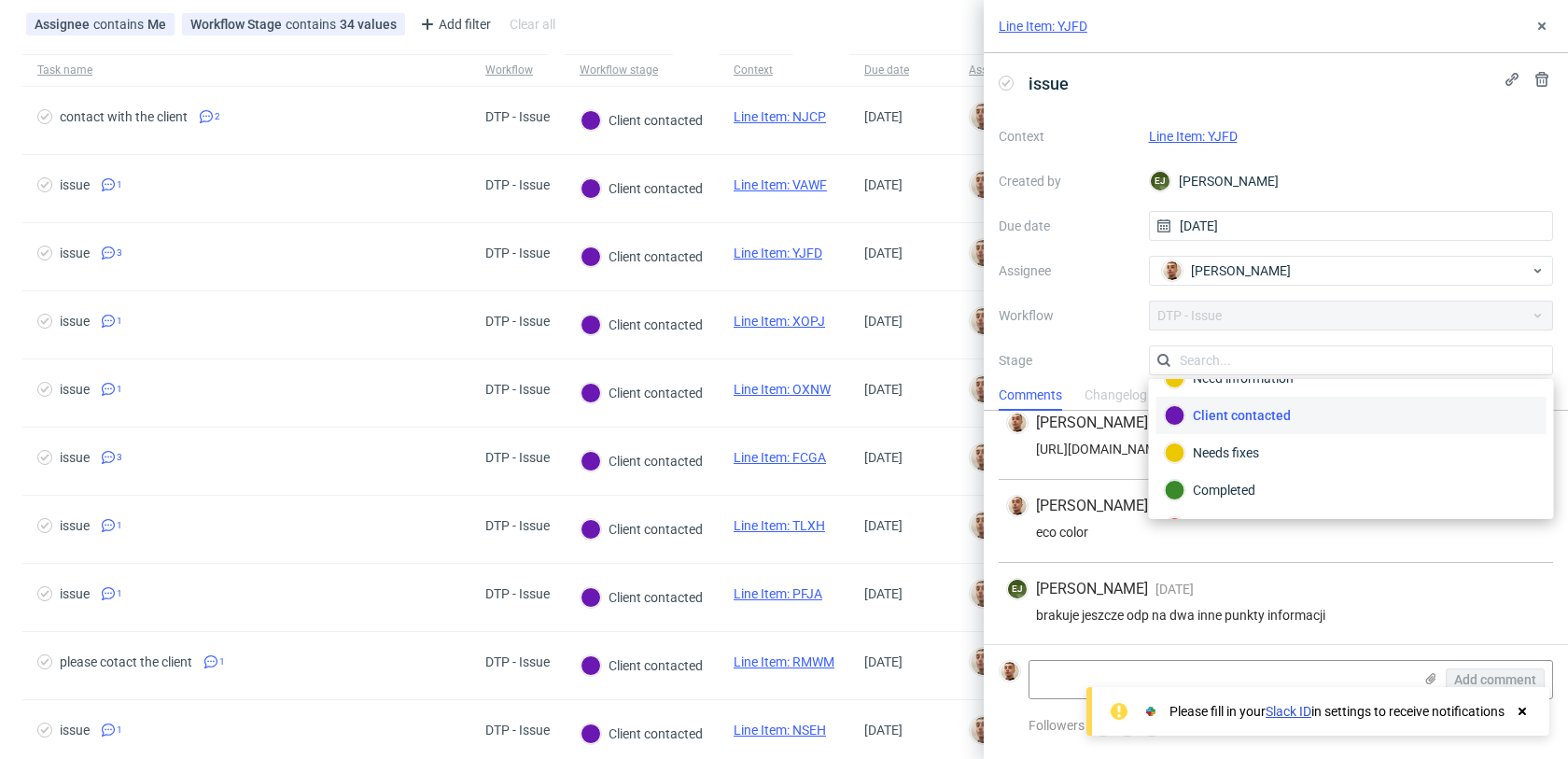
scroll to position [136, 0]
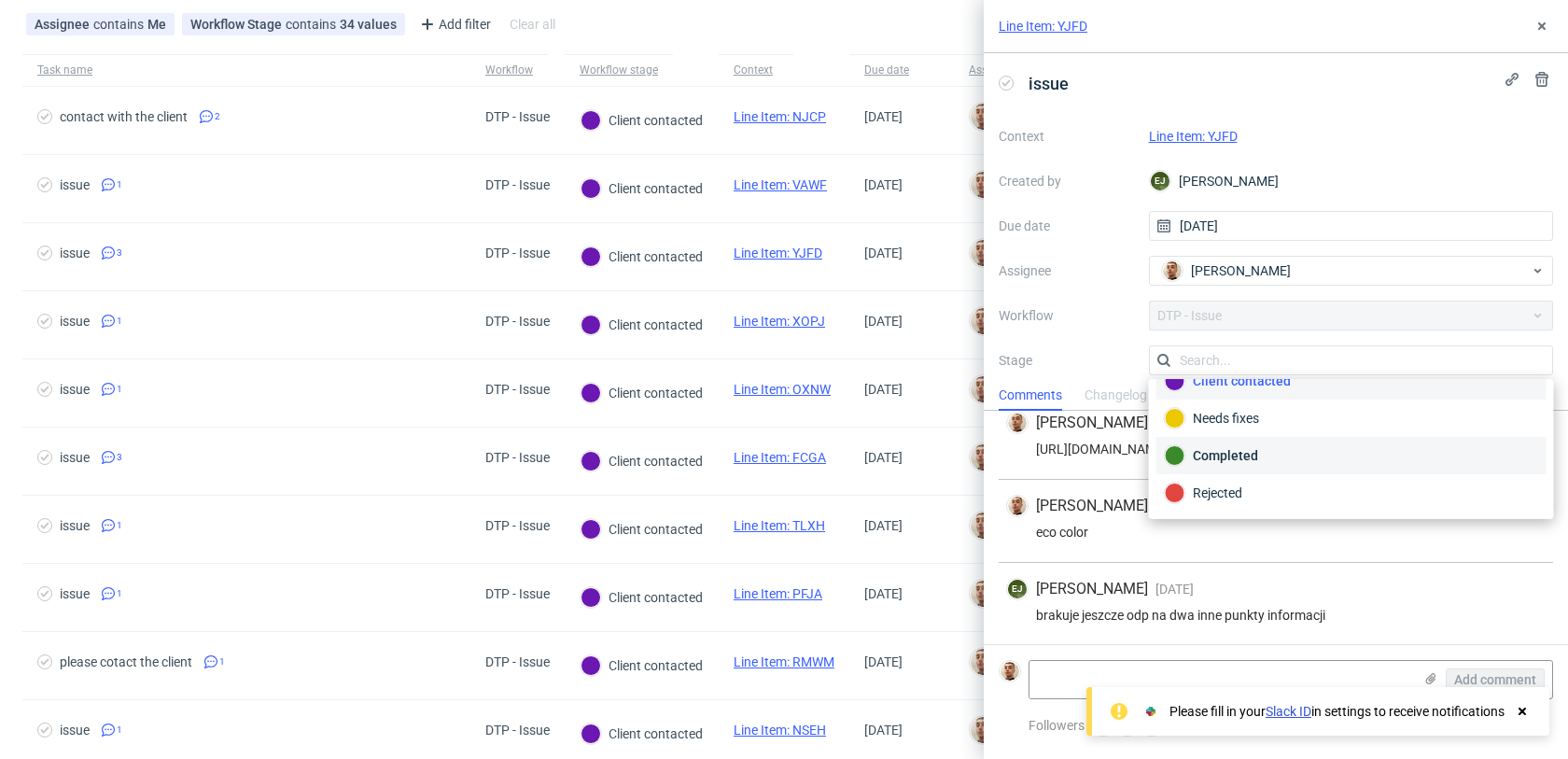
click at [1239, 445] on div "Completed" at bounding box center [1352, 455] width 373 height 20
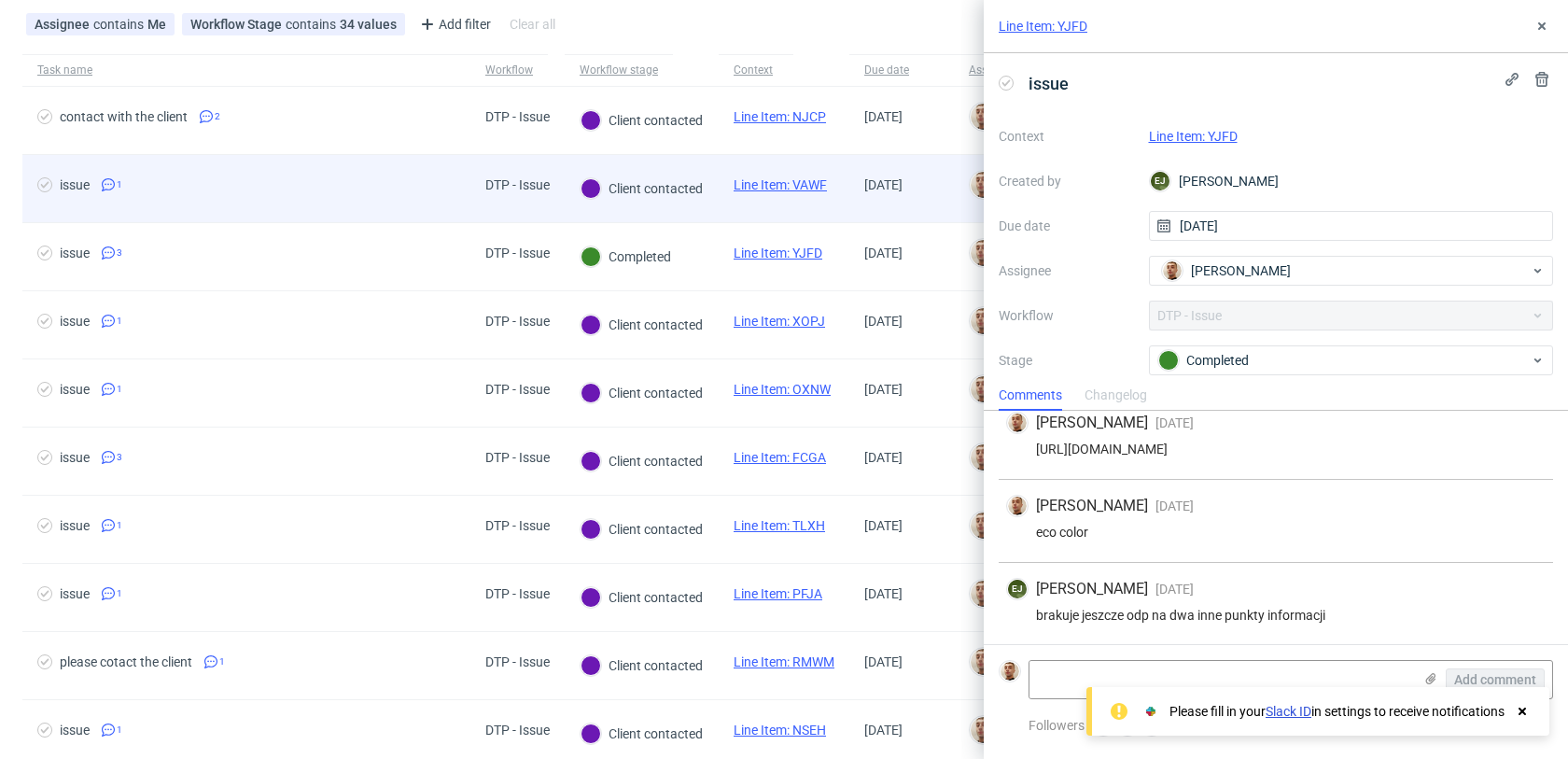
click at [447, 183] on span "issue 1" at bounding box center [246, 188] width 418 height 22
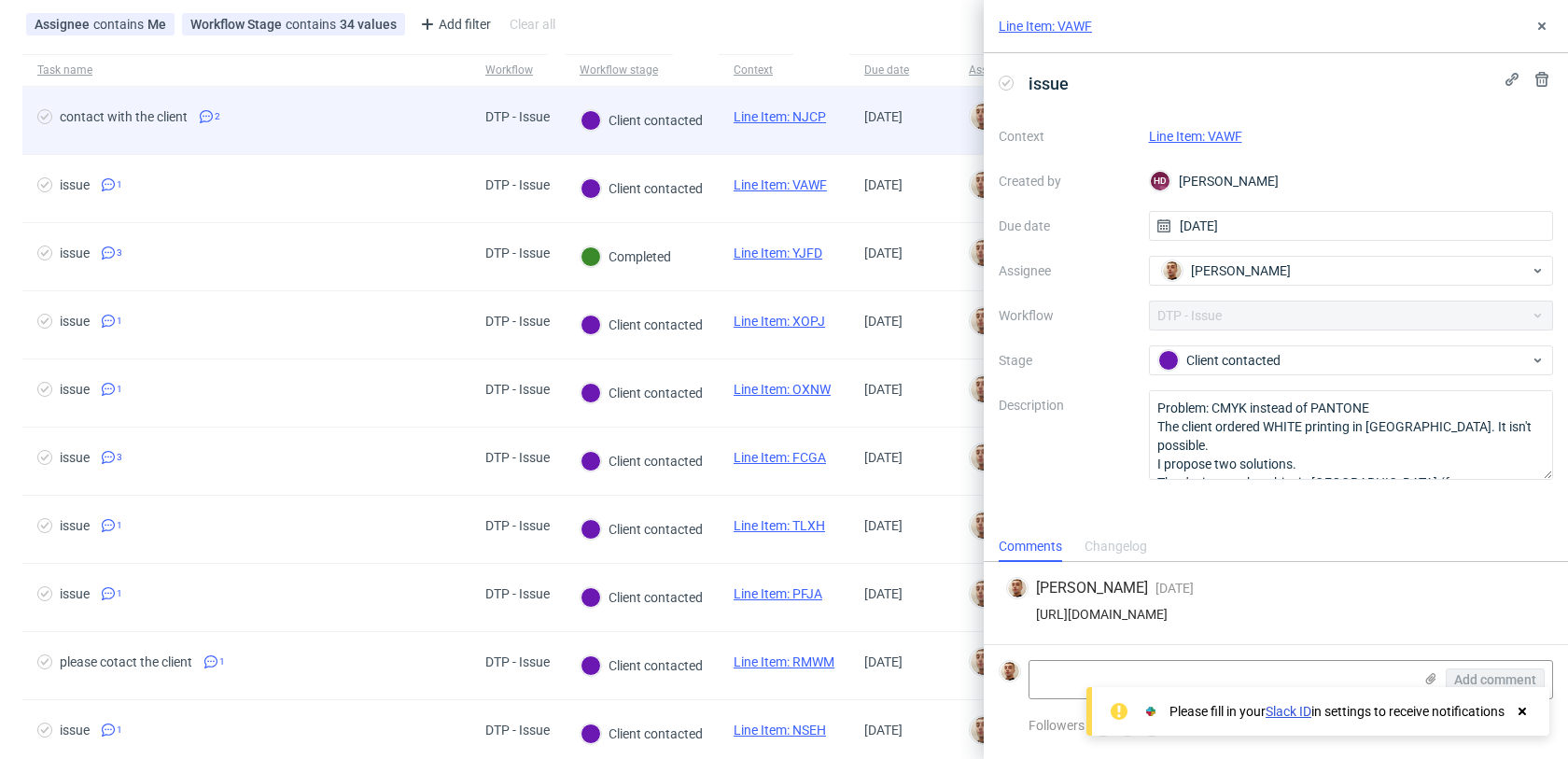
click at [397, 135] on div "contact with the client 2" at bounding box center [246, 121] width 448 height 68
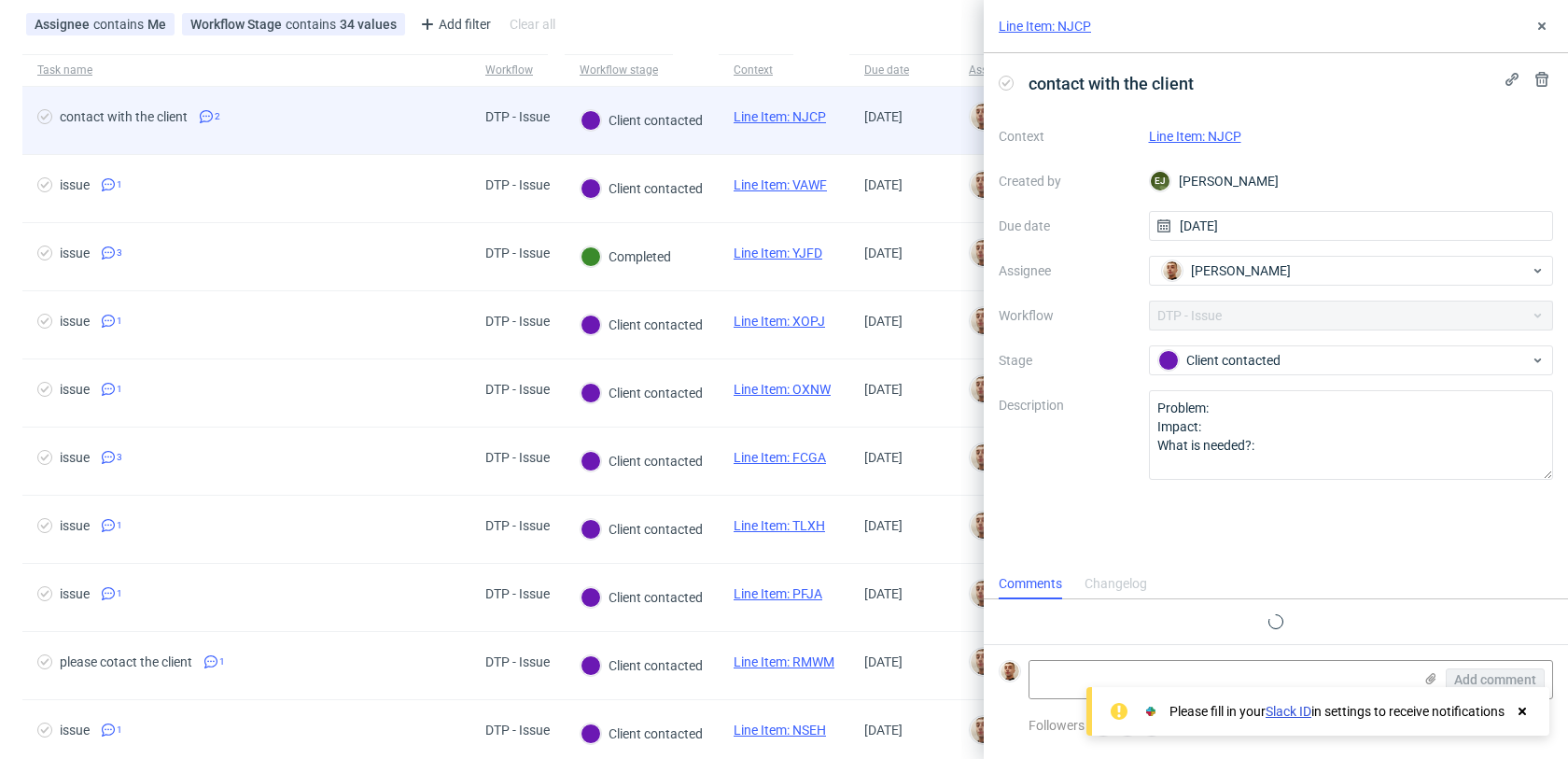
scroll to position [6, 0]
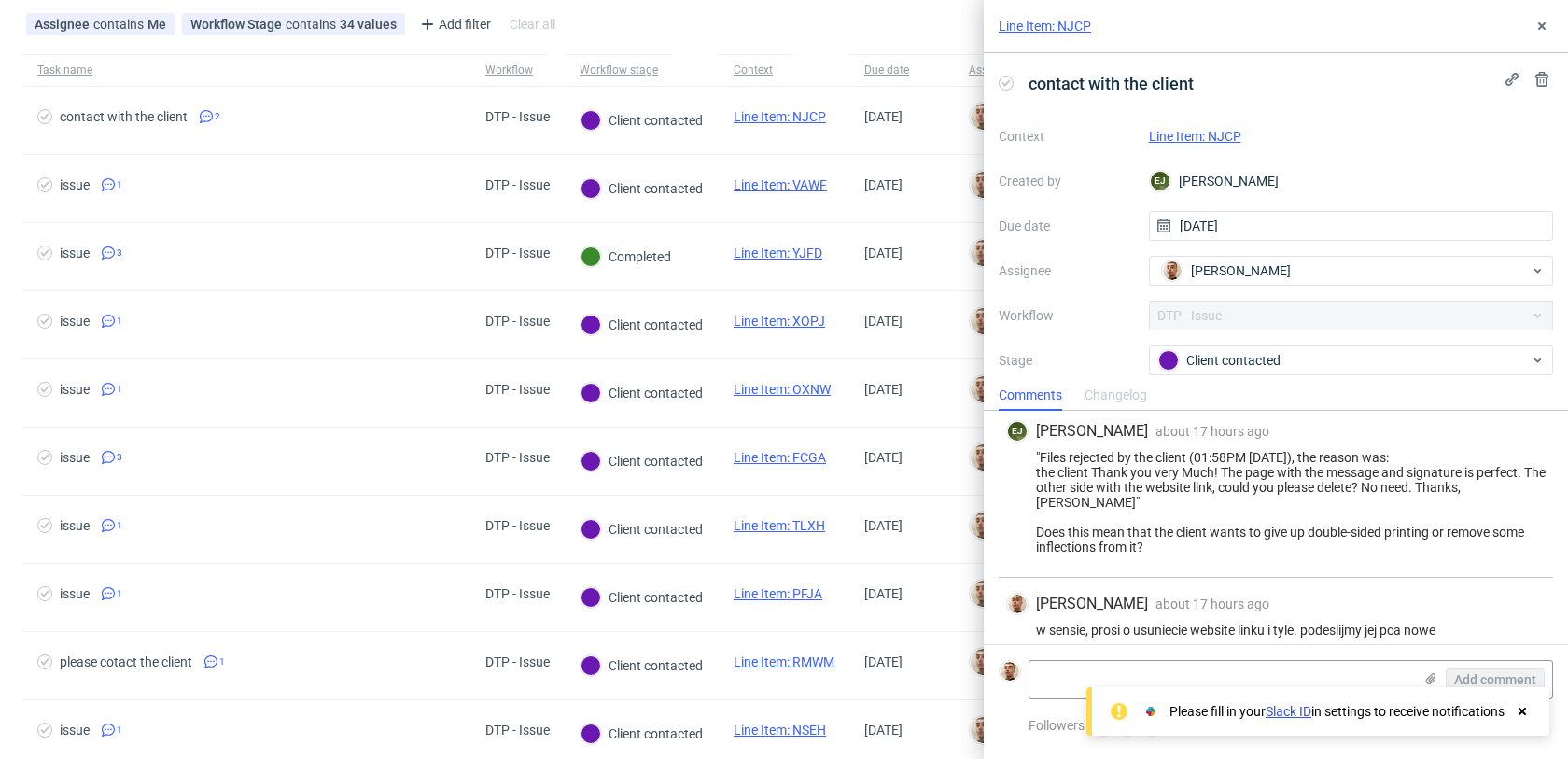
click at [1171, 134] on link "Line Item: NJCP" at bounding box center [1195, 135] width 93 height 14
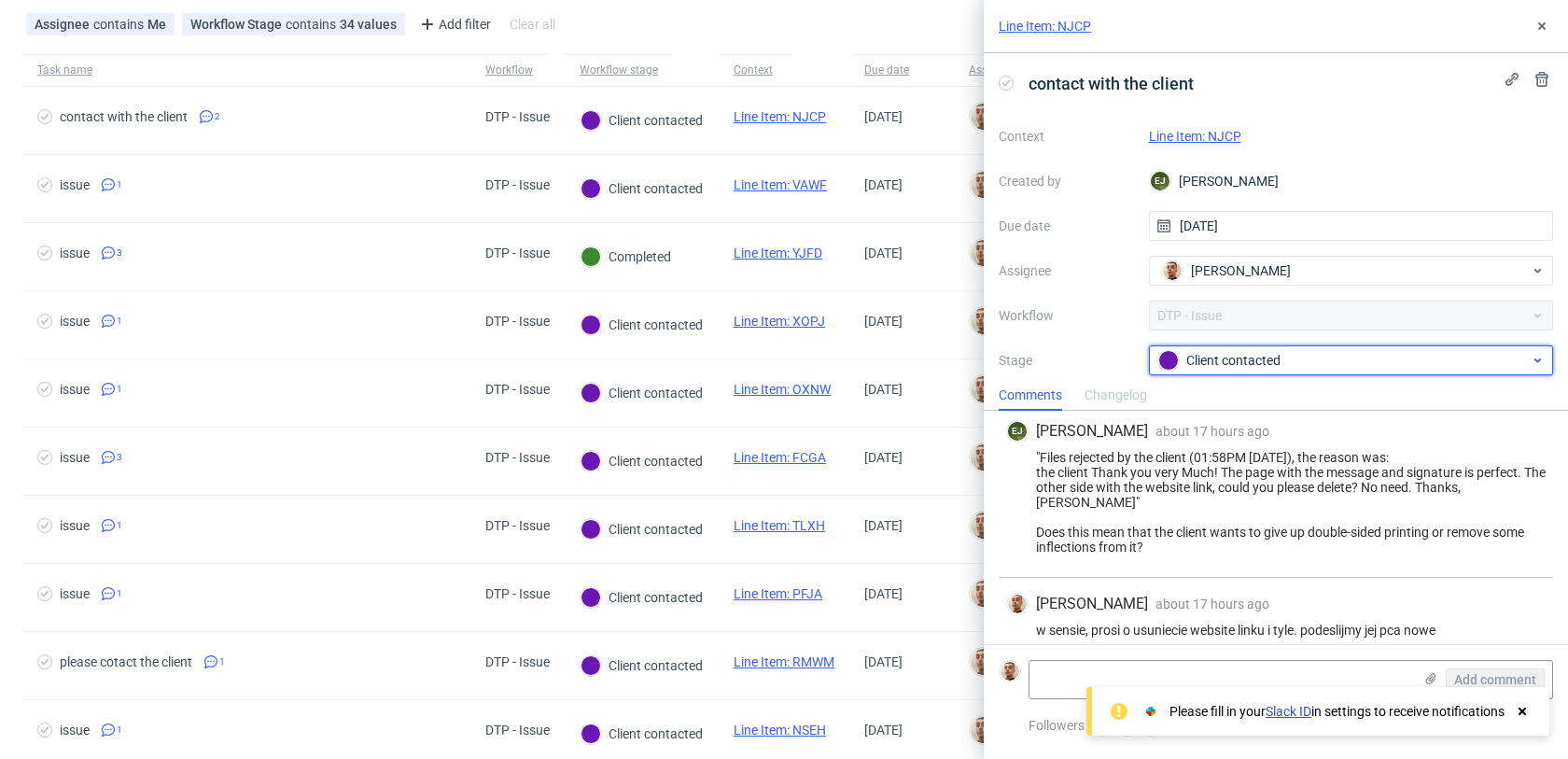
click at [1238, 360] on div "Client contacted" at bounding box center [1344, 359] width 372 height 20
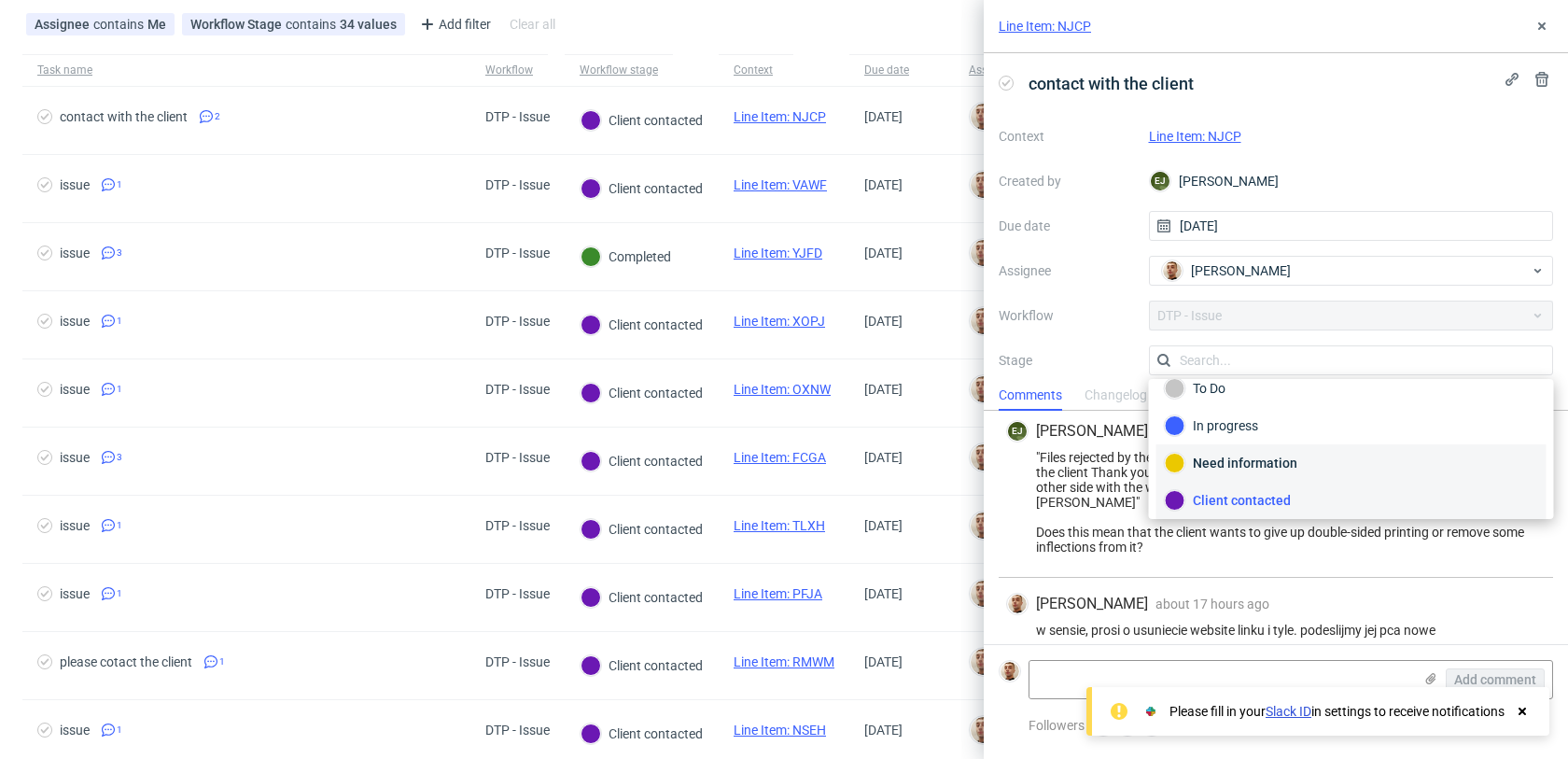
scroll to position [136, 0]
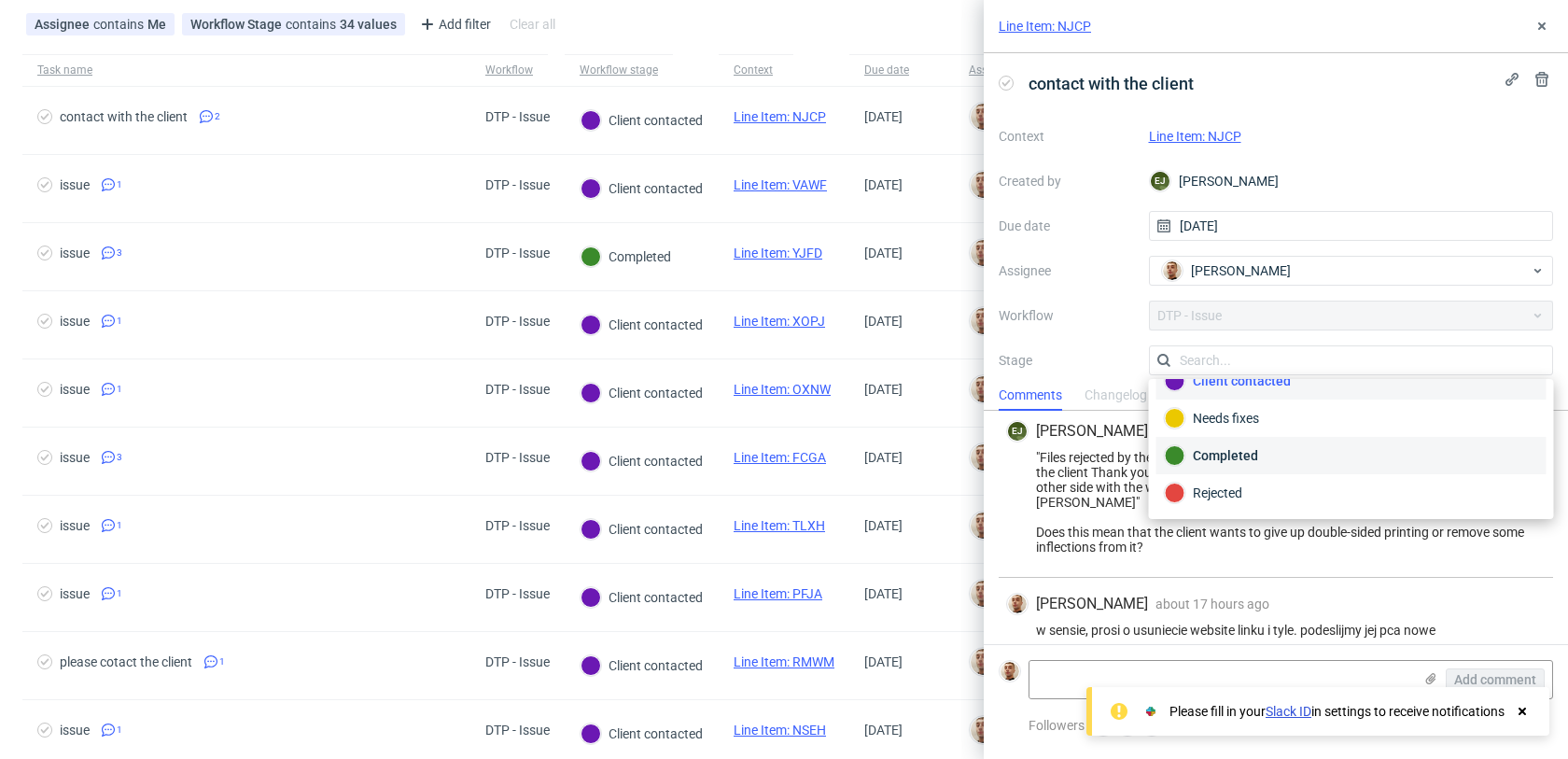
click at [1245, 456] on div "Completed" at bounding box center [1352, 455] width 373 height 20
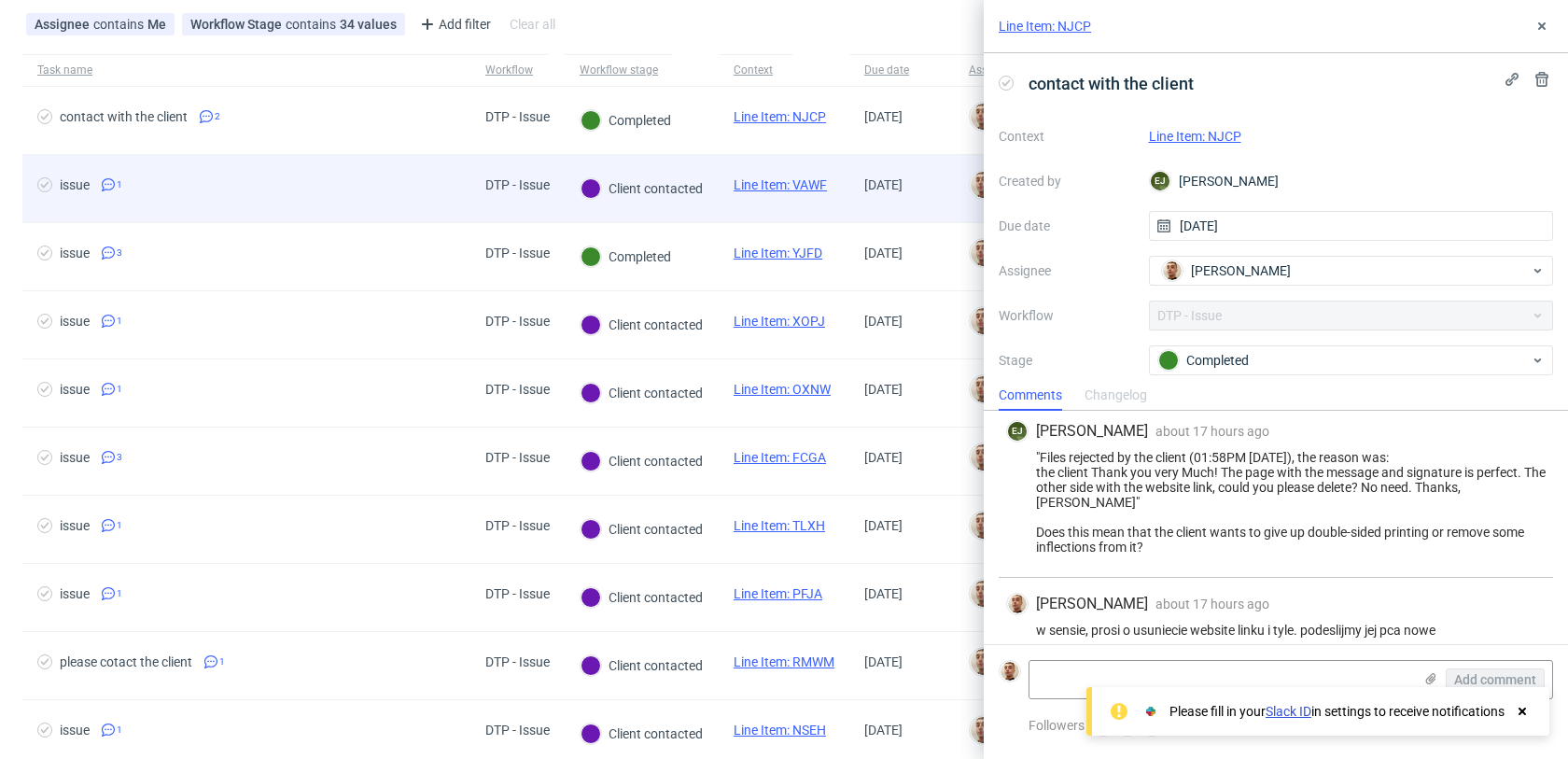
click at [412, 191] on span "issue 1" at bounding box center [246, 188] width 418 height 22
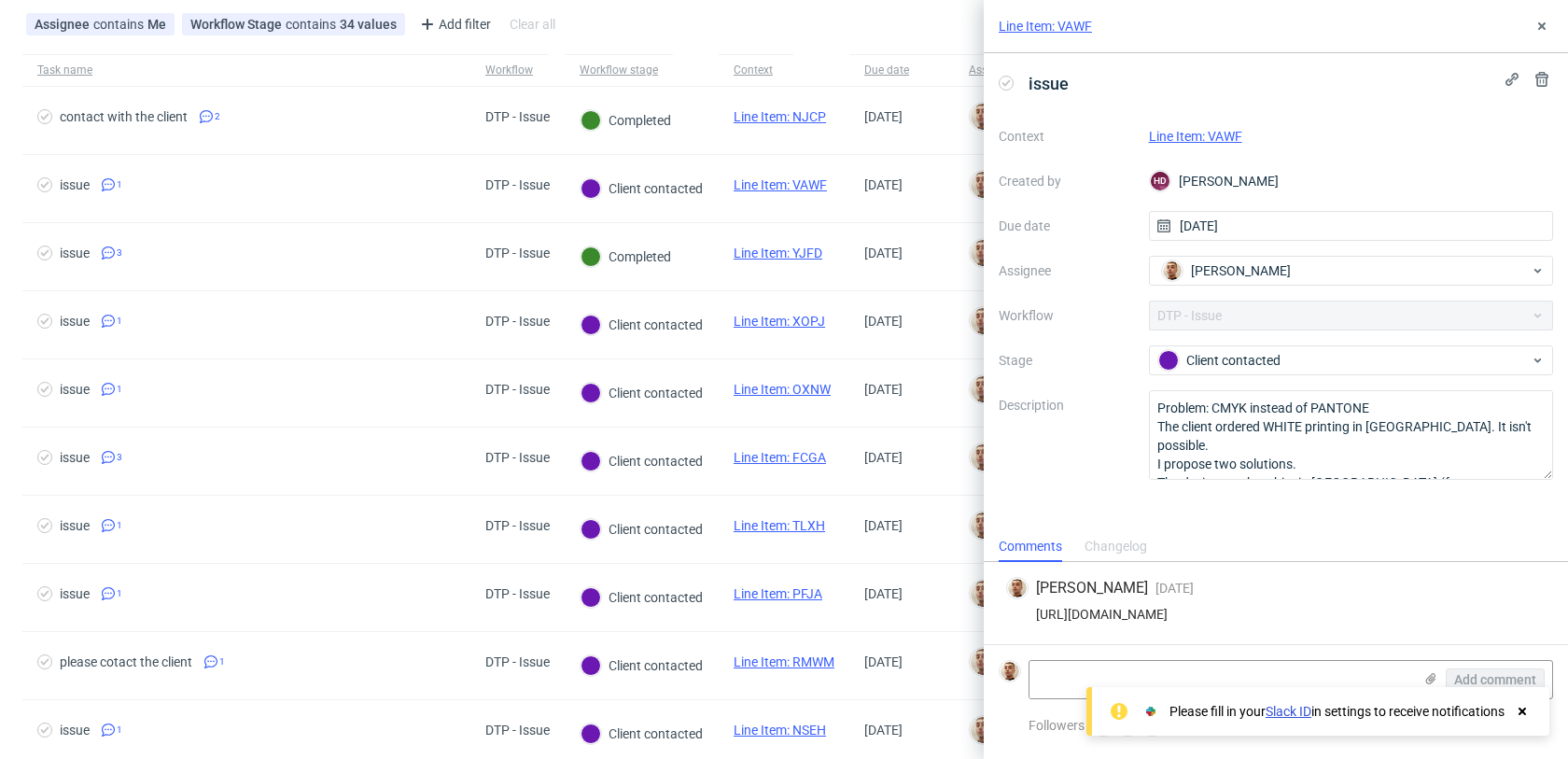
click at [1169, 137] on link "Line Item: VAWF" at bounding box center [1195, 135] width 94 height 14
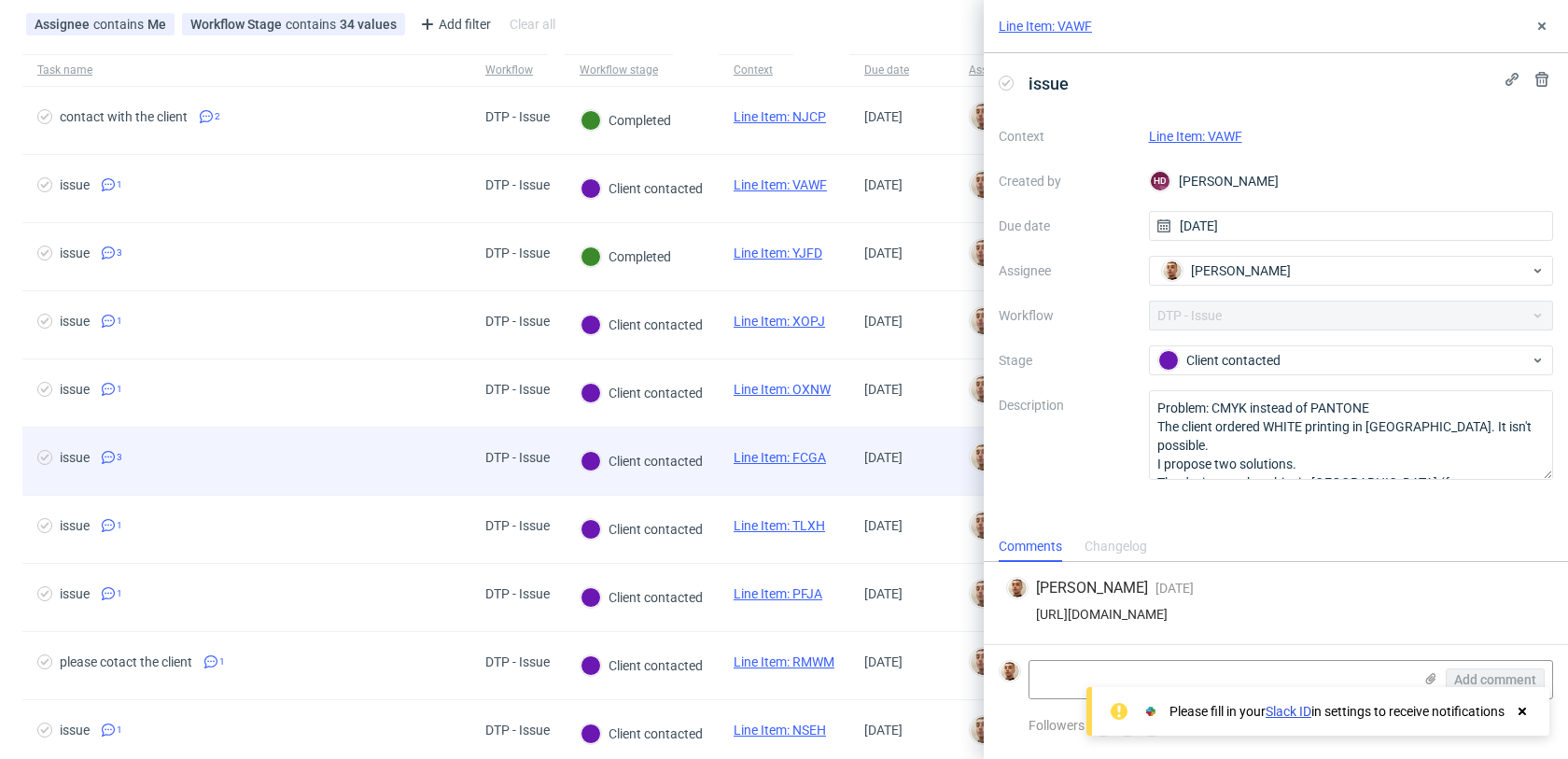
scroll to position [300, 0]
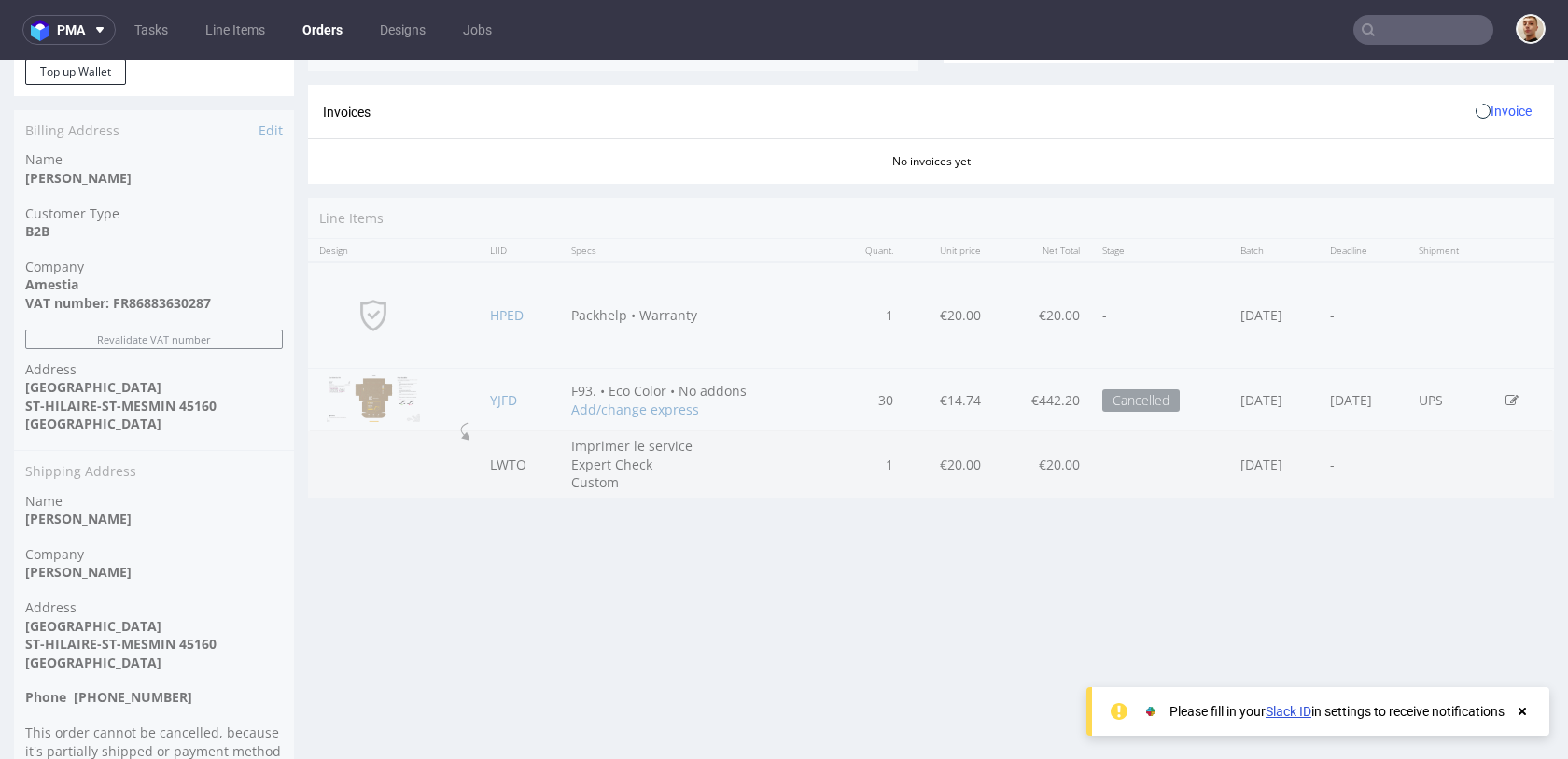
scroll to position [939, 0]
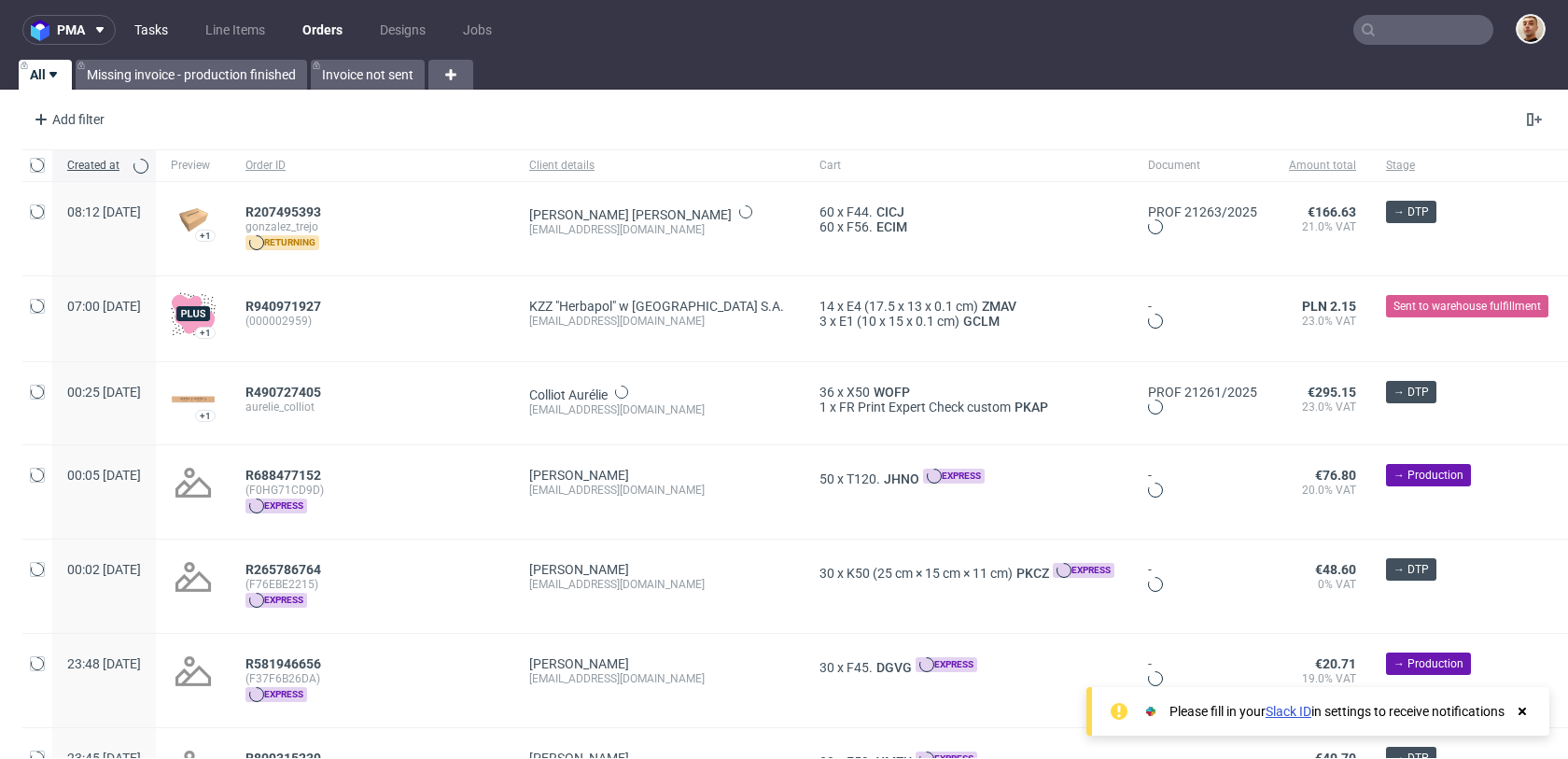
click at [155, 30] on link "Tasks" at bounding box center [152, 29] width 56 height 30
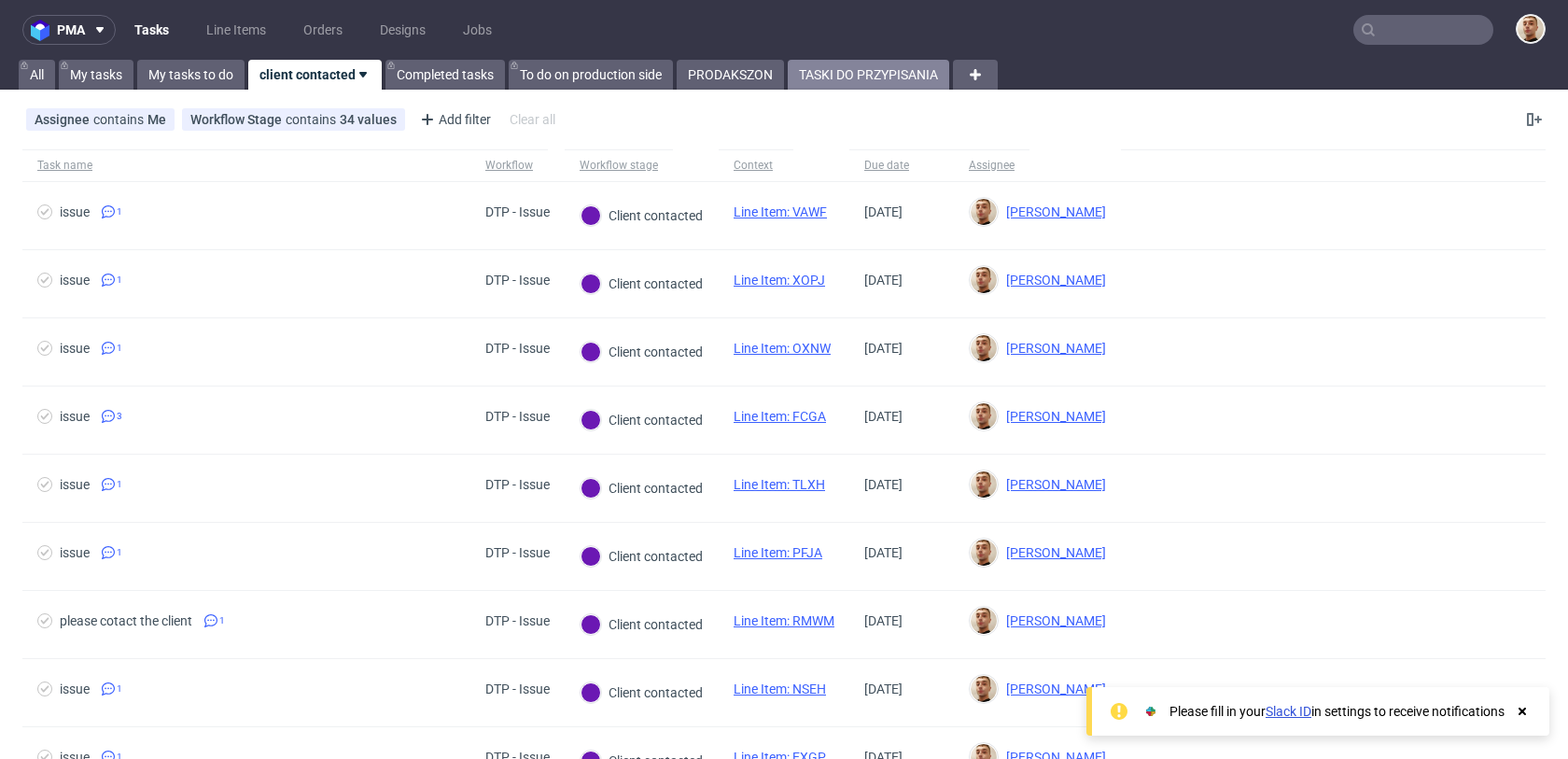
click at [808, 84] on link "TASKI DO PRZYPISANIA" at bounding box center [868, 74] width 161 height 30
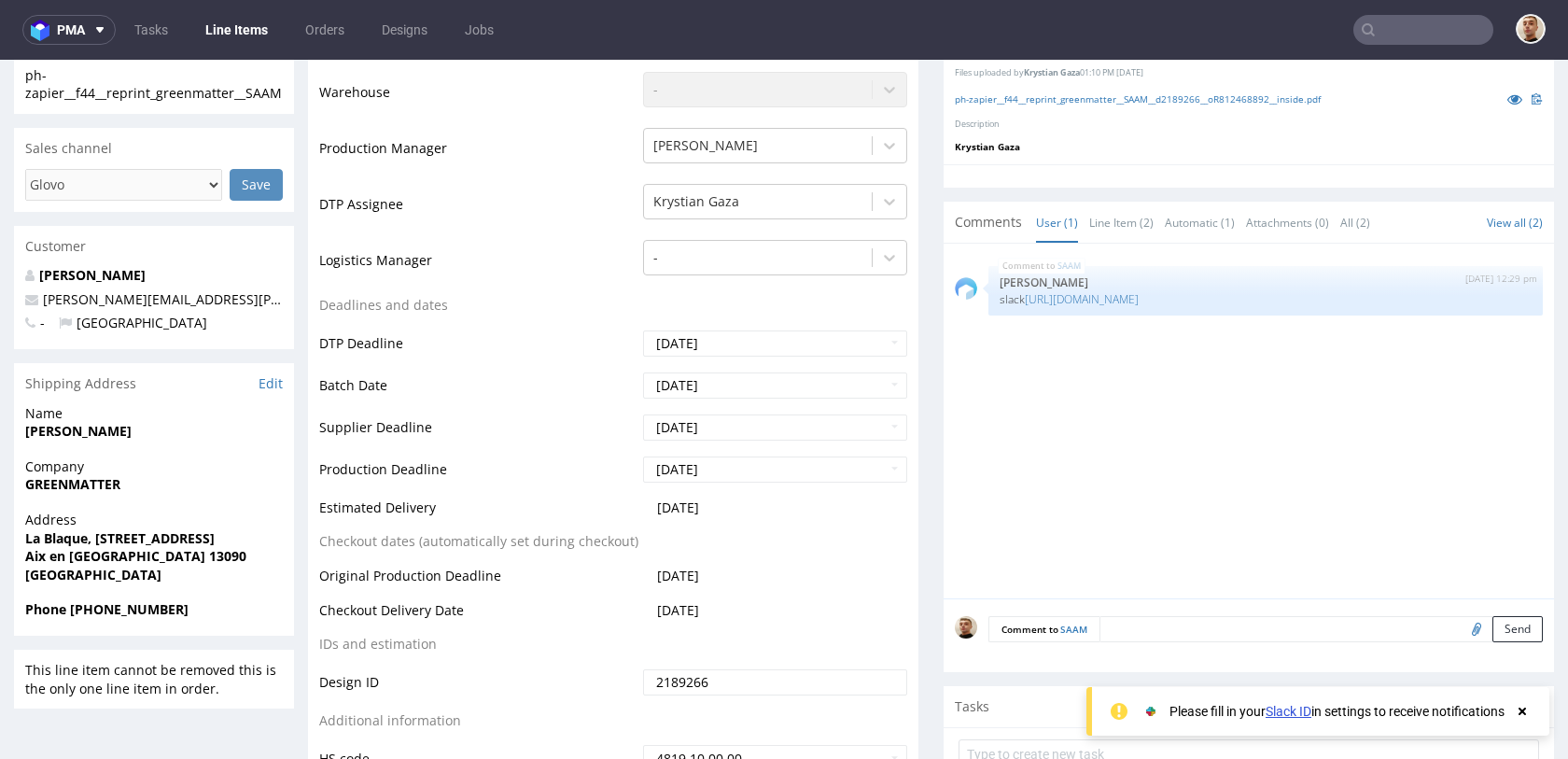
scroll to position [545, 0]
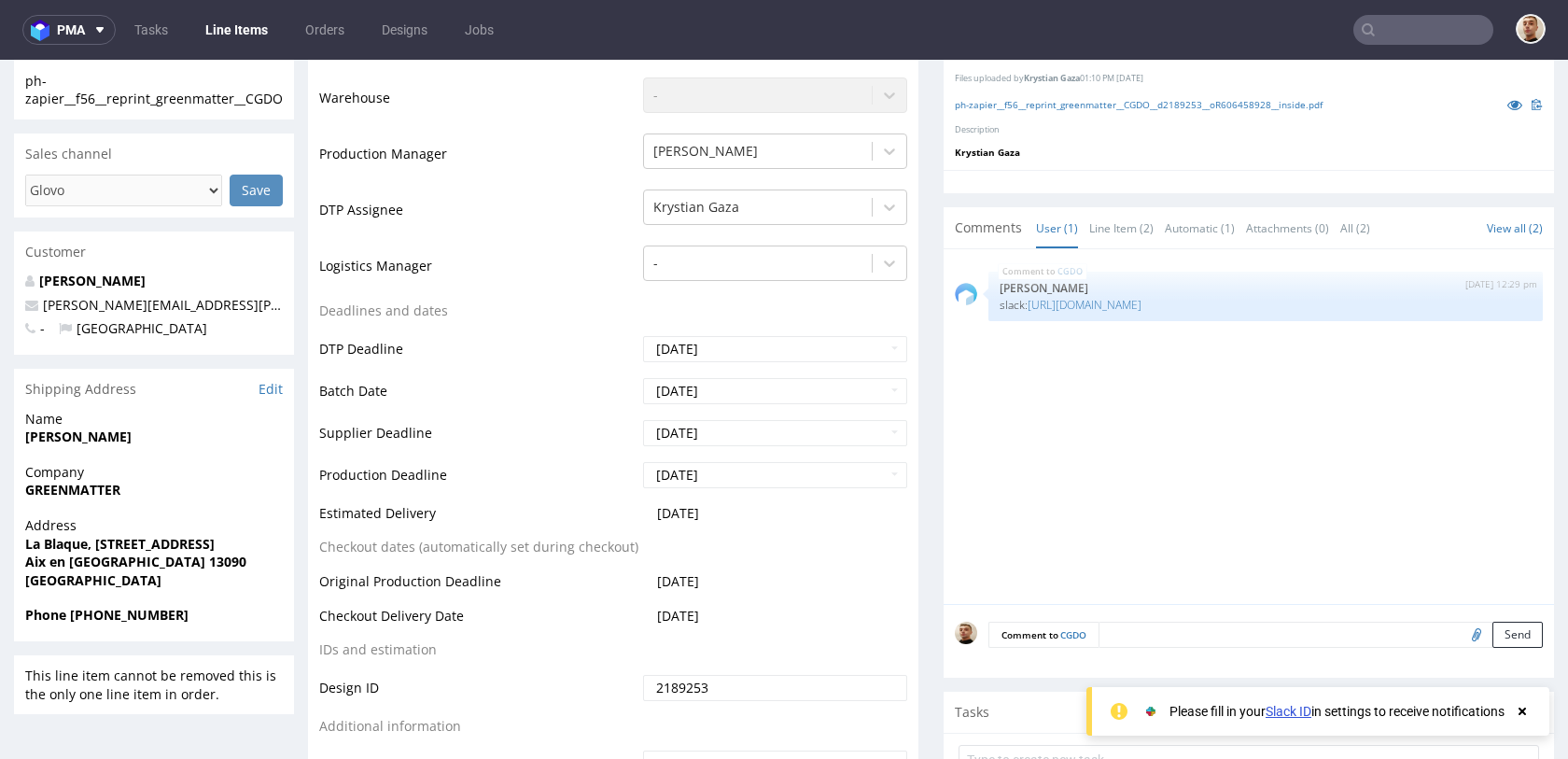
scroll to position [525, 0]
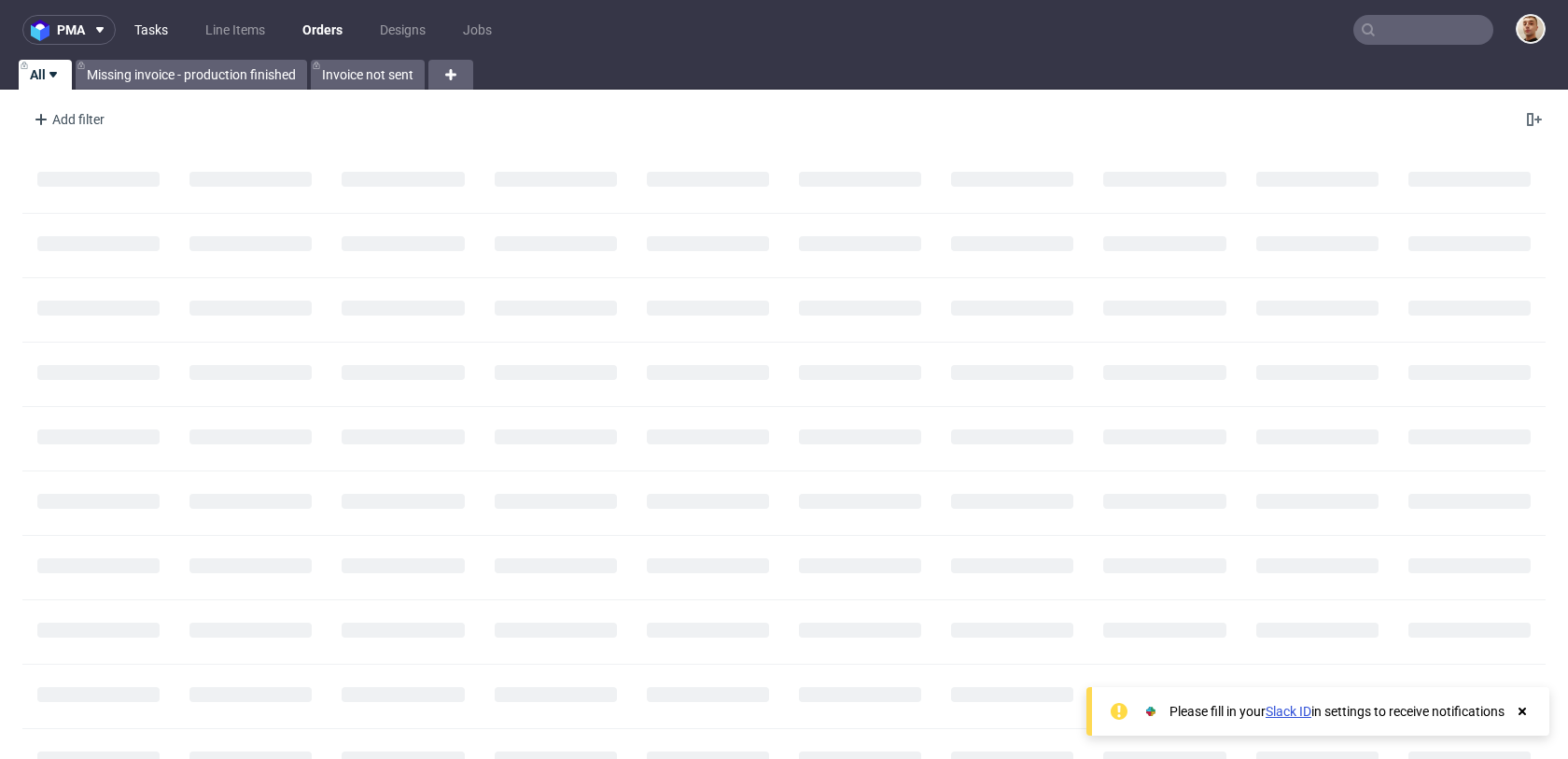
click at [151, 22] on link "Tasks" at bounding box center [152, 29] width 56 height 30
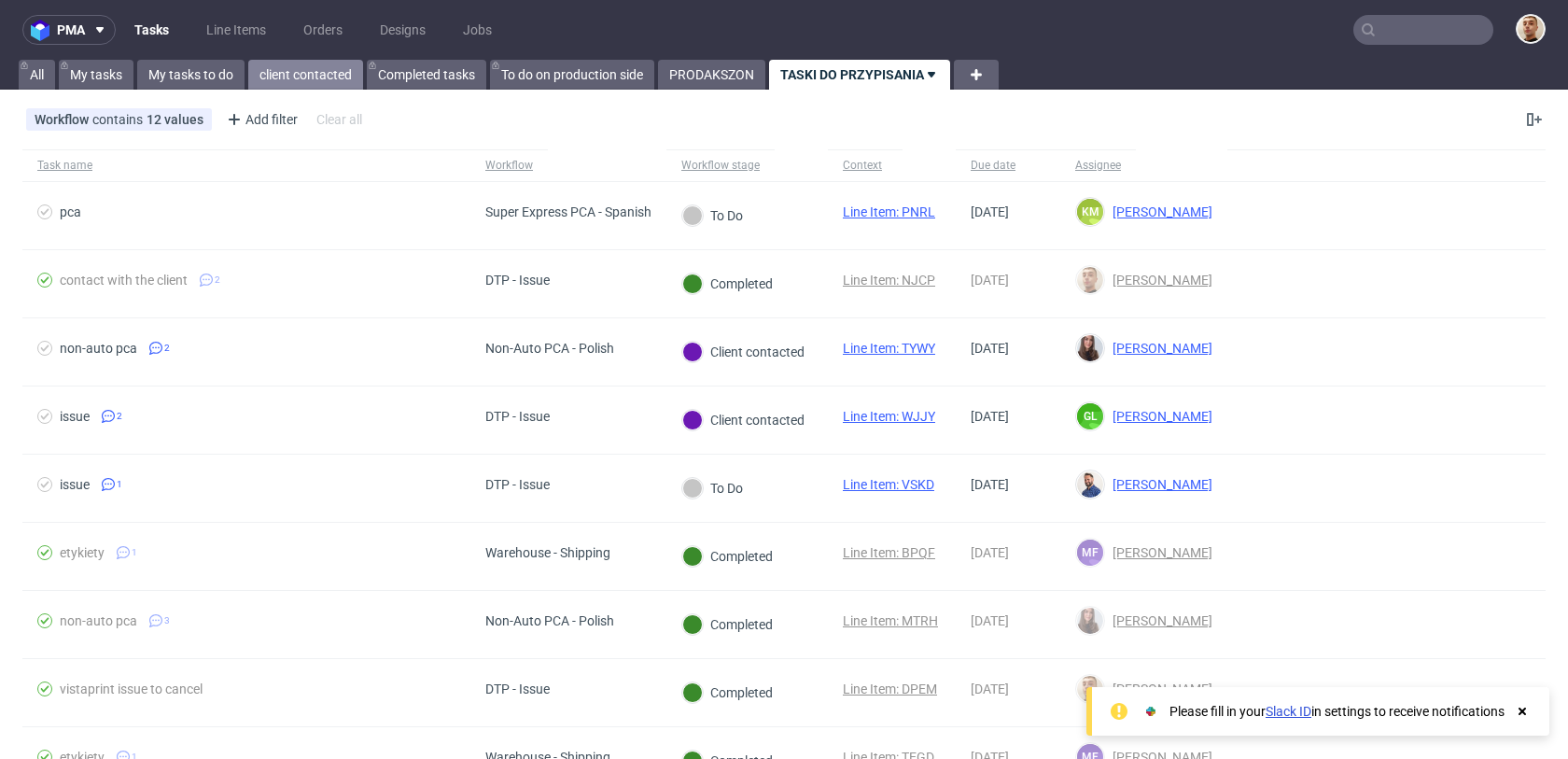
click at [262, 78] on link "client contacted" at bounding box center [305, 74] width 115 height 30
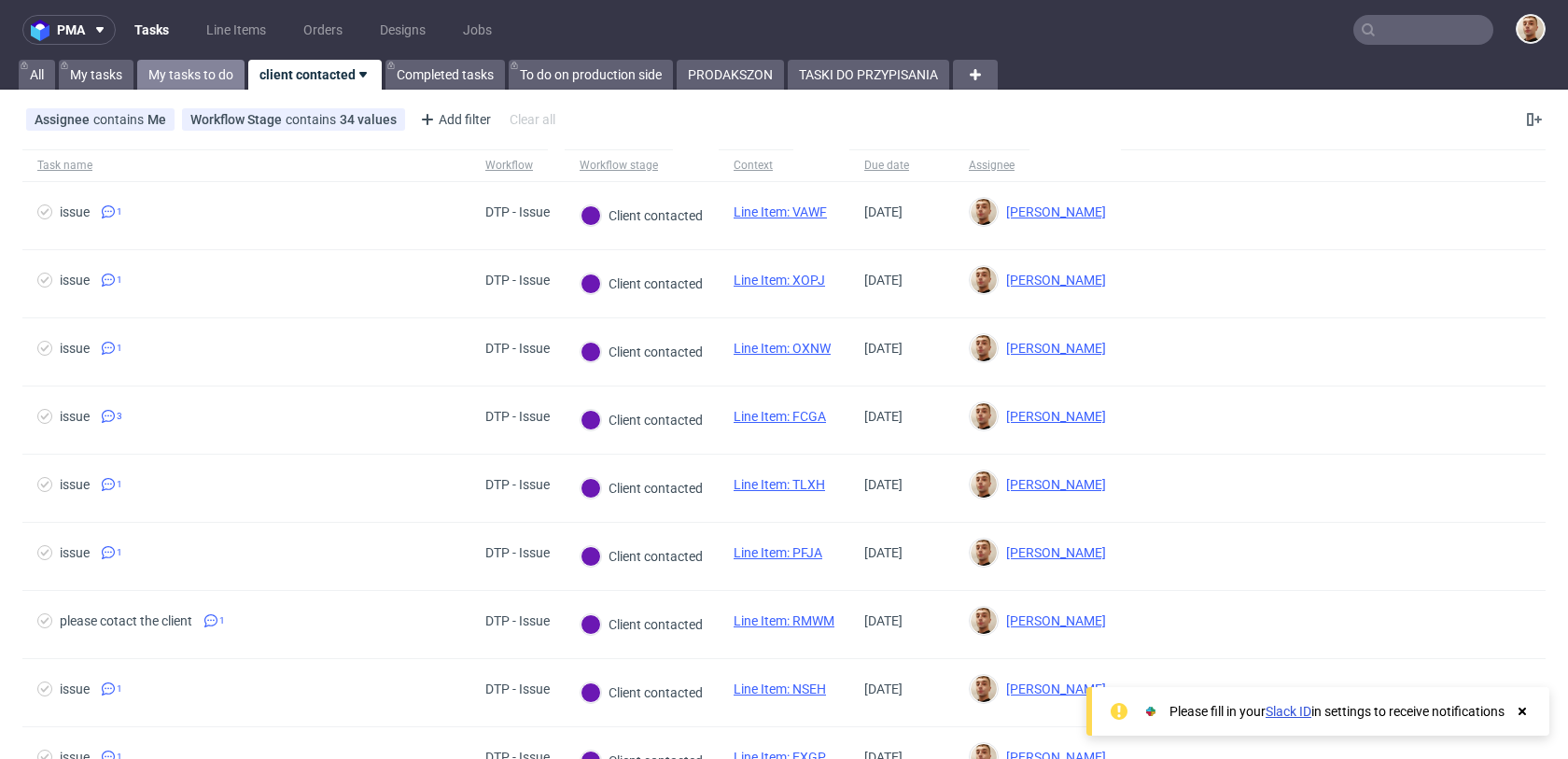
click at [215, 72] on link "My tasks to do" at bounding box center [190, 74] width 107 height 30
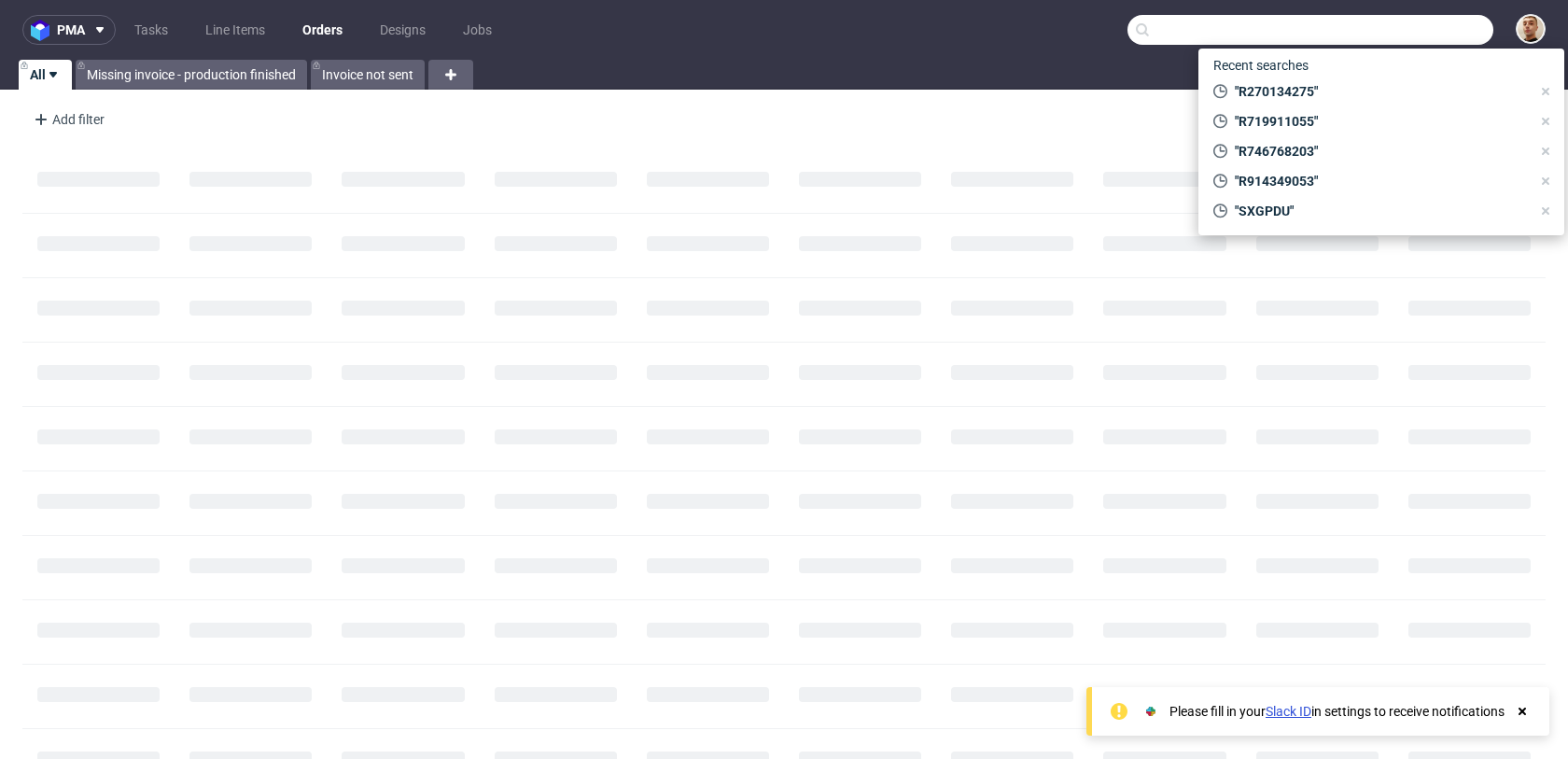
click at [1422, 26] on input "text" at bounding box center [1310, 29] width 366 height 30
paste input "R477594884"
type input "R477594884"
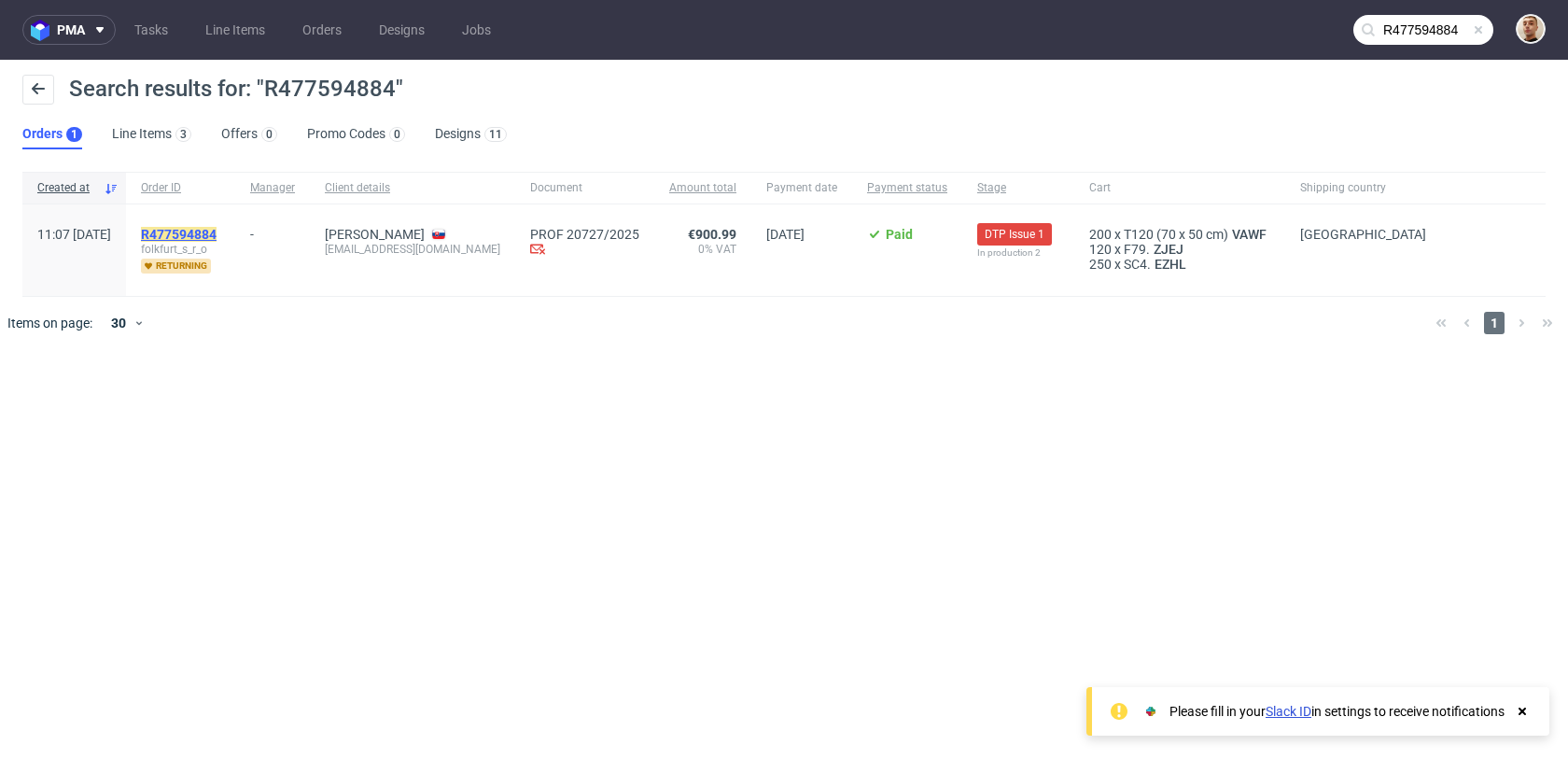
click at [216, 229] on mark "R477594884" at bounding box center [179, 234] width 75 height 14
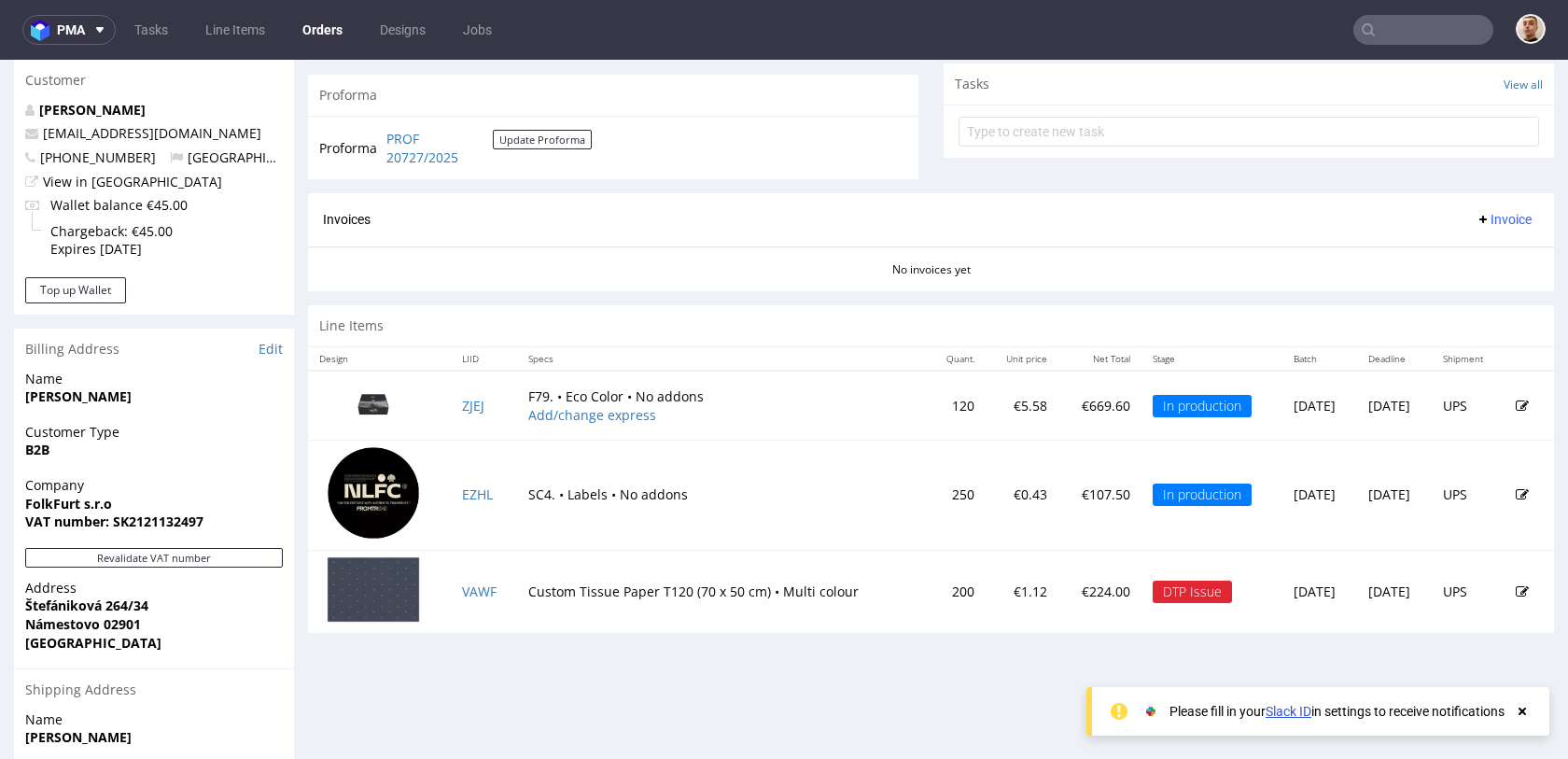
scroll to position [777, 0]
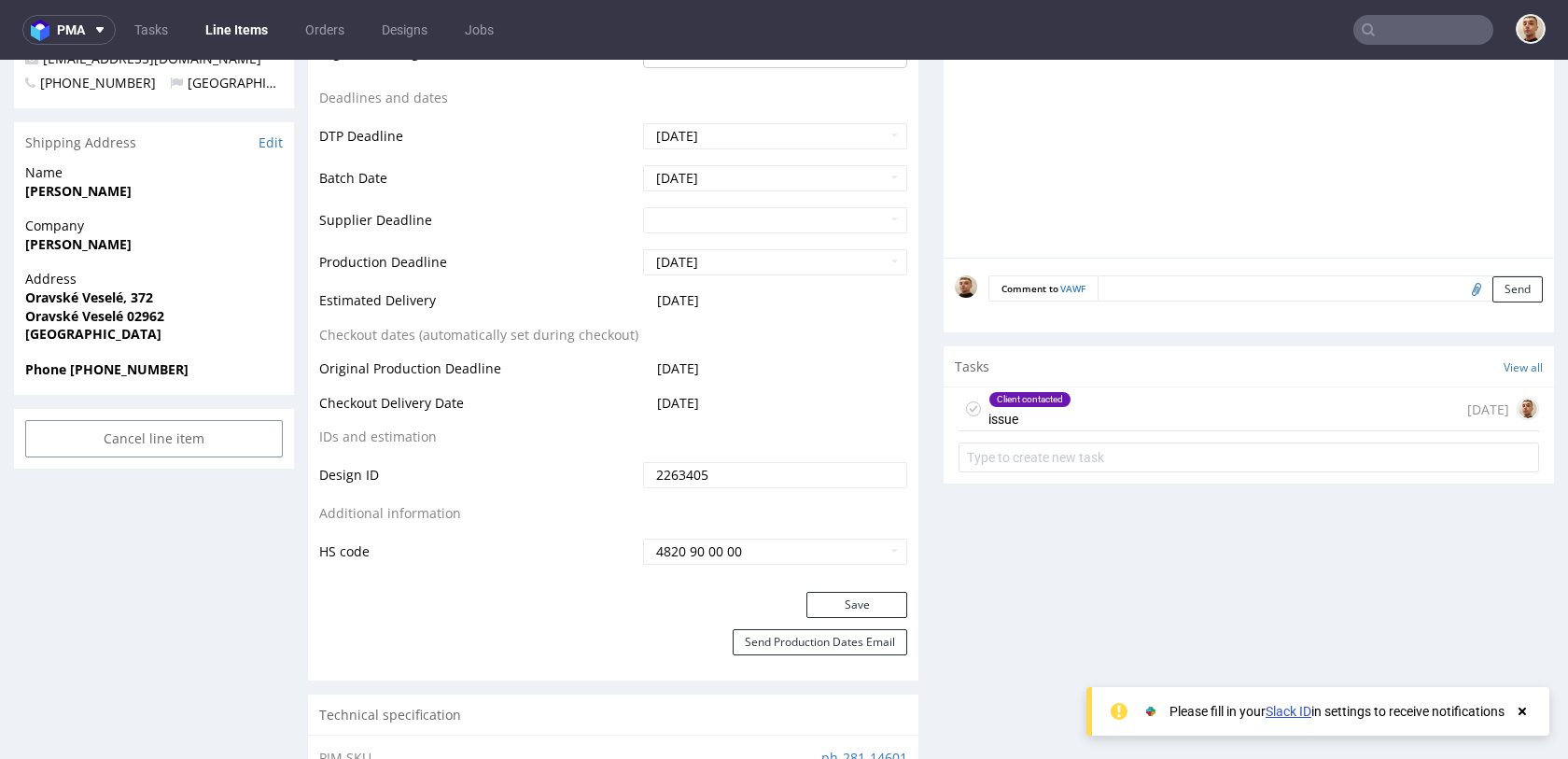
scroll to position [796, 0]
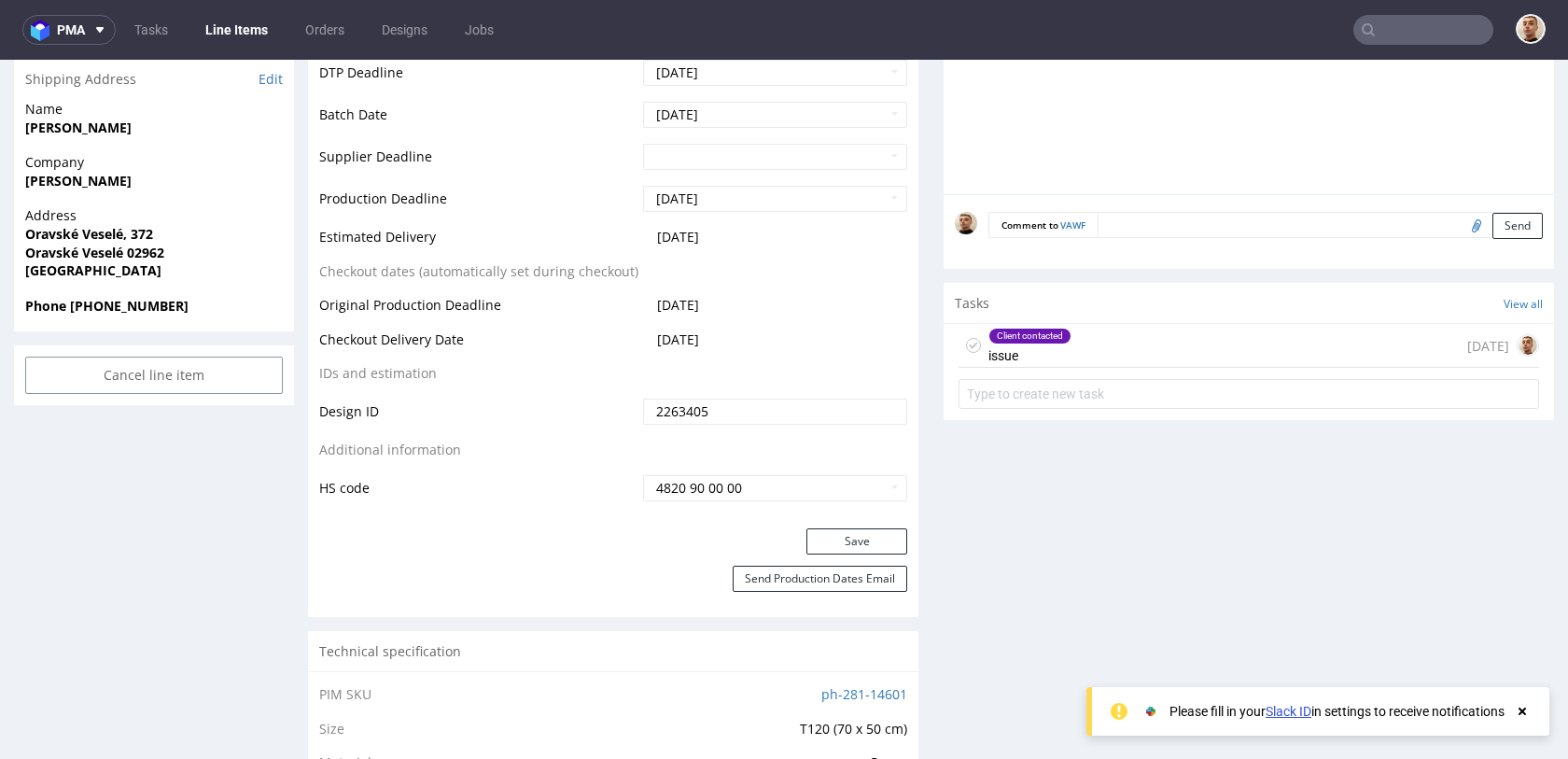
click at [1098, 327] on div "Client contacted issue 3 days ago" at bounding box center [1248, 345] width 581 height 43
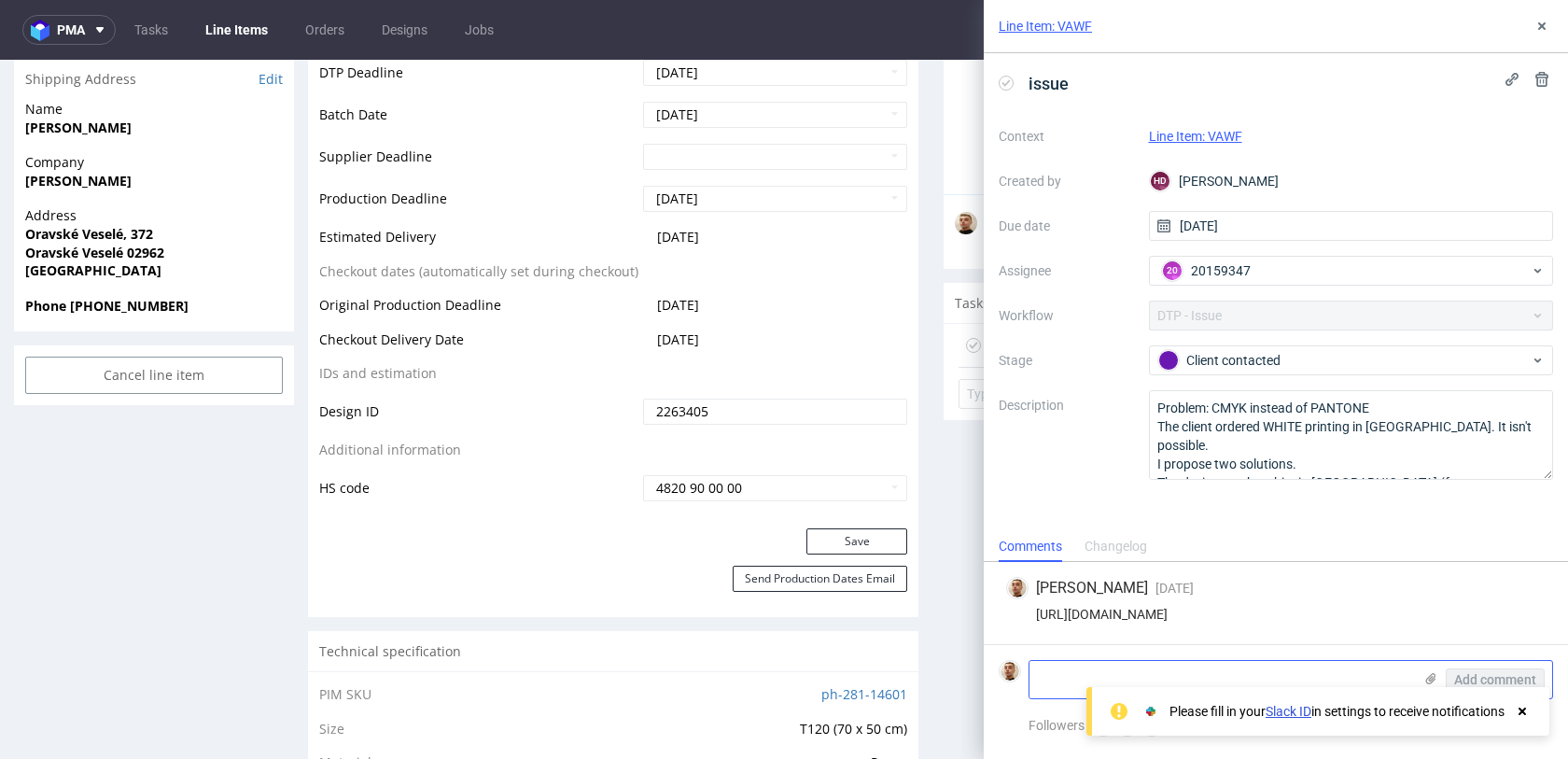
click at [1213, 675] on textarea at bounding box center [1221, 679] width 383 height 38
paste textarea "please print the logo in one color - light brown, like the color of the logo."
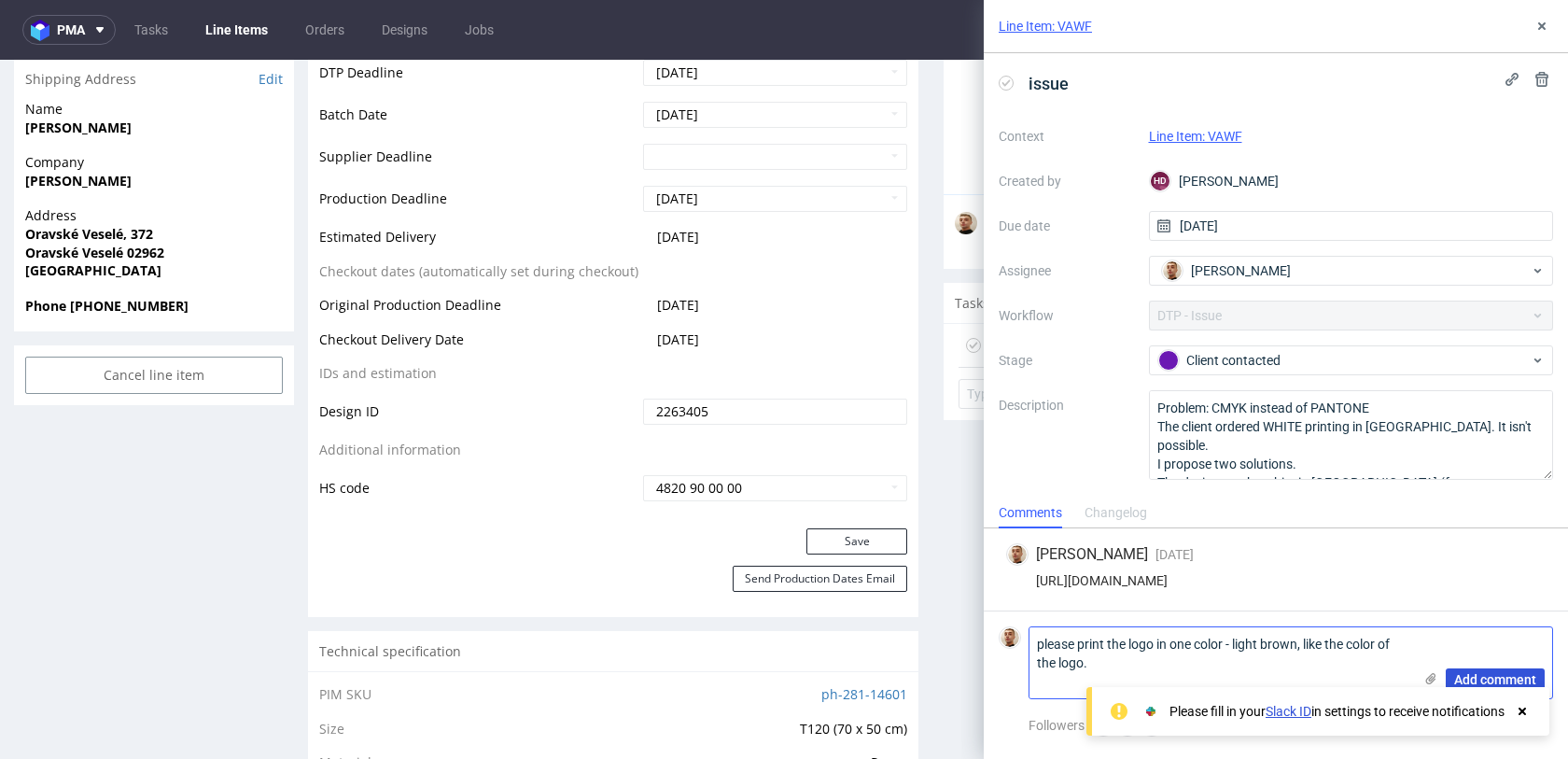
type textarea "please print the logo in one color - light brown, like the color of the logo."
click at [1472, 676] on span "Add comment" at bounding box center [1495, 680] width 82 height 14
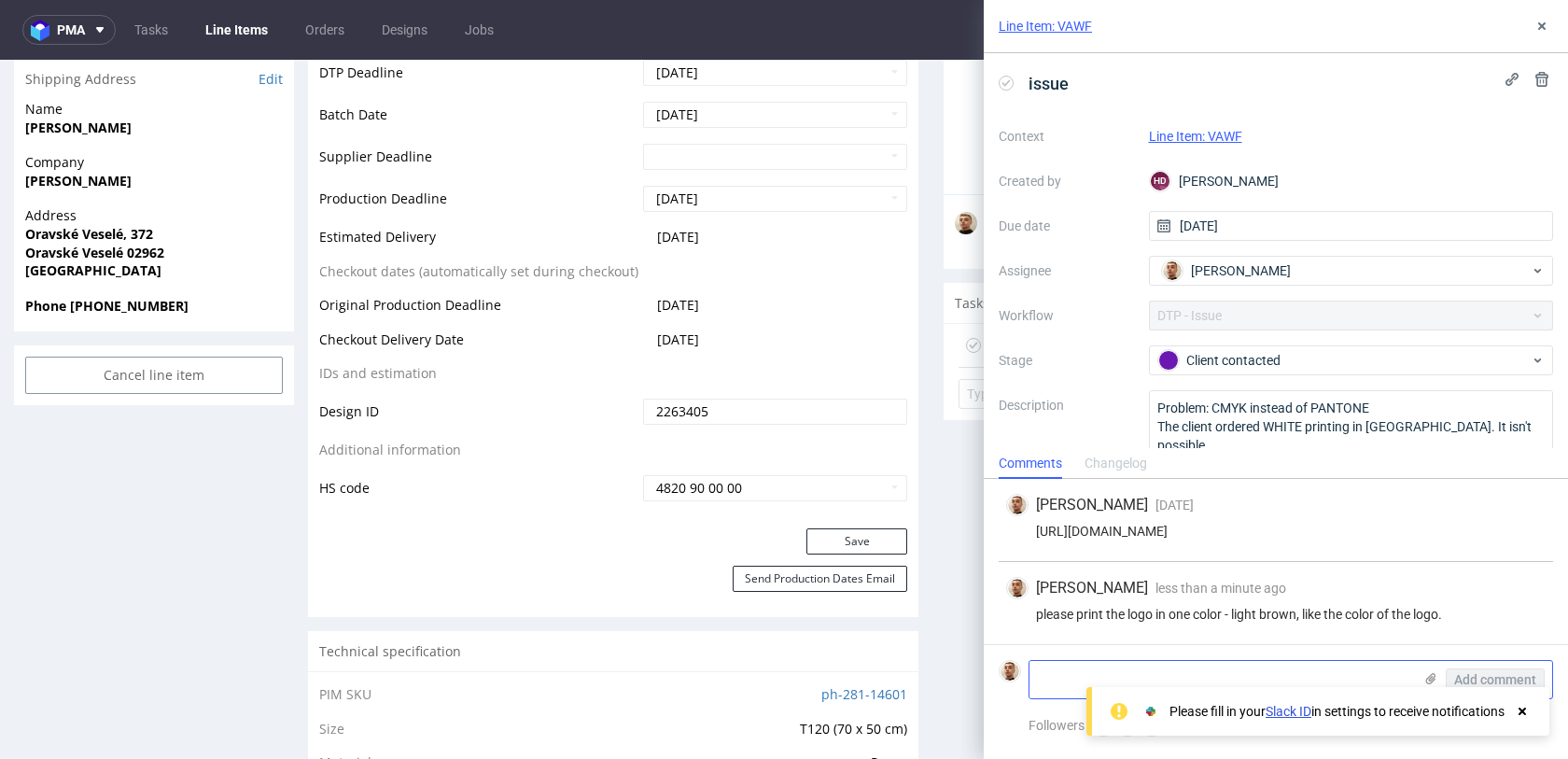
click at [1433, 677] on use at bounding box center [1431, 679] width 11 height 12
click at [0, 0] on input "file" at bounding box center [0, 0] width 0 height 0
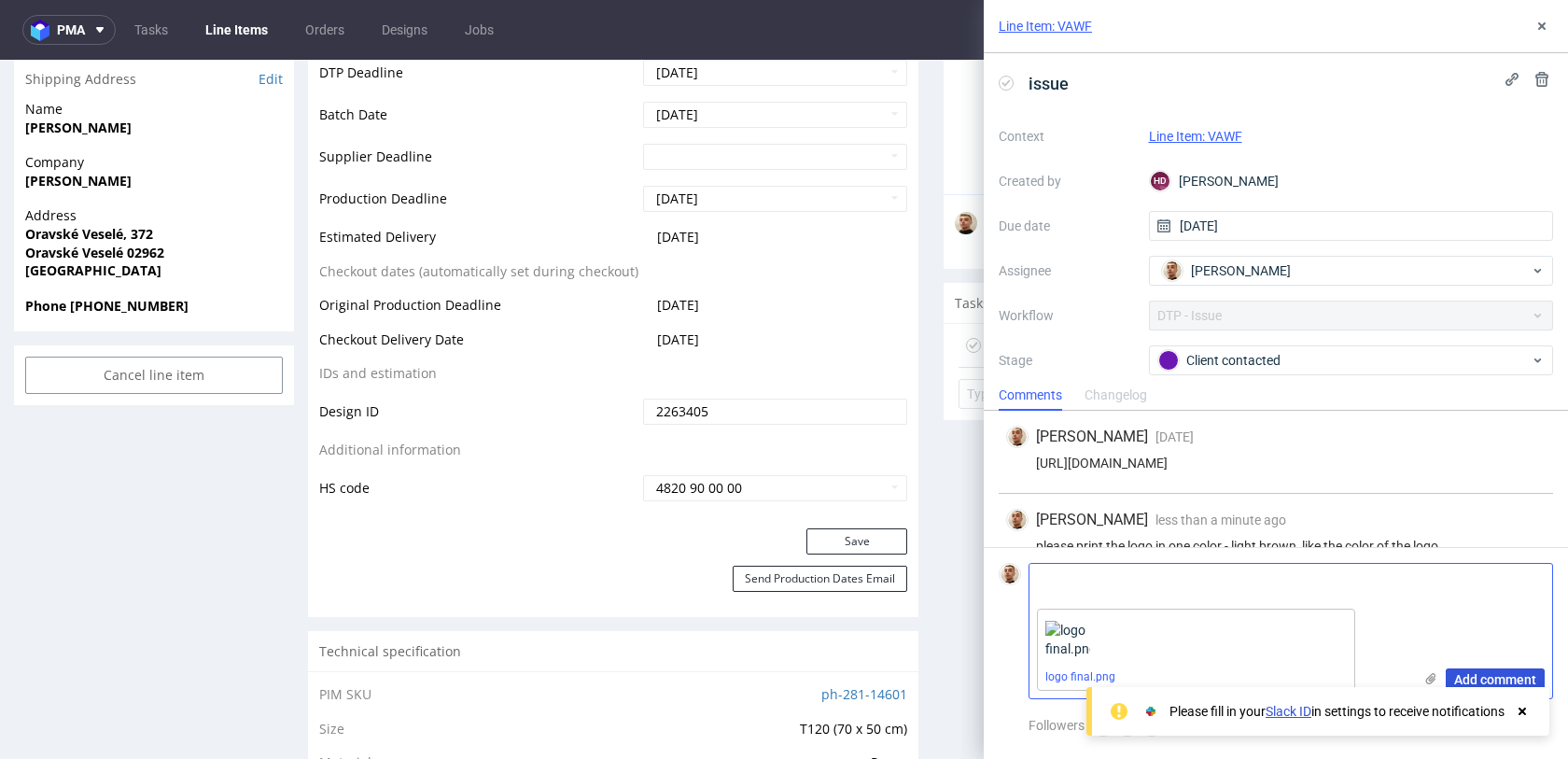
click at [1479, 681] on span "Add comment" at bounding box center [1495, 680] width 82 height 14
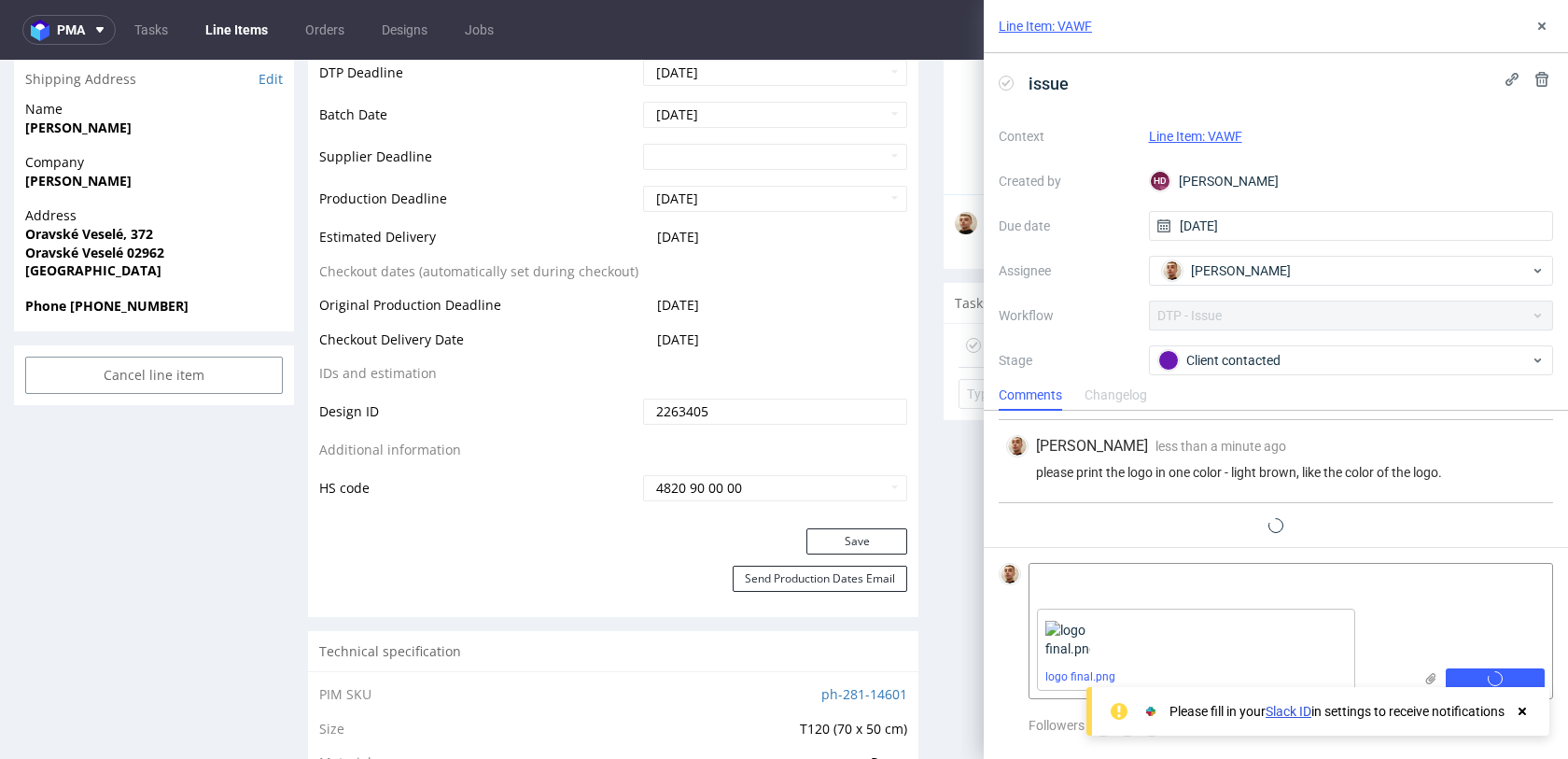
scroll to position [97, 0]
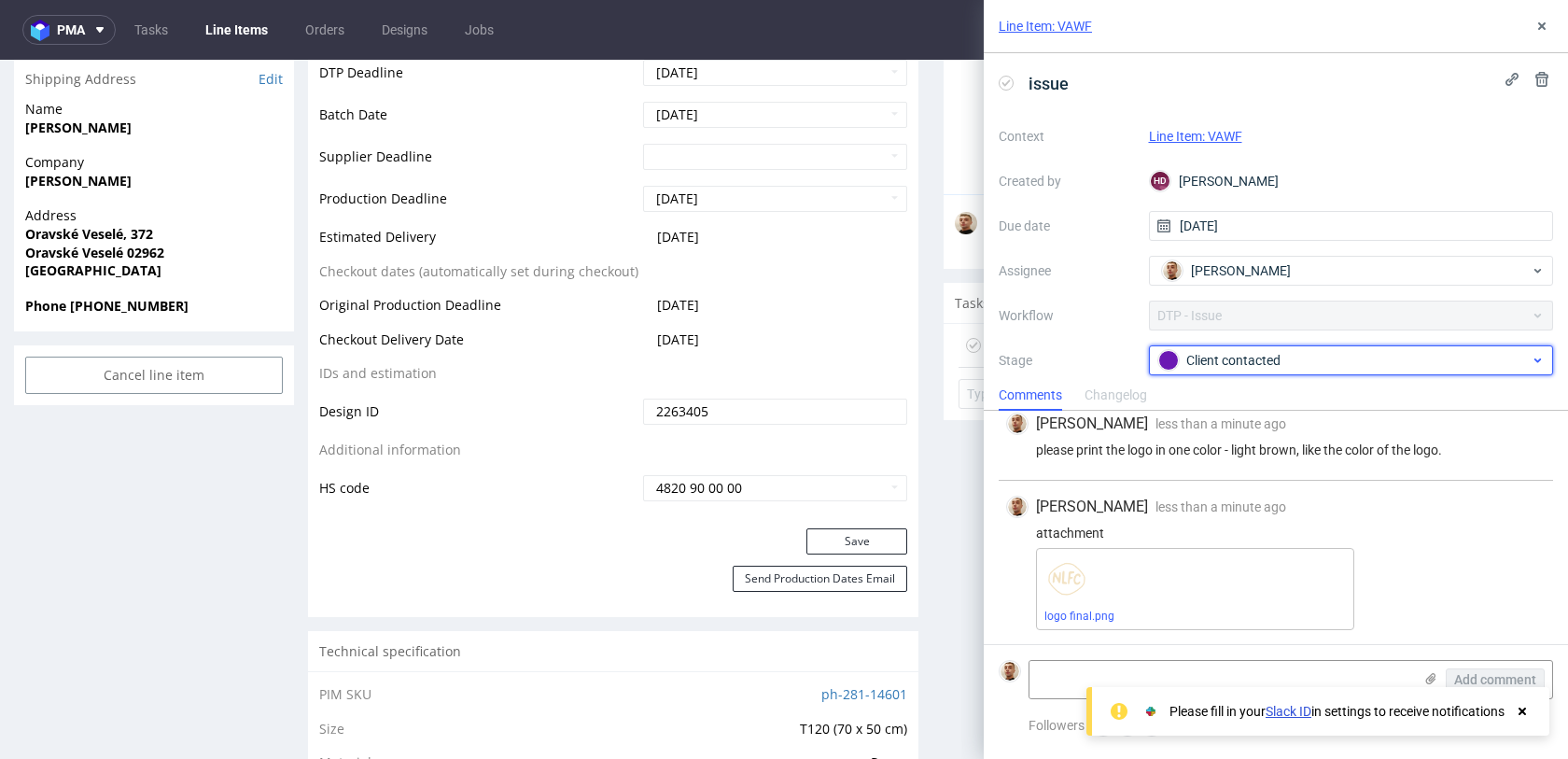
click at [1209, 367] on div "Client contacted" at bounding box center [1344, 359] width 372 height 20
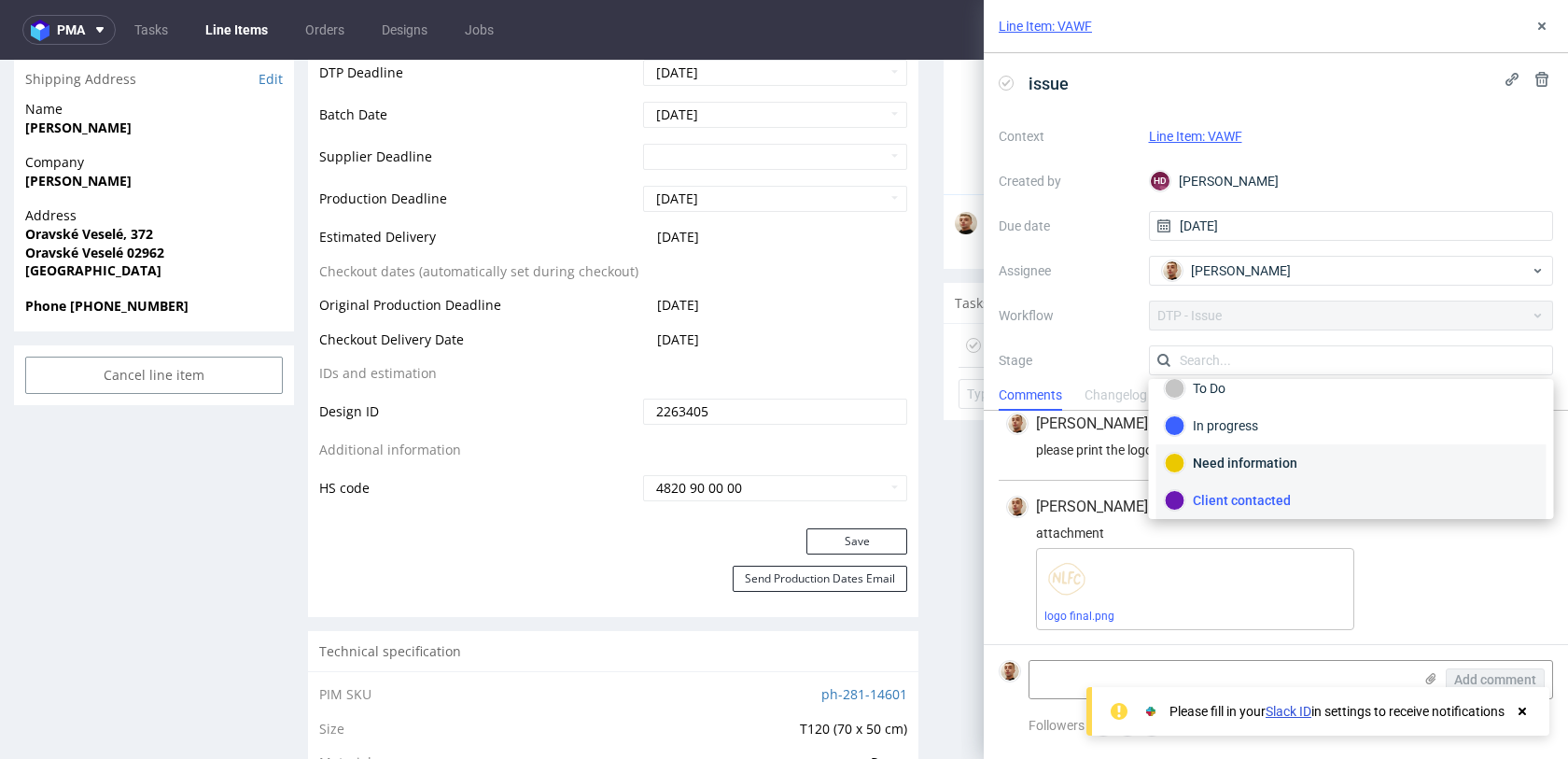
scroll to position [136, 0]
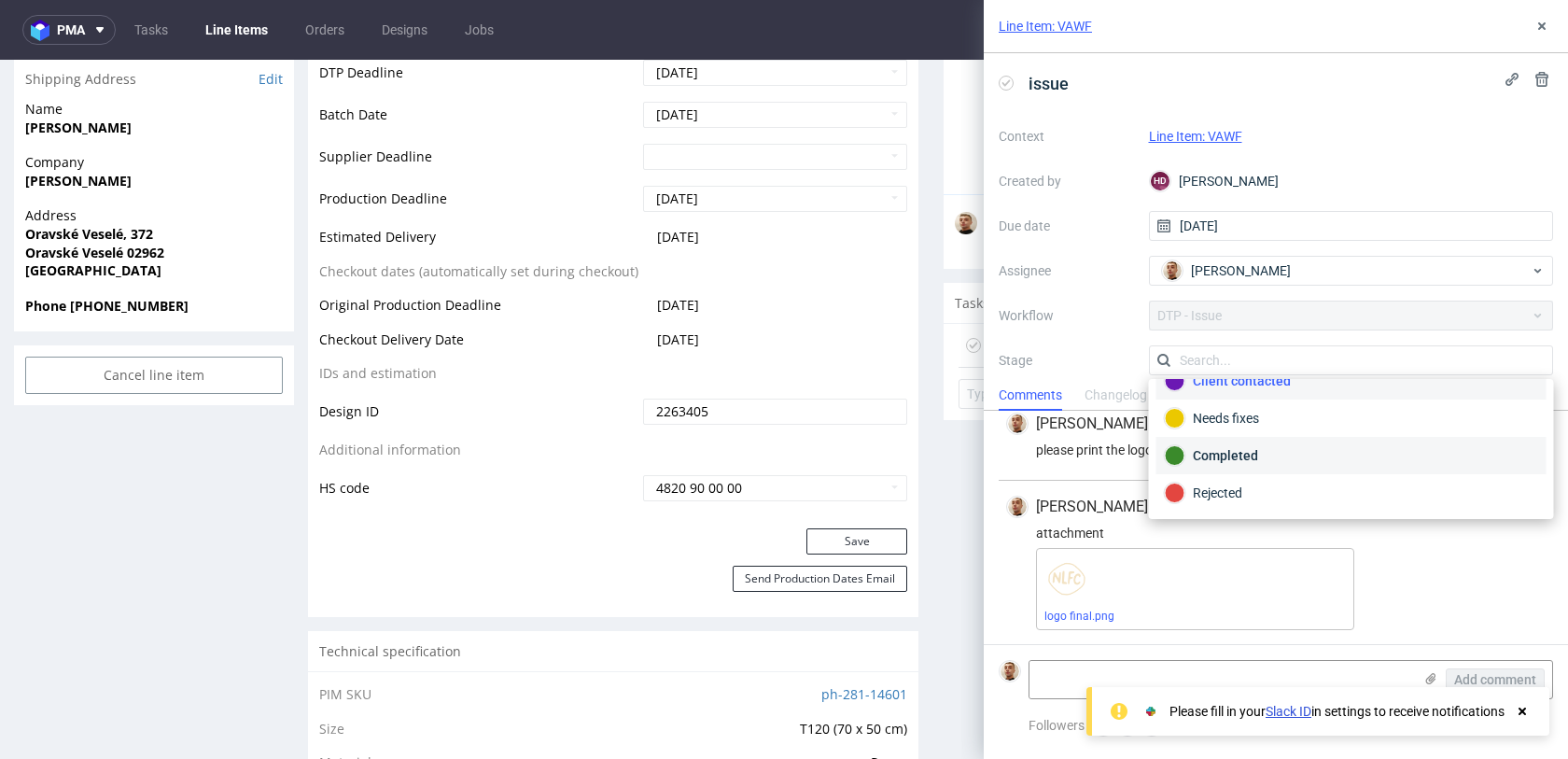
click at [1223, 451] on div "Completed" at bounding box center [1352, 455] width 373 height 20
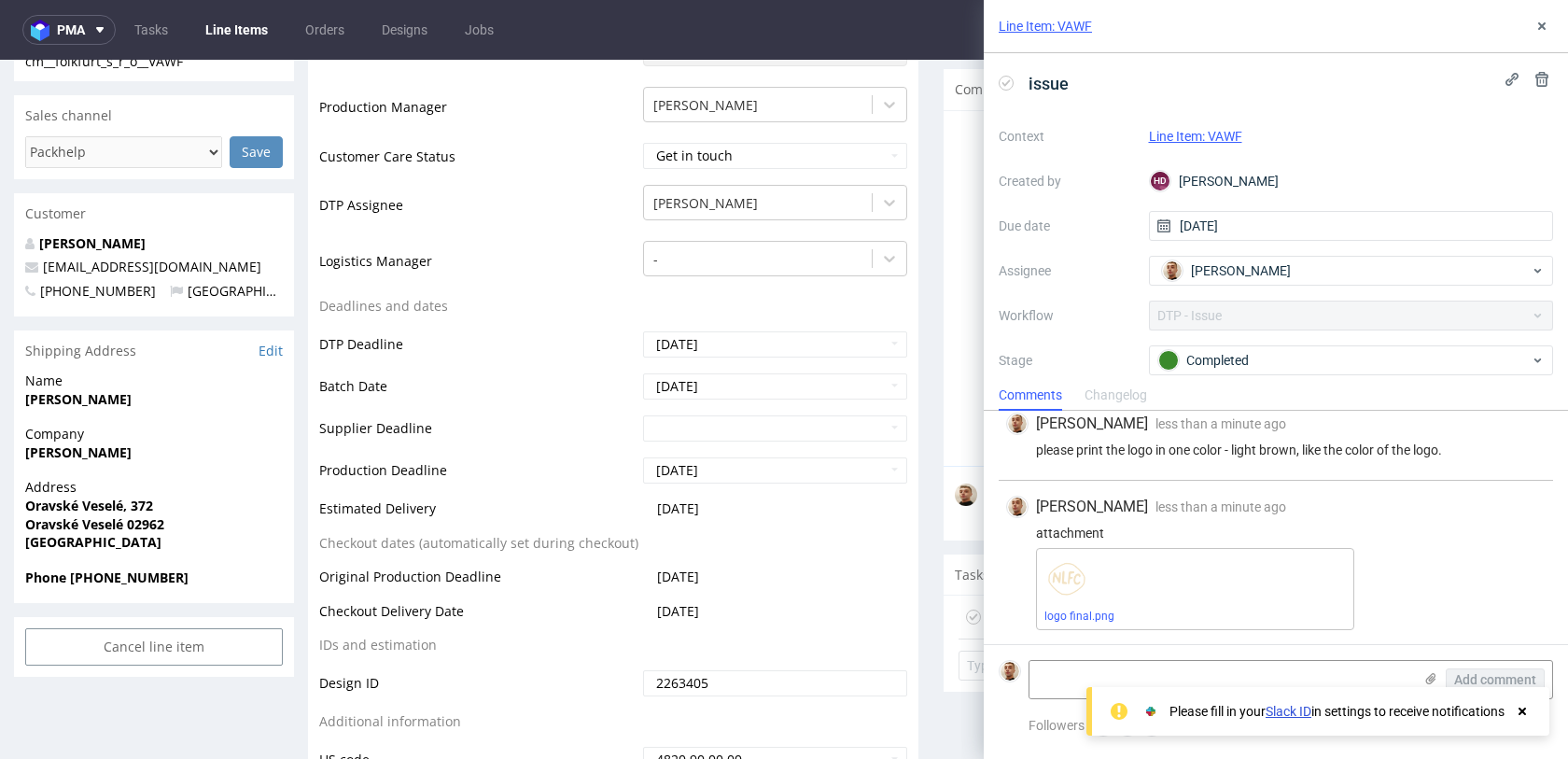
scroll to position [0, 0]
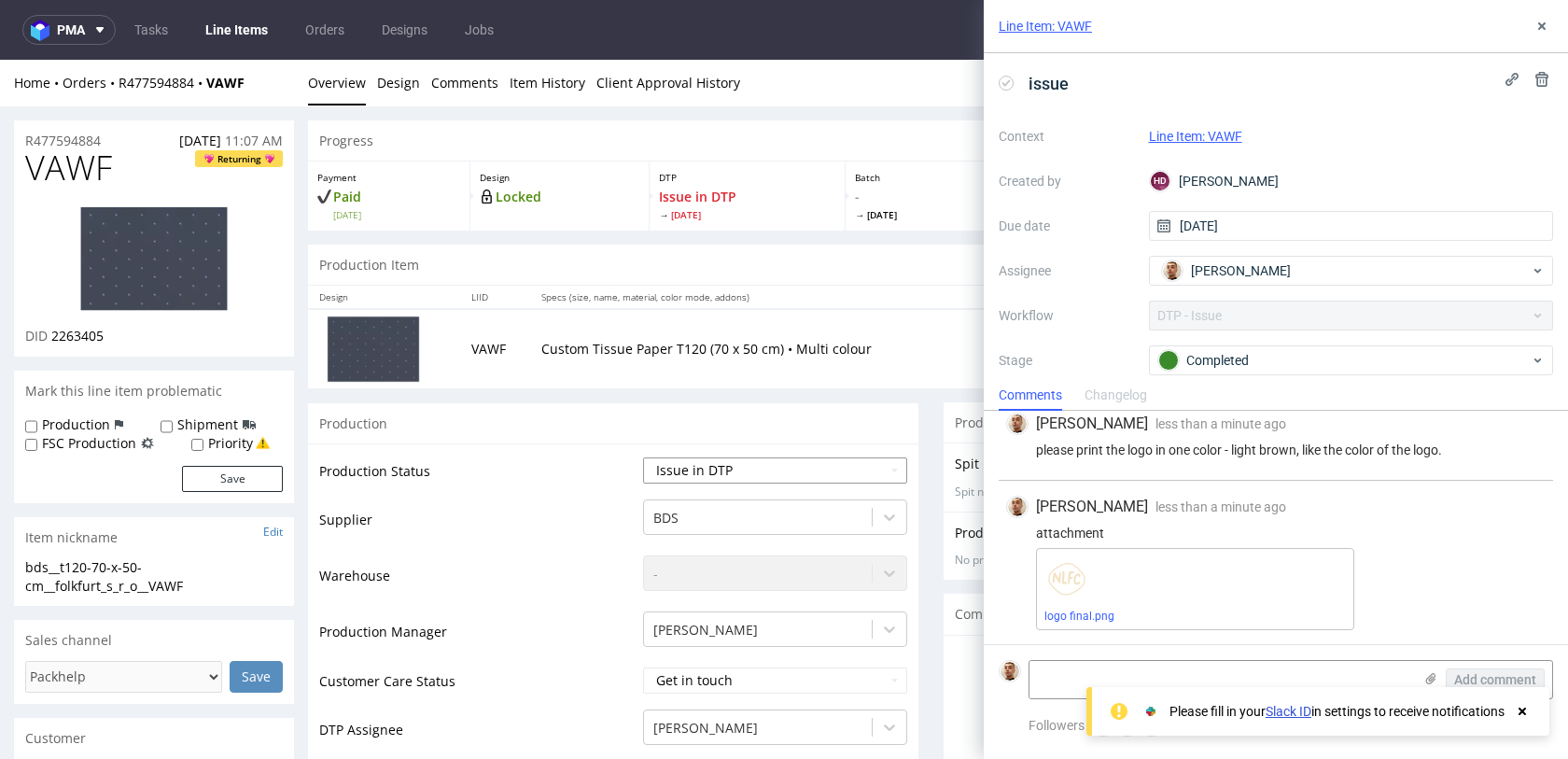
click at [668, 461] on select "Waiting for Artwork Waiting for Diecut Waiting for Mockup Waiting for DTP Waiti…" at bounding box center [775, 469] width 264 height 26
select select "back_for_dtp"
click at [643, 457] on select "Waiting for Artwork Waiting for Diecut Waiting for Mockup Waiting for DTP Waiti…" at bounding box center [775, 469] width 264 height 26
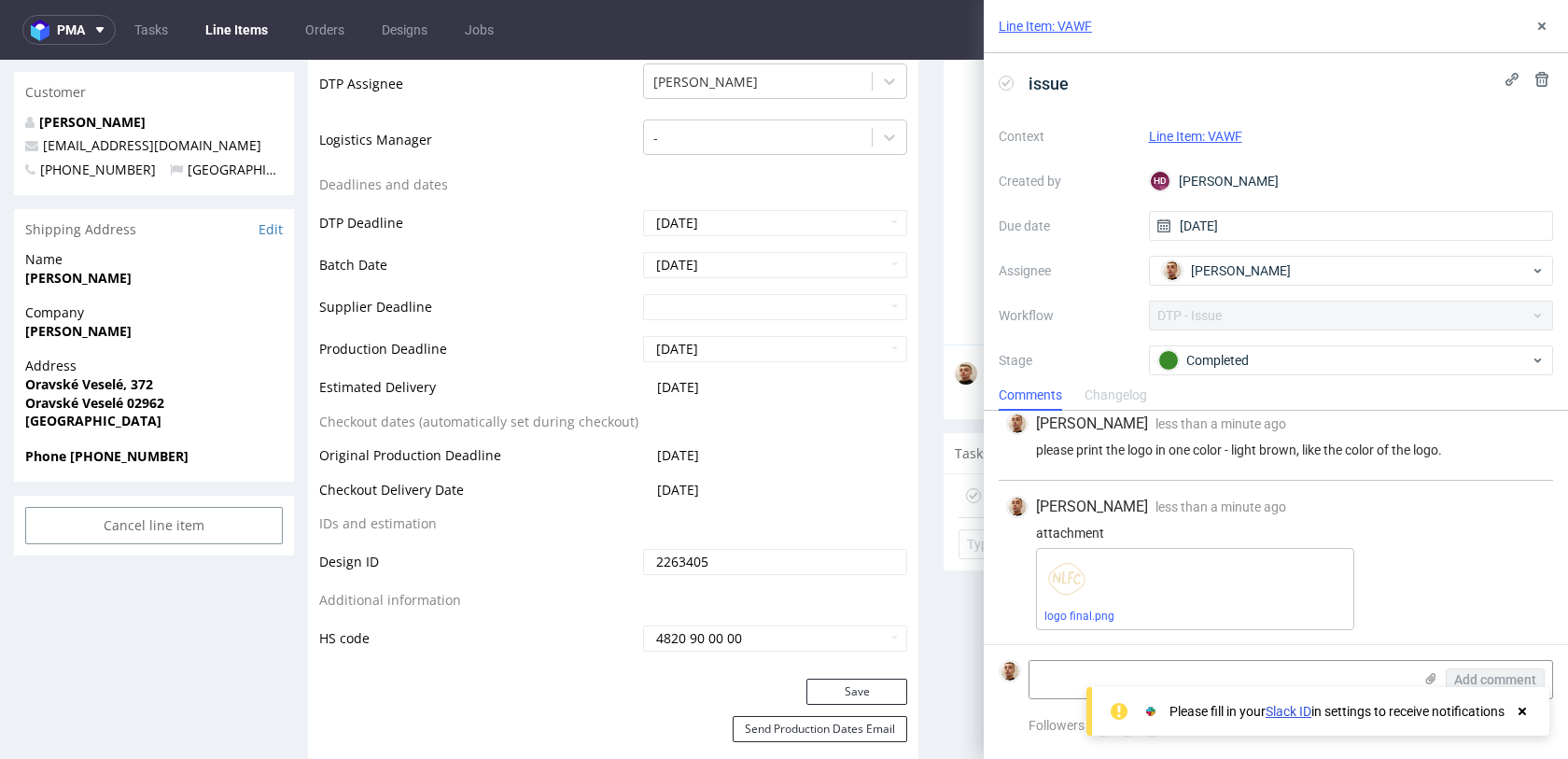
scroll to position [774, 0]
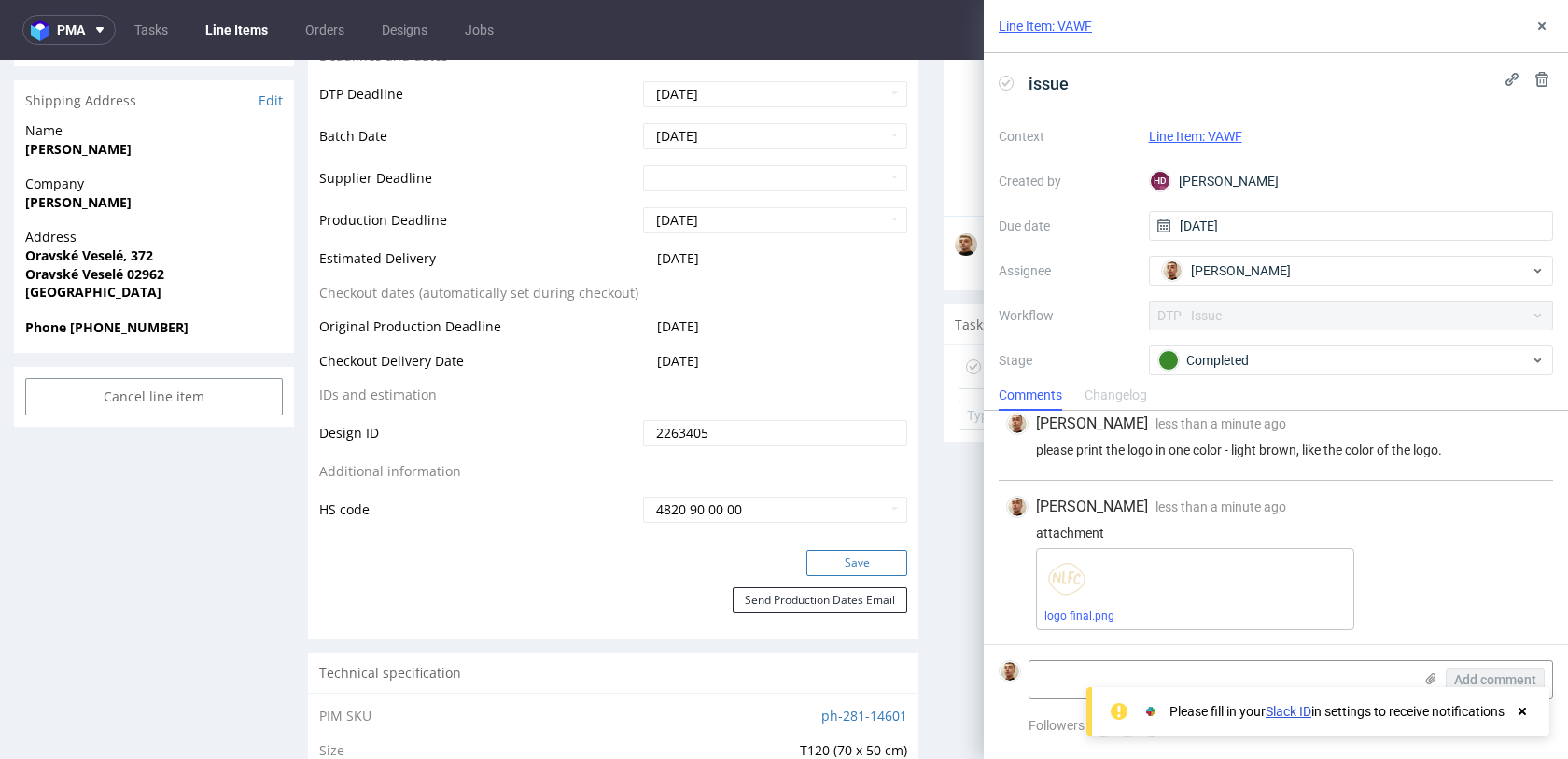
click at [832, 554] on button "Save" at bounding box center [857, 562] width 100 height 26
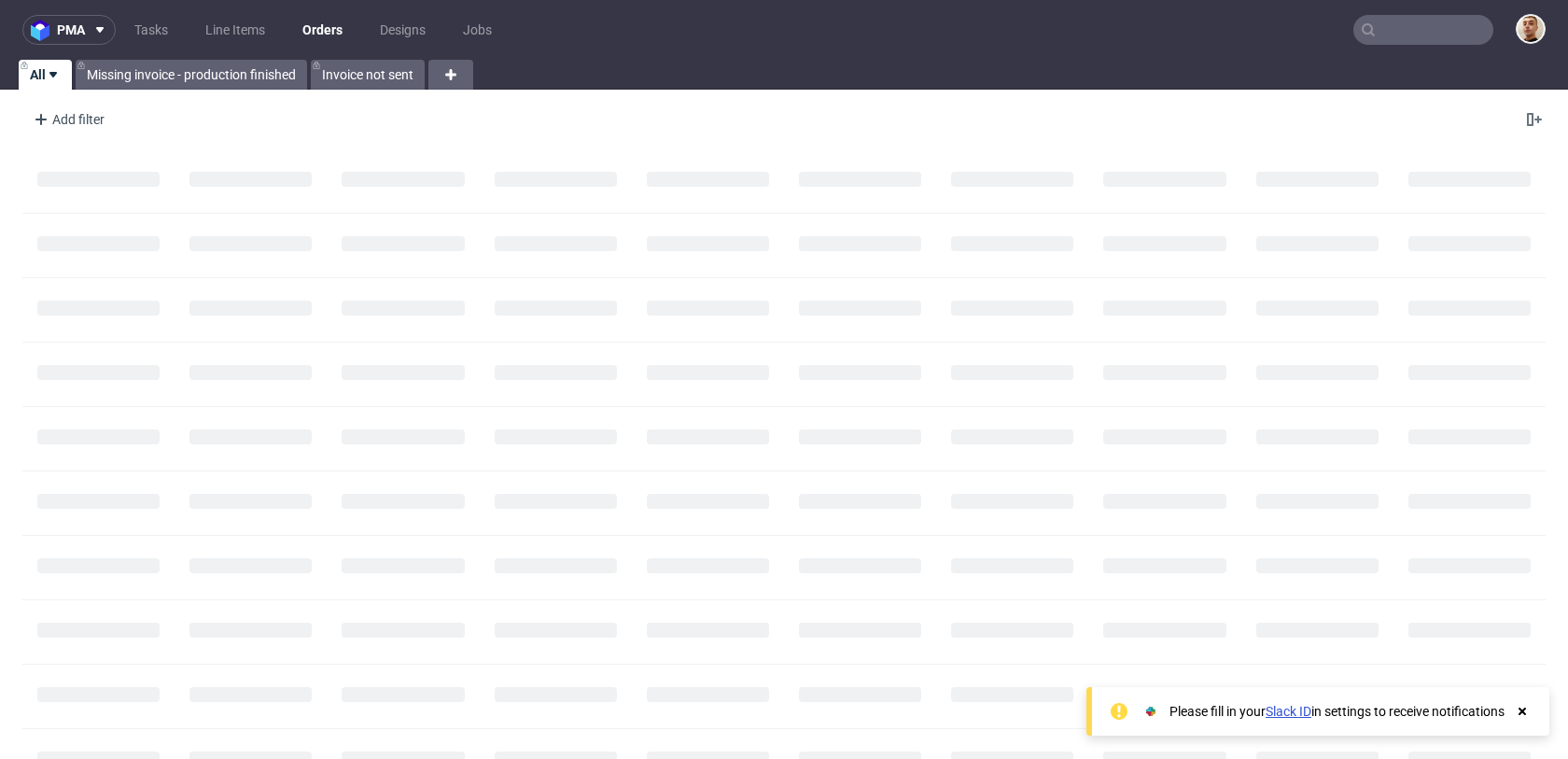
click at [1382, 33] on input "text" at bounding box center [1423, 29] width 140 height 30
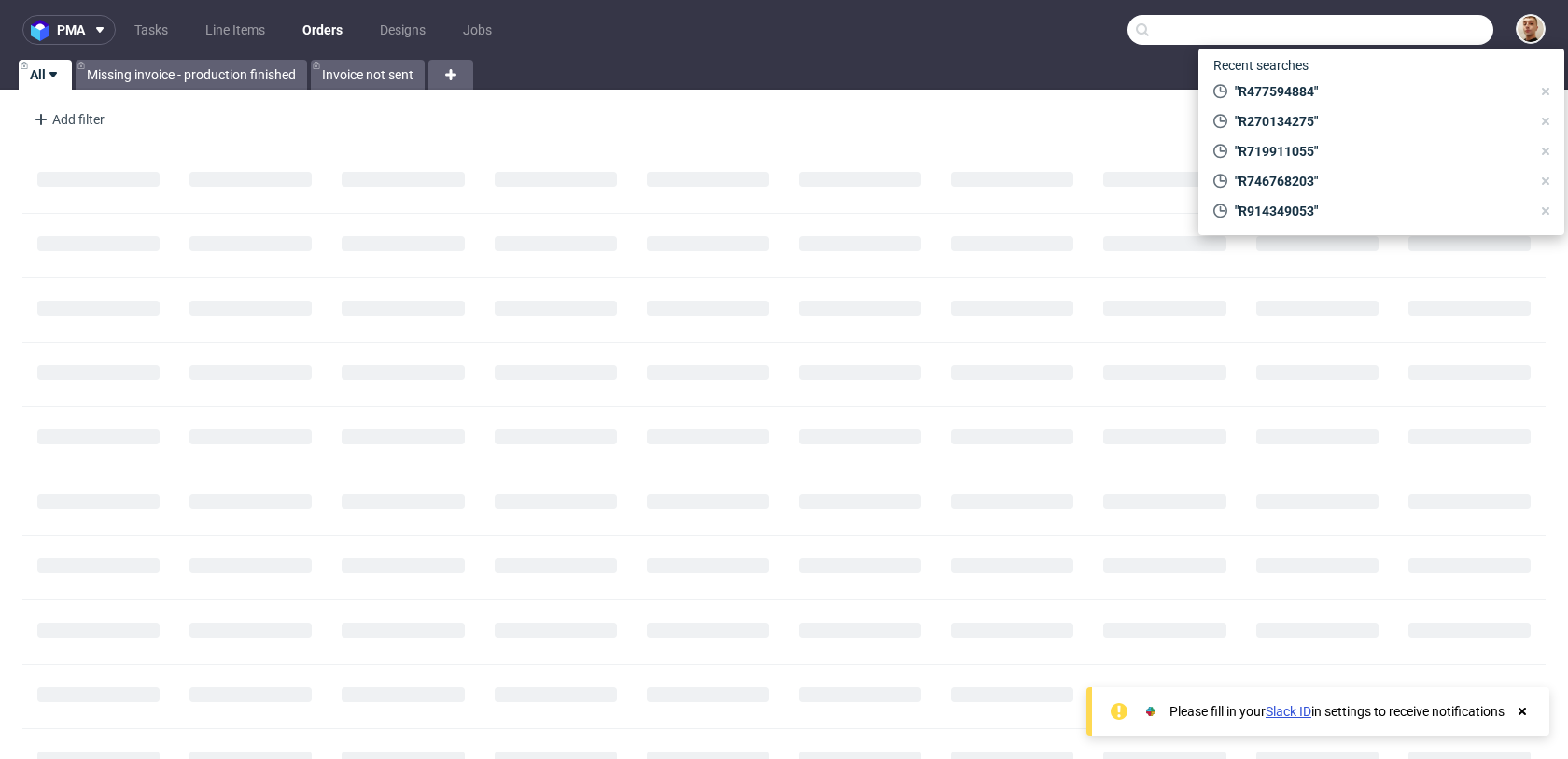
paste input "R477594884"
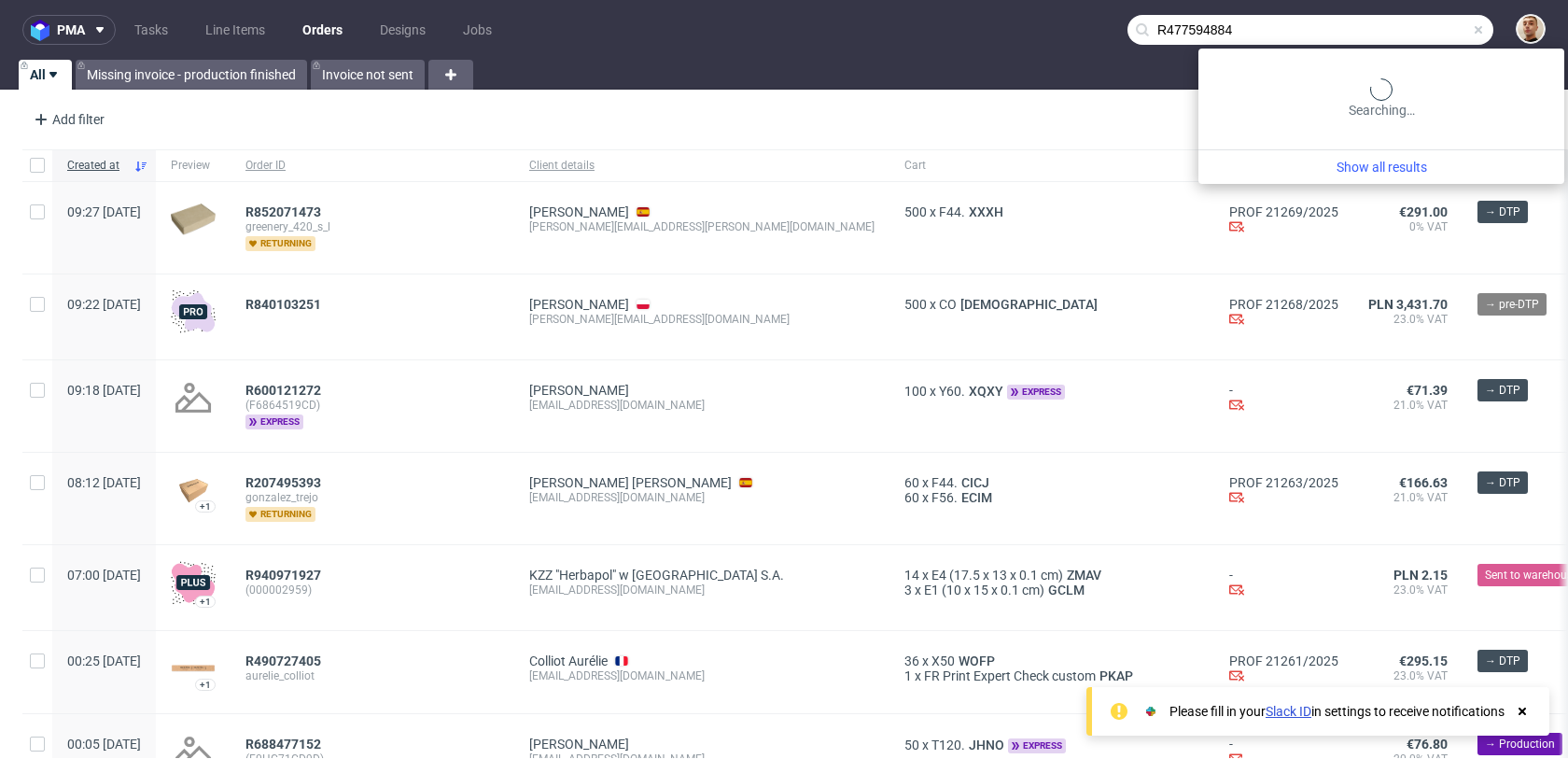
type input "R477594884"
